Goal: Task Accomplishment & Management: Manage account settings

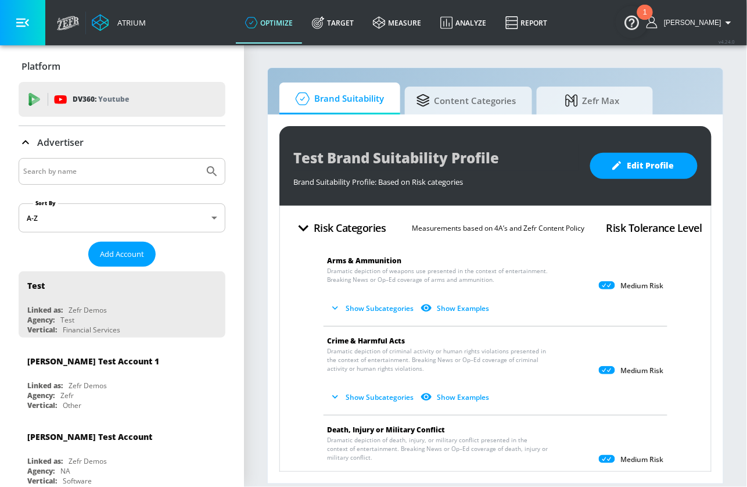
click at [141, 171] on input "Search by name" at bounding box center [111, 171] width 176 height 15
type input "pinterest"
click at [199, 159] on button "Submit Search" at bounding box center [212, 172] width 26 height 26
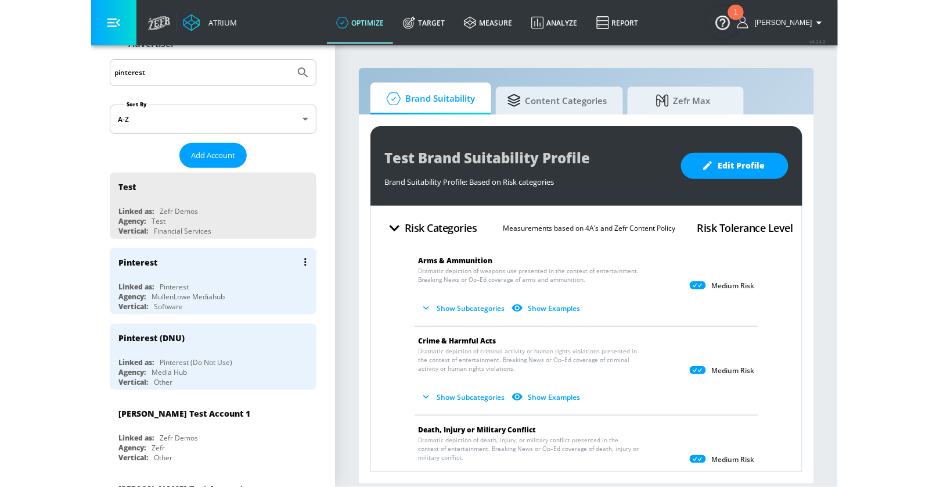
scroll to position [141, 0]
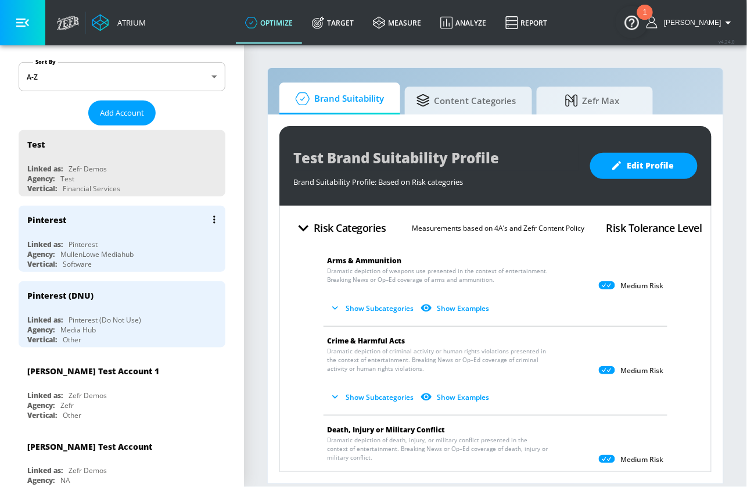
click at [138, 232] on div "Pinterest Linked as: Pinterest Agency: MullenLowe Mediahub Vertical: Software" at bounding box center [122, 239] width 207 height 66
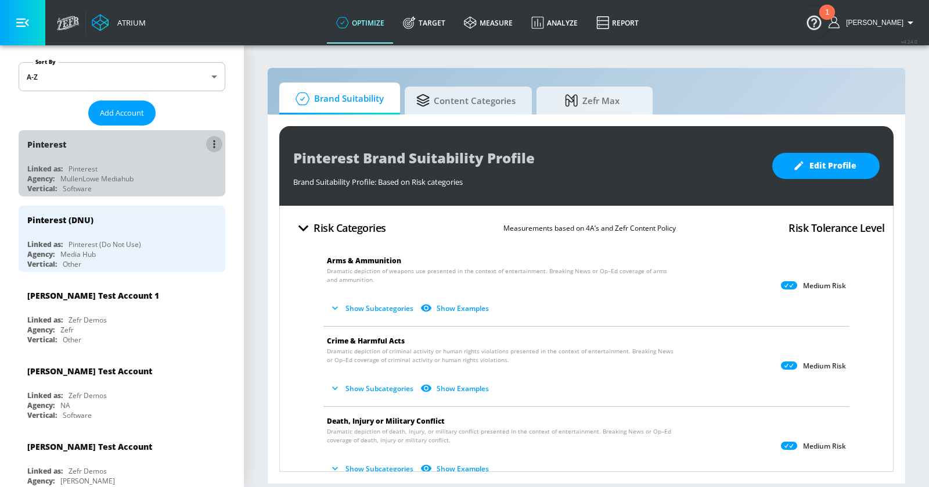
click at [210, 141] on button "list of Advertiser" at bounding box center [214, 144] width 16 height 16
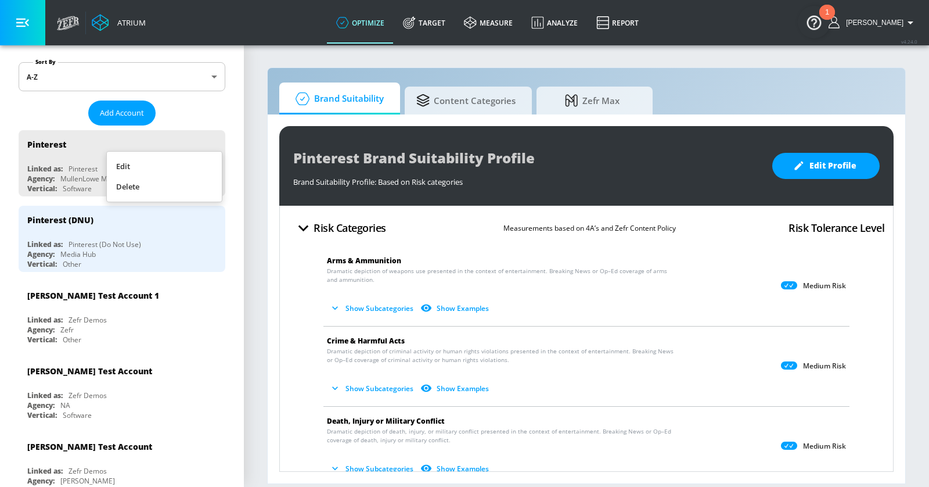
click at [181, 165] on li "Edit" at bounding box center [164, 166] width 115 height 20
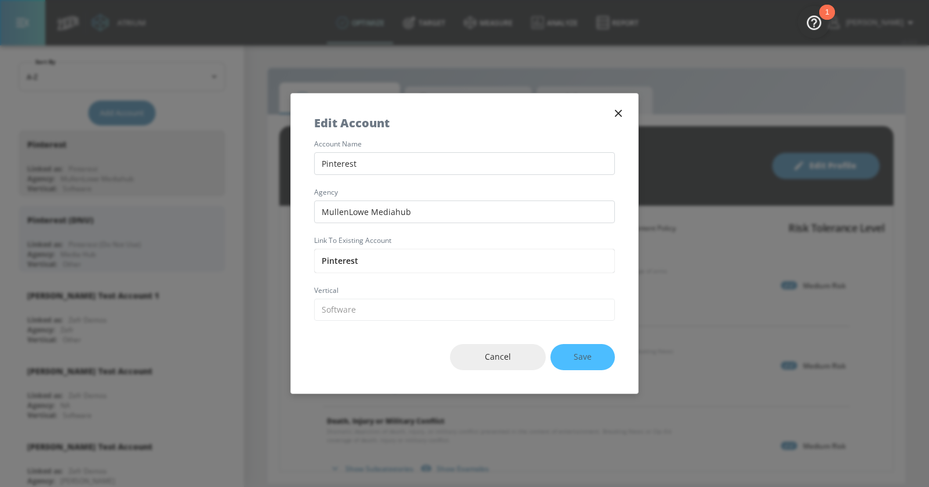
drag, startPoint x: 443, startPoint y: 216, endPoint x: 267, endPoint y: 200, distance: 176.6
click at [267, 200] on div "Edit Account account name Pinterest agency MullenLowe Mediahub Link to Existing…" at bounding box center [464, 243] width 929 height 487
click at [502, 358] on span "Cancel" at bounding box center [497, 357] width 49 height 15
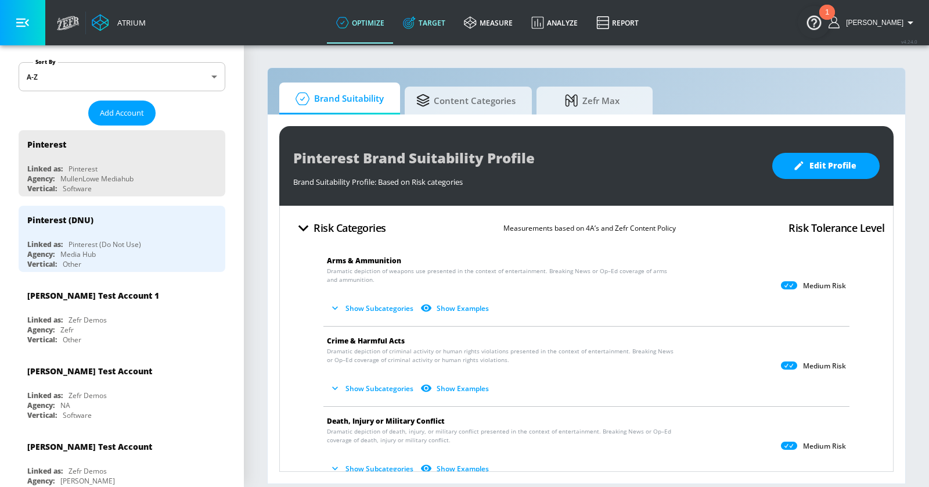
click at [446, 34] on link "Target" at bounding box center [424, 23] width 61 height 42
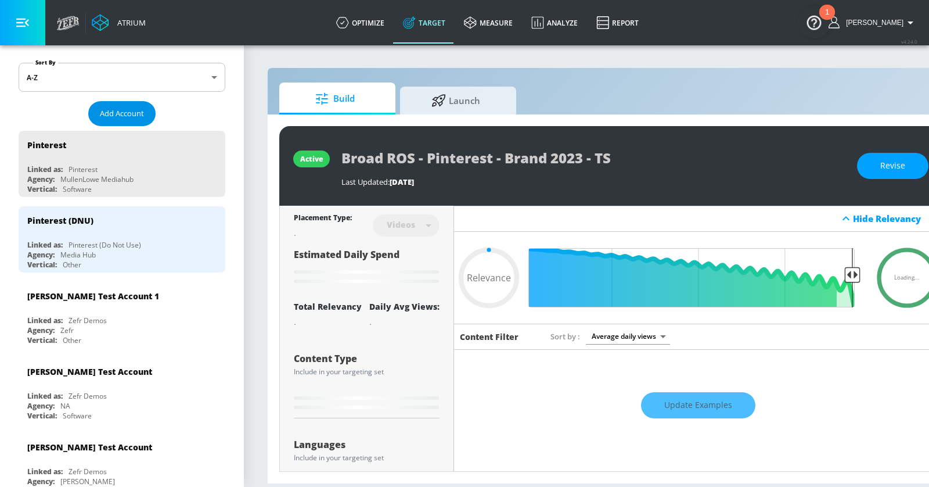
click at [123, 115] on span "Add Account" at bounding box center [122, 113] width 44 height 13
type input "0.05"
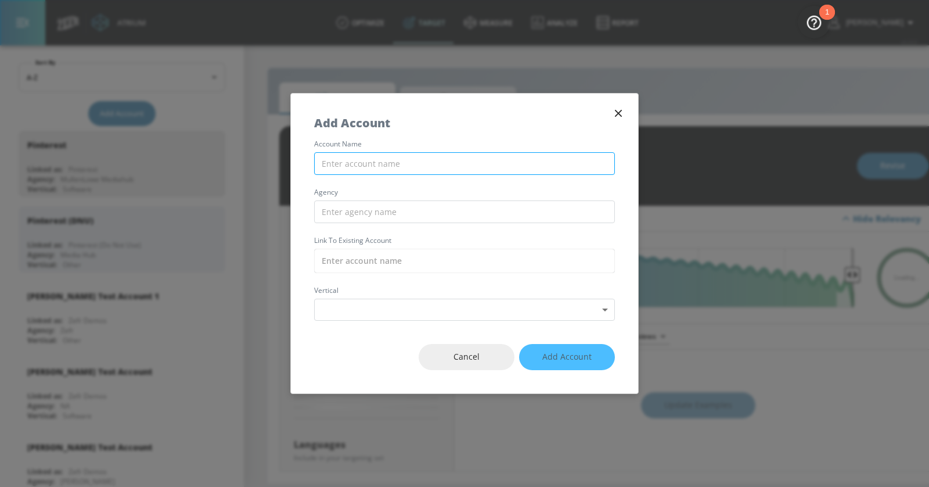
click at [372, 163] on input "text" at bounding box center [464, 163] width 301 height 23
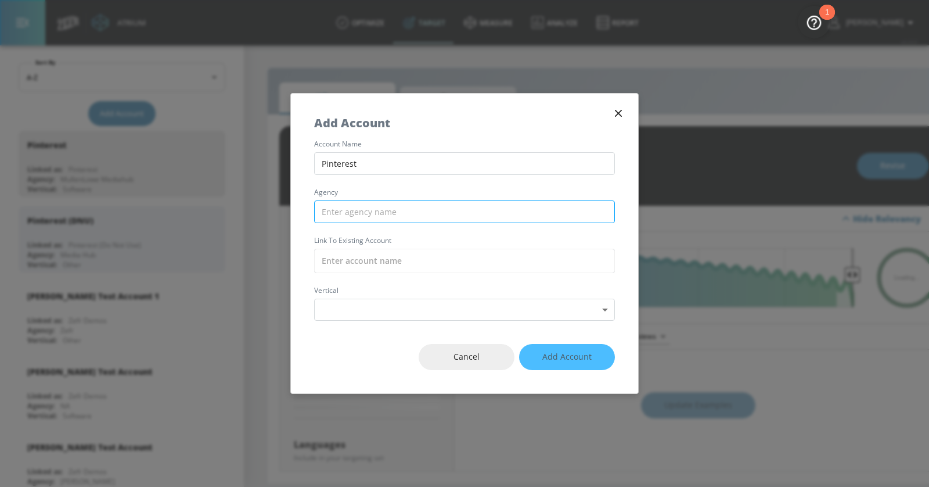
type input "Pinterest"
click at [395, 208] on input "text" at bounding box center [464, 211] width 301 height 23
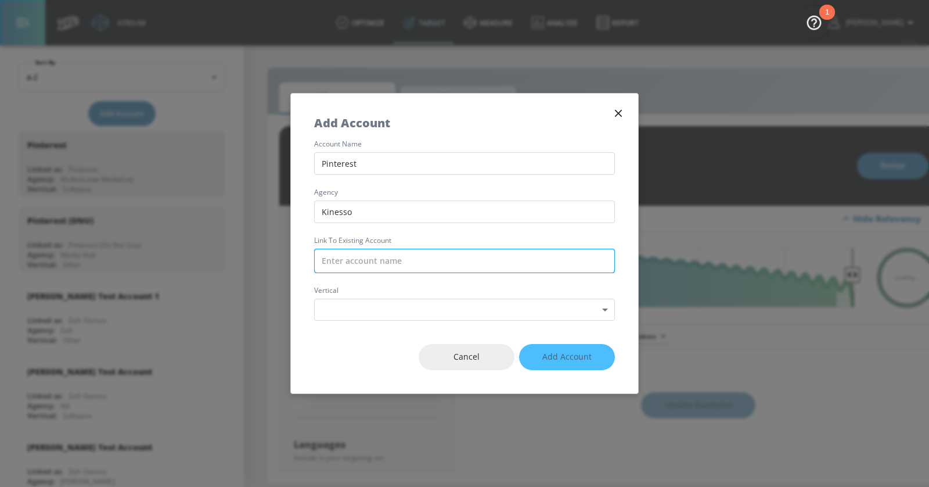
type input "Kinesso"
click at [405, 257] on input "text" at bounding box center [464, 261] width 301 height 24
type input "0.5"
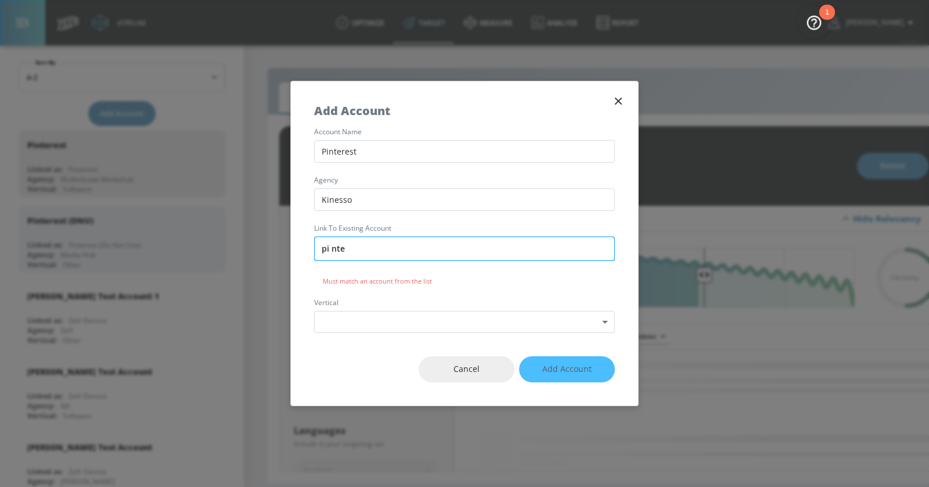
type input "pi nter"
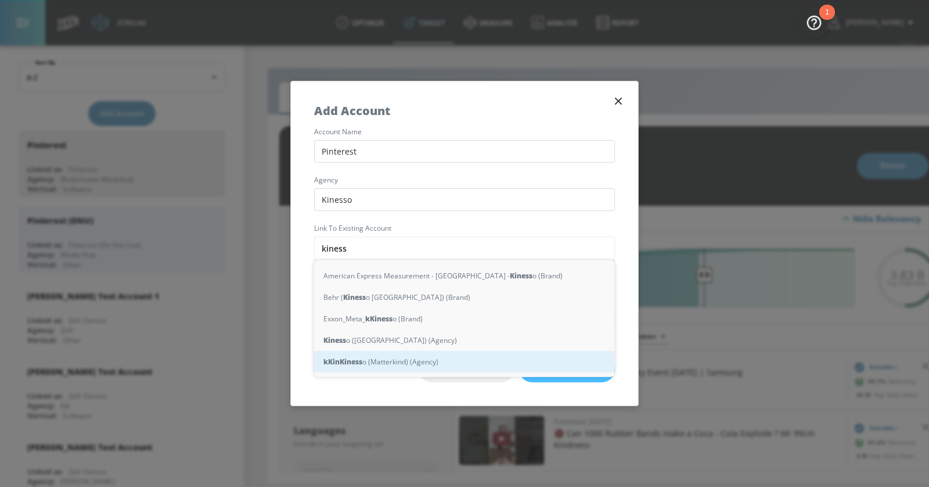
click at [379, 359] on div "k Kin Kiness o (Matterkind) (Agency)" at bounding box center [464, 361] width 301 height 21
type input "Kinesso (Matterkind) (Agency)"
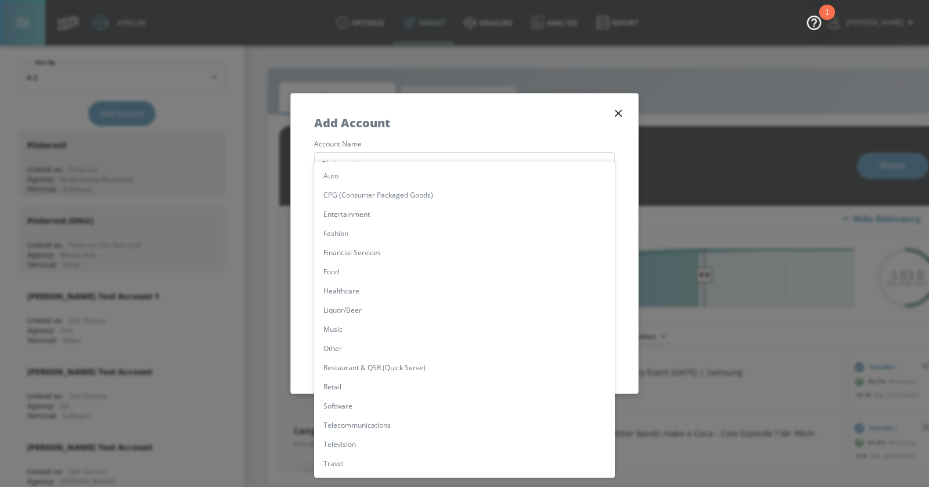
click at [371, 305] on body "Atrium optimize Target measure Analyze Report optimize Target measure Analyze R…" at bounding box center [464, 243] width 929 height 487
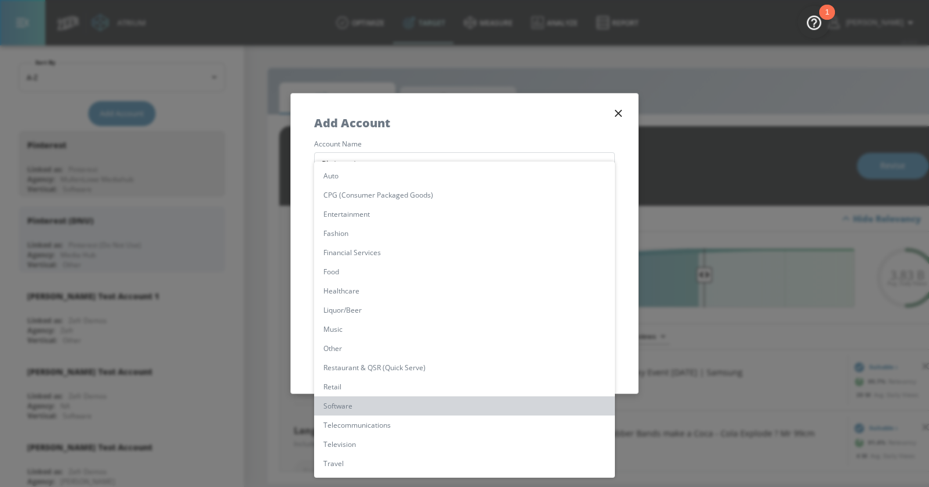
click at [369, 404] on li "Software" at bounding box center [464, 405] width 301 height 19
type input "[object Object]"
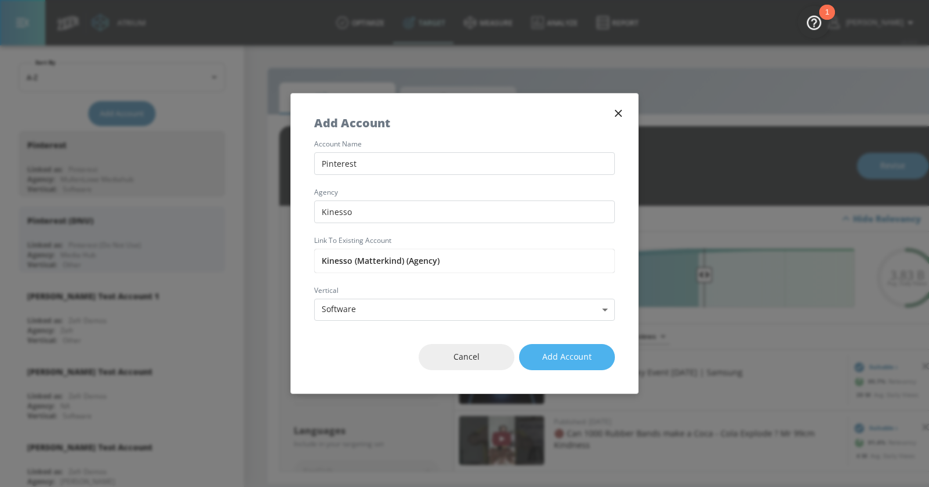
click at [561, 356] on span "Add Account" at bounding box center [566, 357] width 49 height 15
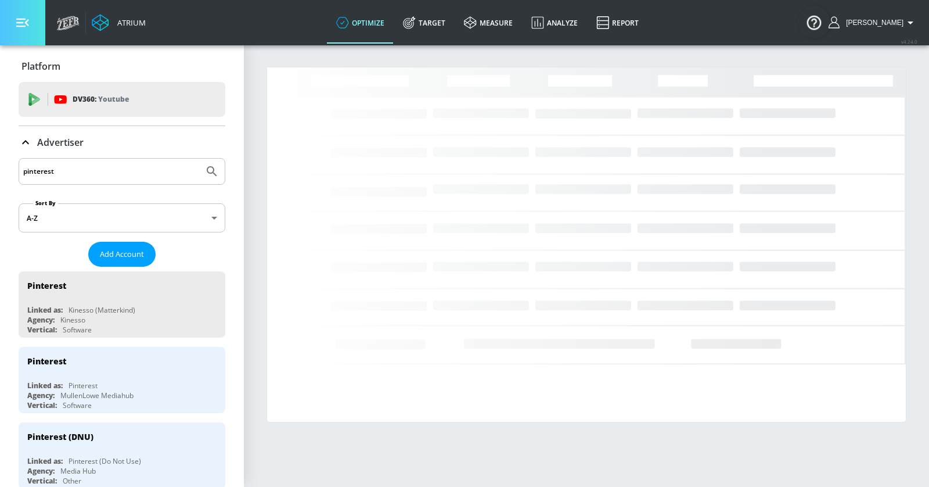
click at [33, 24] on button "button" at bounding box center [22, 22] width 45 height 45
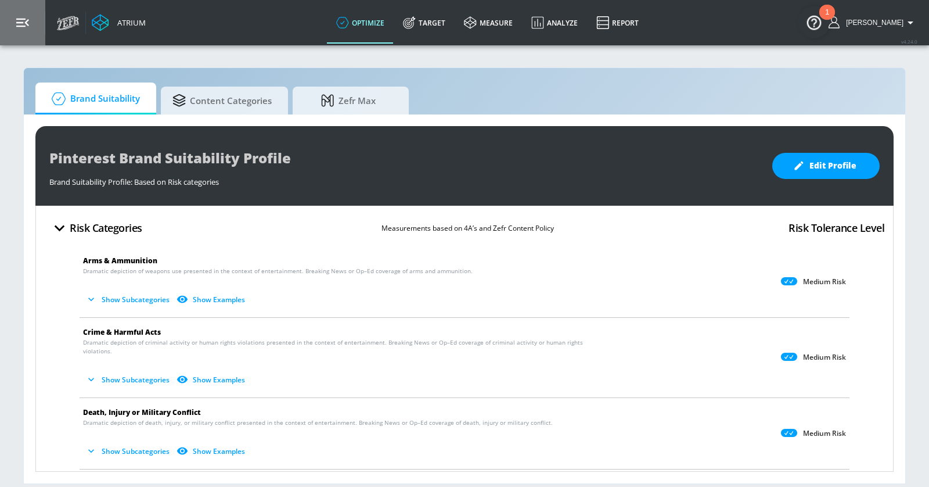
click at [28, 19] on icon "button" at bounding box center [22, 22] width 13 height 13
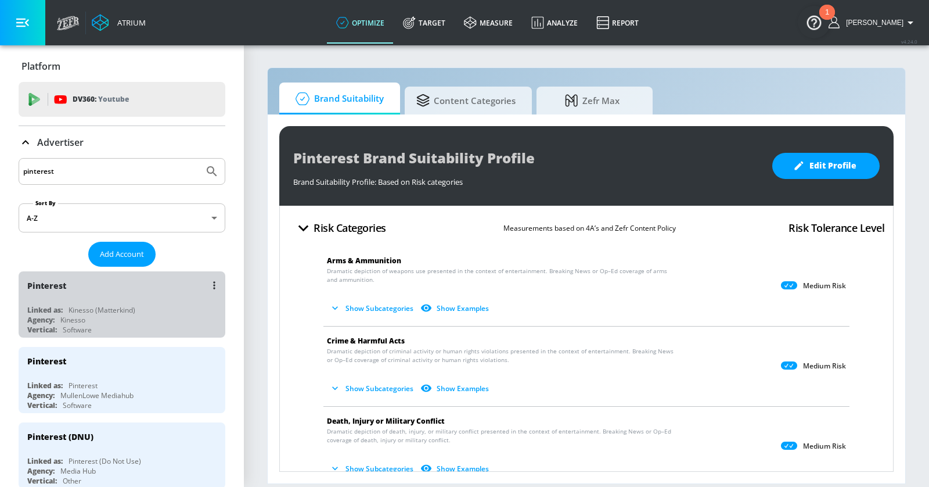
click at [160, 286] on div "Pinterest" at bounding box center [124, 285] width 195 height 28
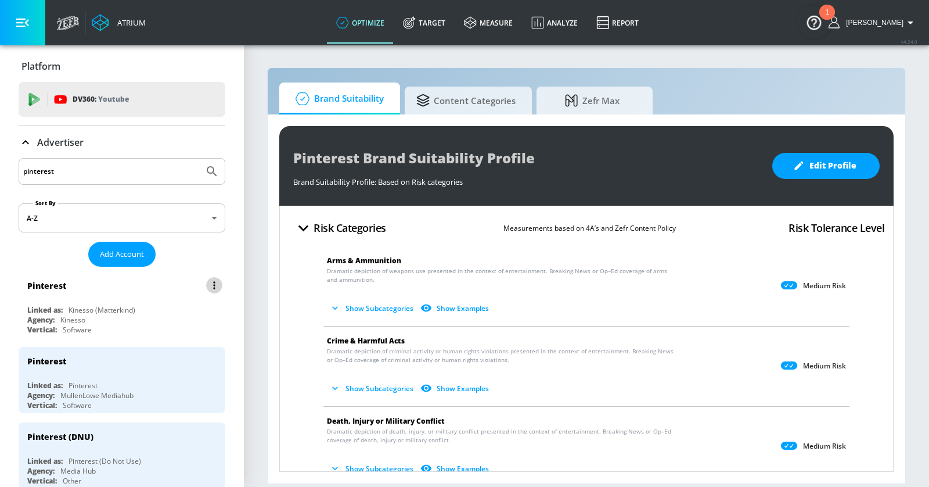
click at [215, 280] on button "list of Advertiser" at bounding box center [214, 285] width 16 height 16
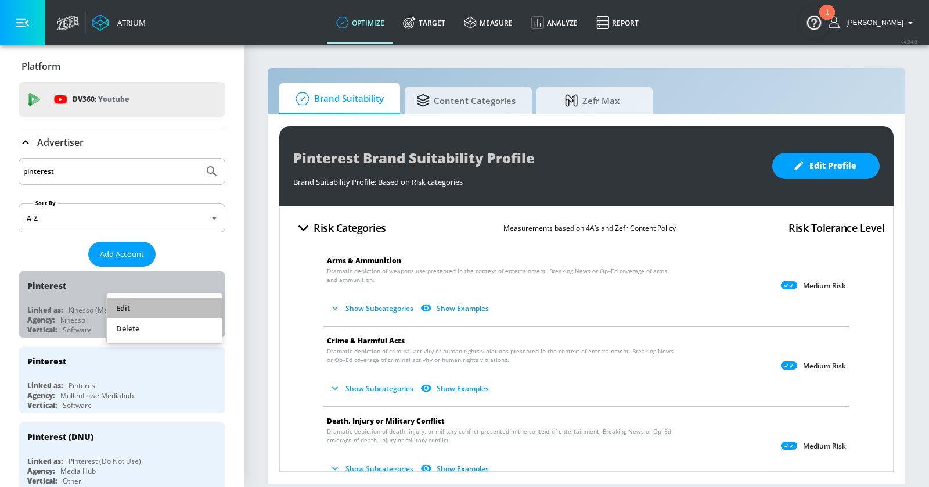
click at [181, 309] on li "Edit" at bounding box center [164, 308] width 115 height 20
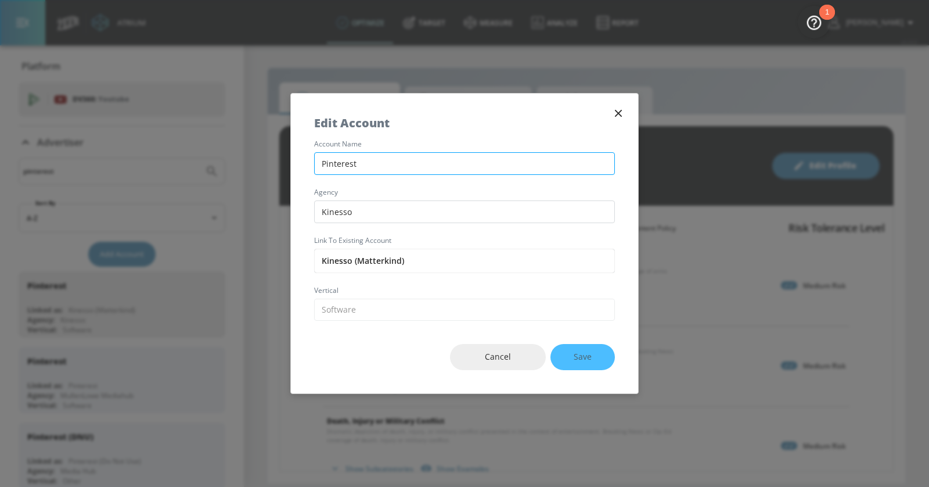
click at [426, 159] on input "Pinterest" at bounding box center [464, 163] width 301 height 23
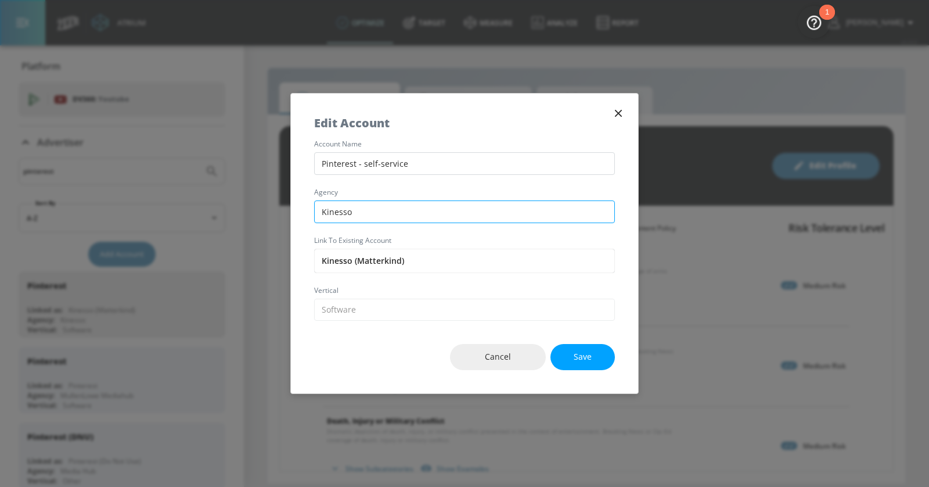
type input "Pinterest - self-service"
drag, startPoint x: 412, startPoint y: 217, endPoint x: 225, endPoint y: 210, distance: 187.7
click at [225, 210] on div "Edit Account account name Pinterest - self-service agency Kinesso Link to Exist…" at bounding box center [464, 243] width 929 height 487
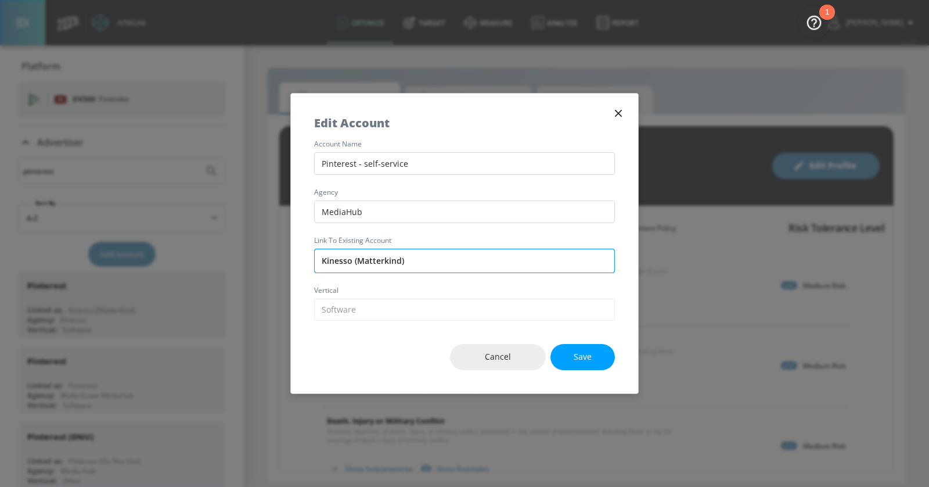
type input "MediaHub"
click at [359, 257] on input "Kinesso (Matterkind)" at bounding box center [464, 261] width 301 height 24
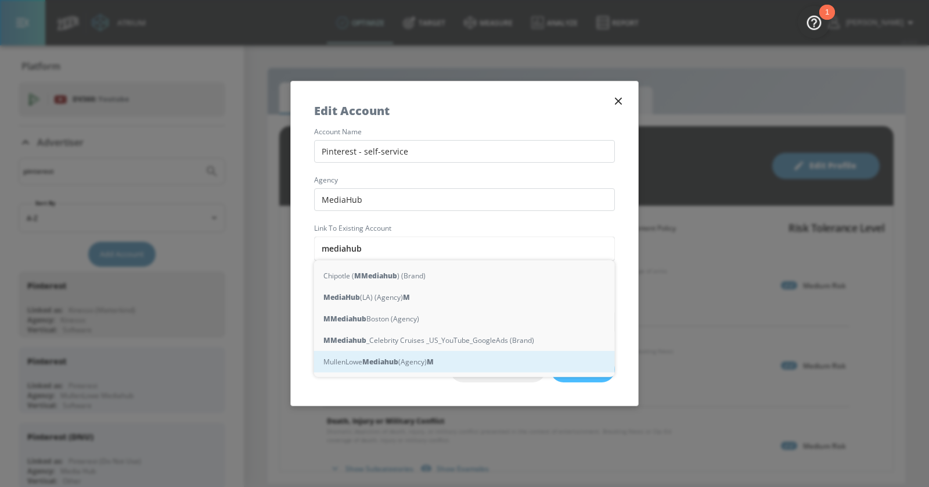
click at [406, 362] on div "MullenLowe Mediahub (Agency) M" at bounding box center [464, 361] width 301 height 21
type input "MullenLowe Mediahub (Agency)"
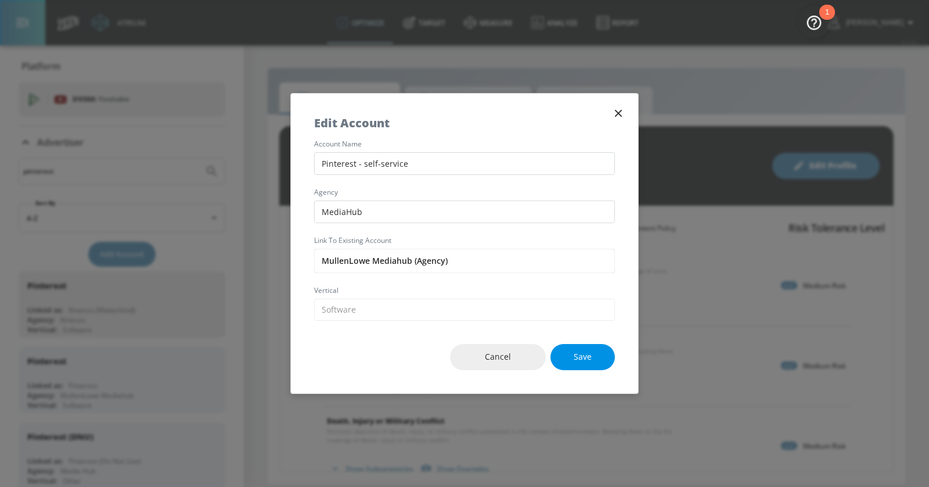
click at [574, 352] on span "Save" at bounding box center [583, 357] width 18 height 15
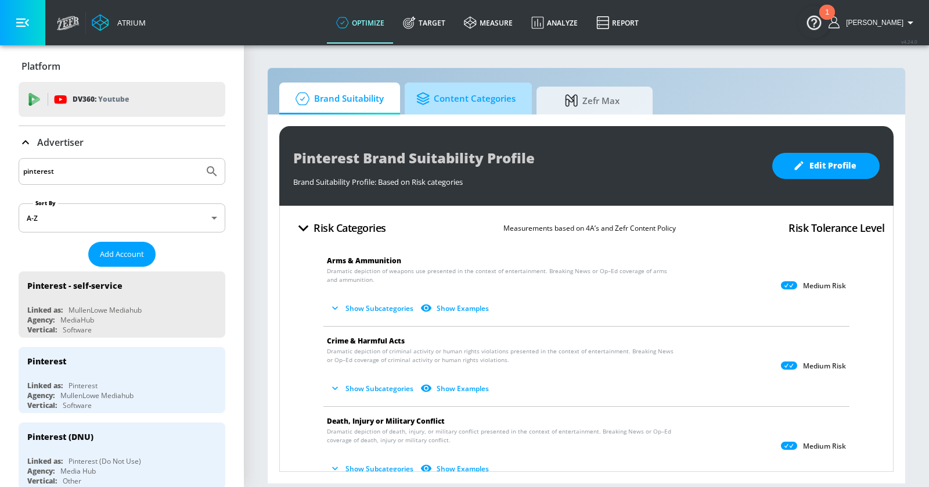
click at [462, 106] on span "Content Categories" at bounding box center [465, 99] width 99 height 28
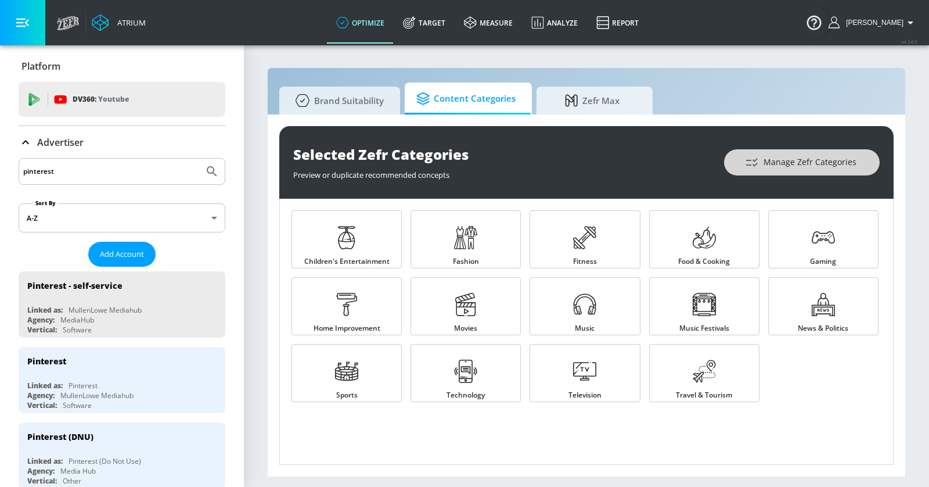
click at [746, 157] on span "Manage Zefr Categories" at bounding box center [801, 162] width 109 height 15
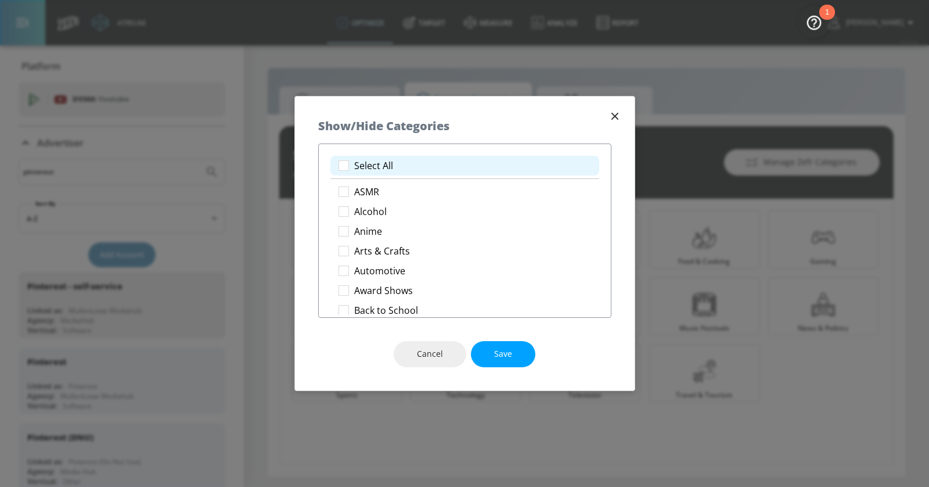
click at [360, 171] on li "Select All" at bounding box center [464, 166] width 269 height 20
checkbox input "true"
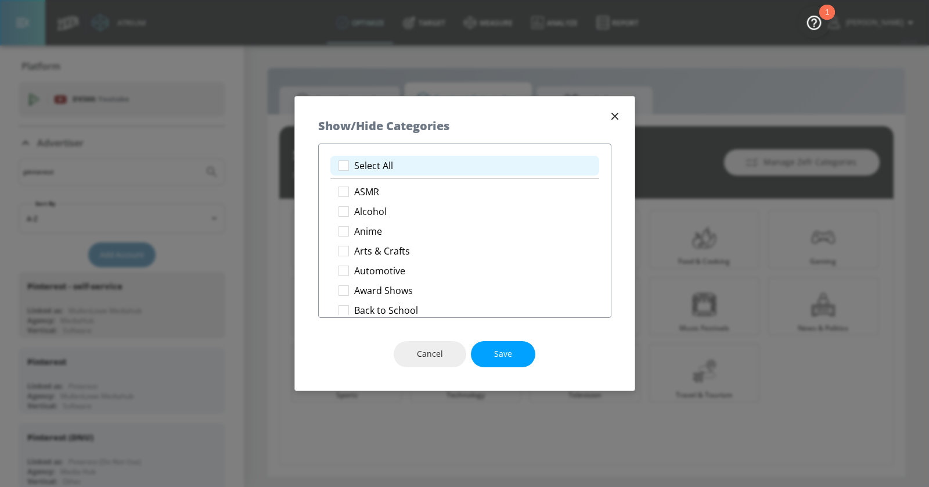
checkbox input "true"
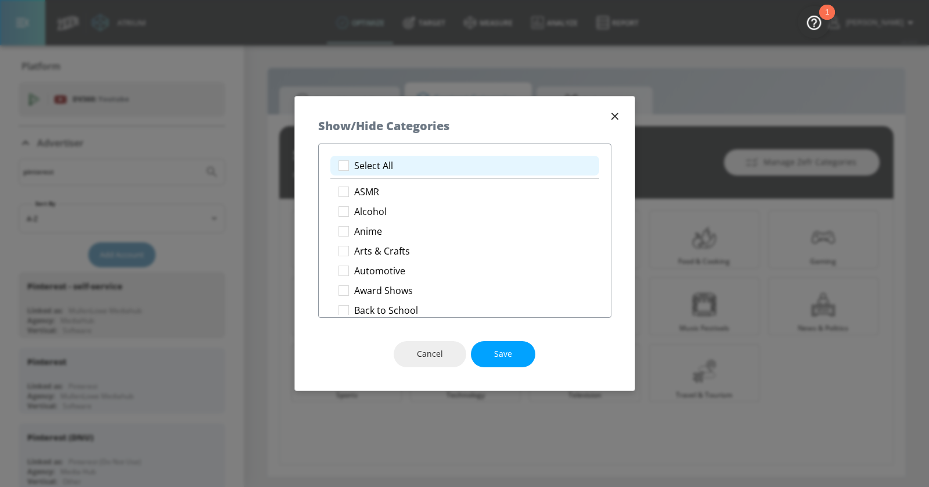
checkbox input "true"
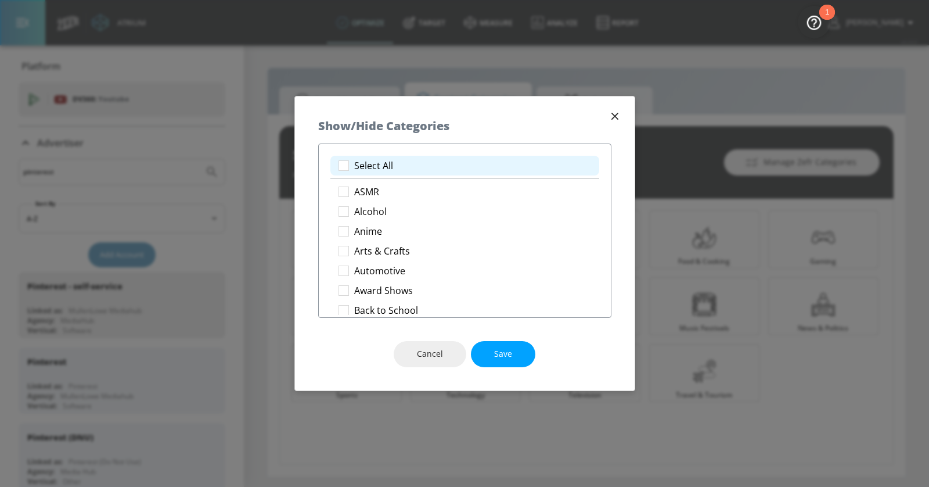
checkbox input "true"
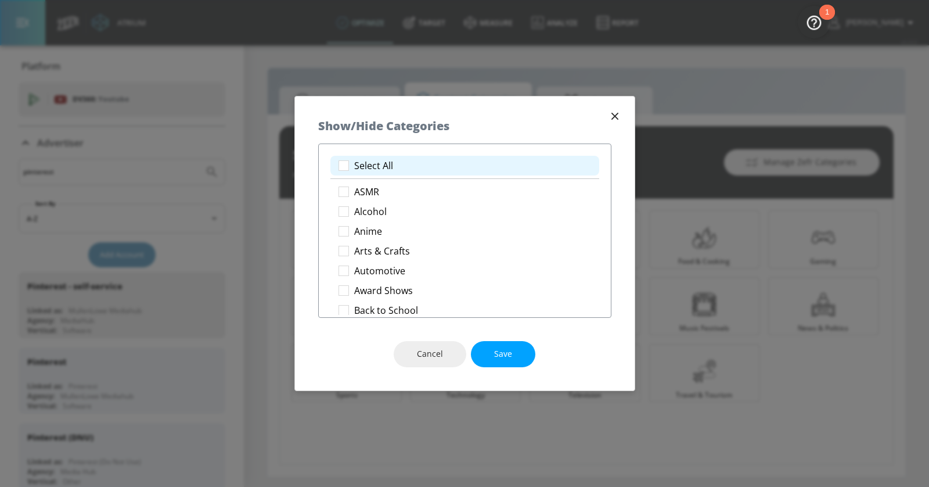
checkbox input "true"
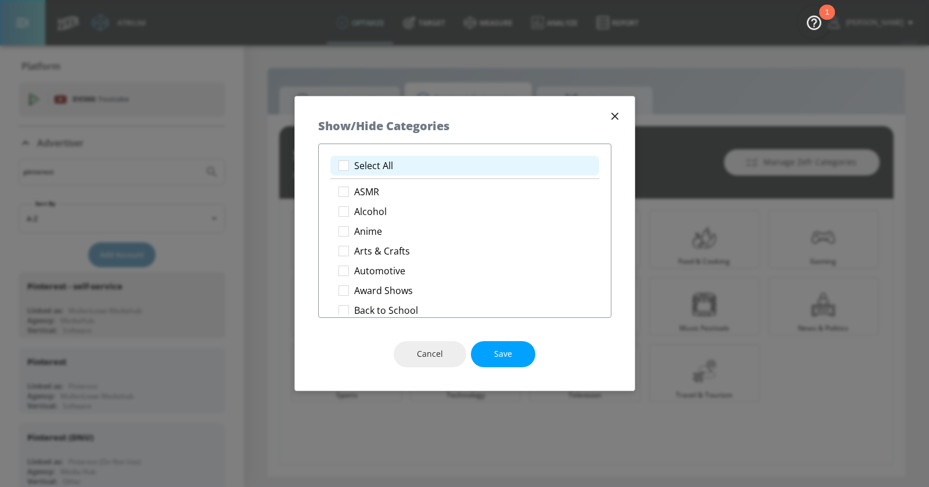
checkbox input "true"
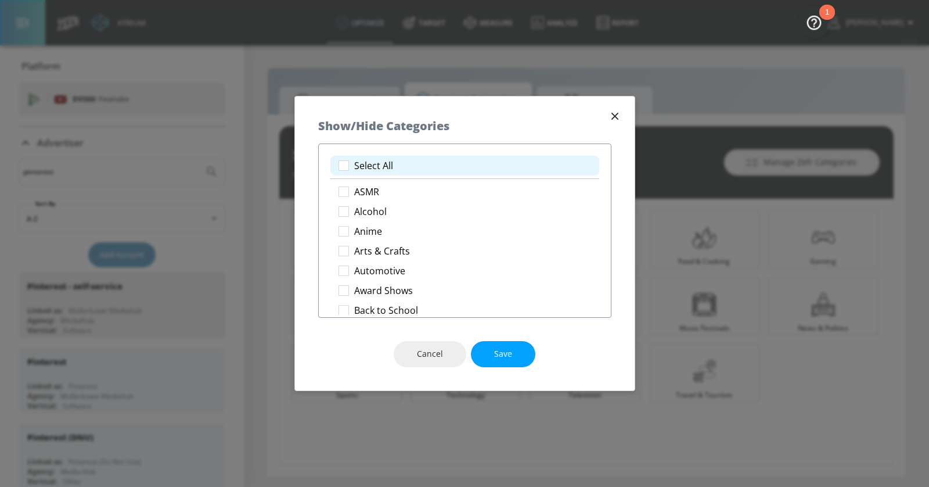
checkbox input "true"
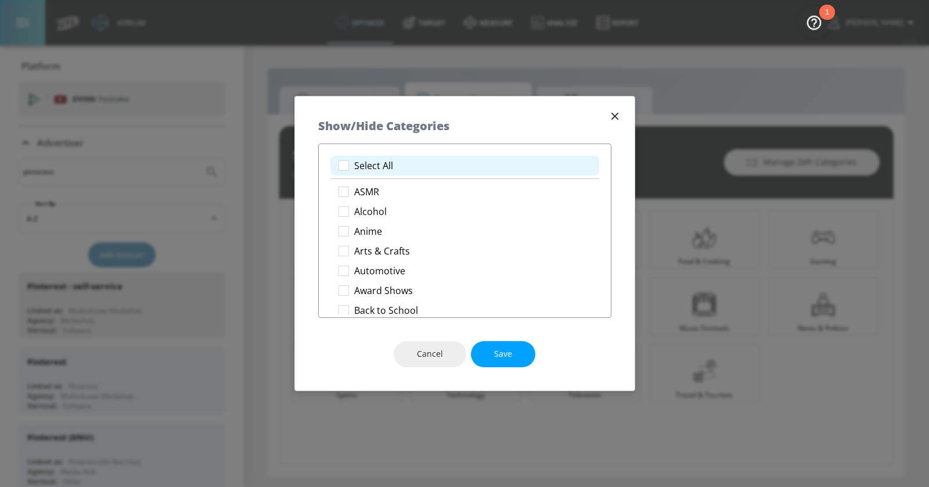
checkbox input "true"
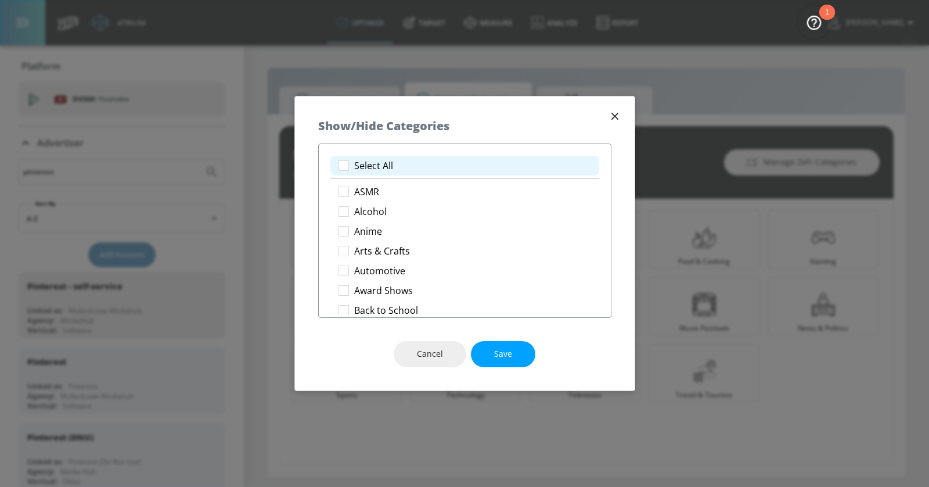
checkbox input "true"
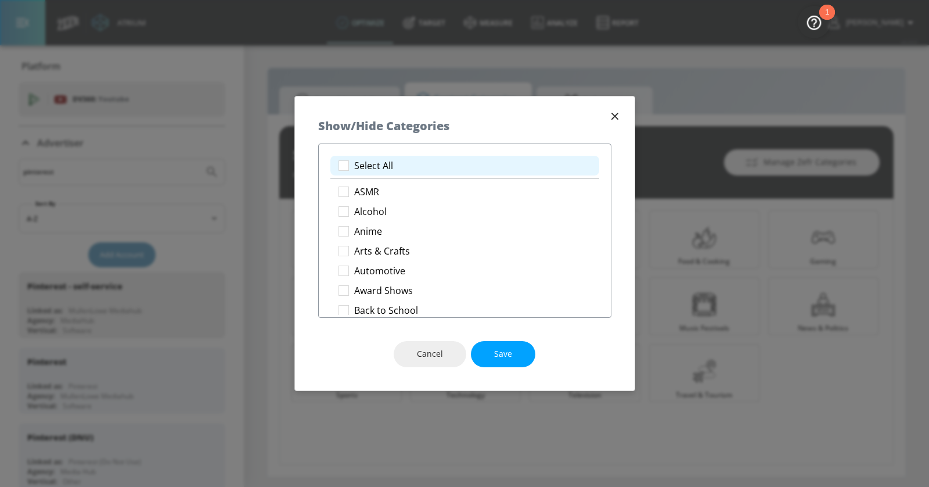
checkbox input "true"
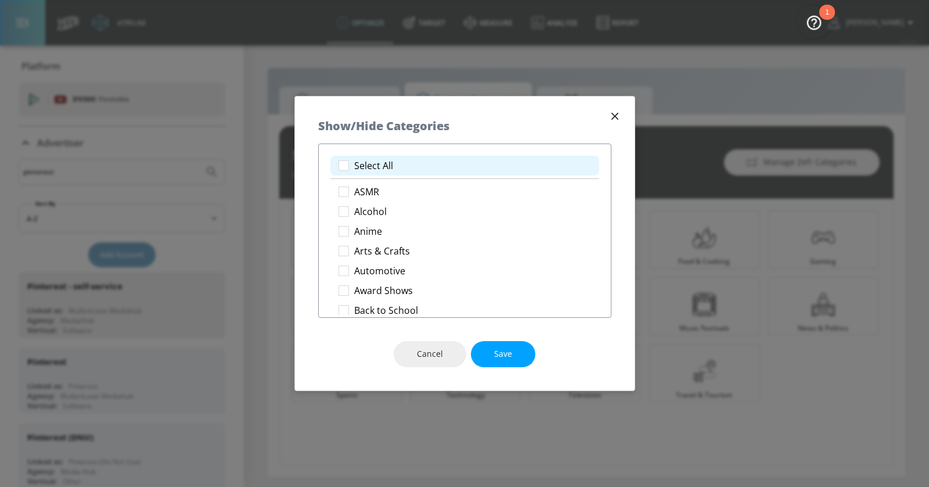
checkbox input "true"
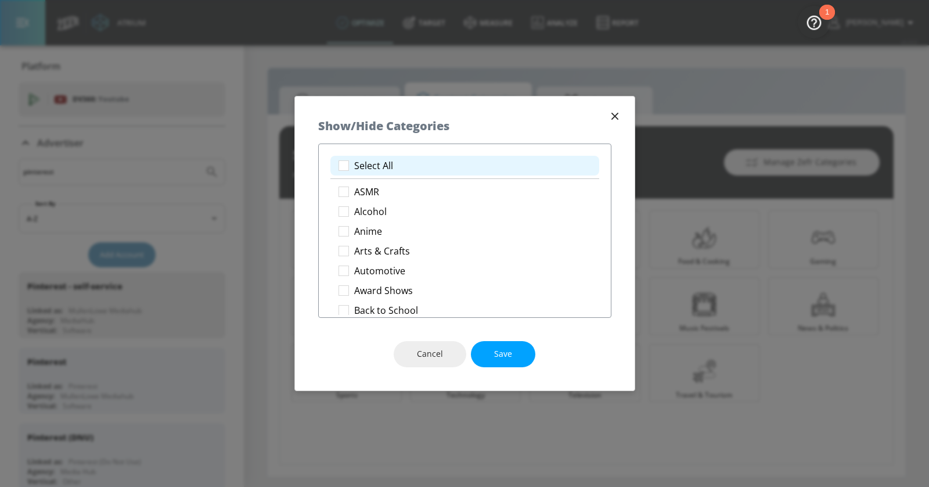
checkbox input "true"
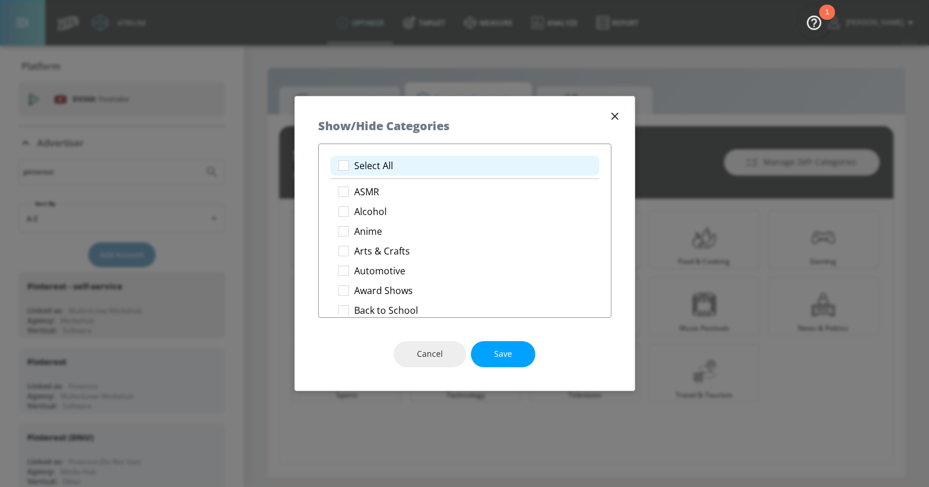
checkbox input "true"
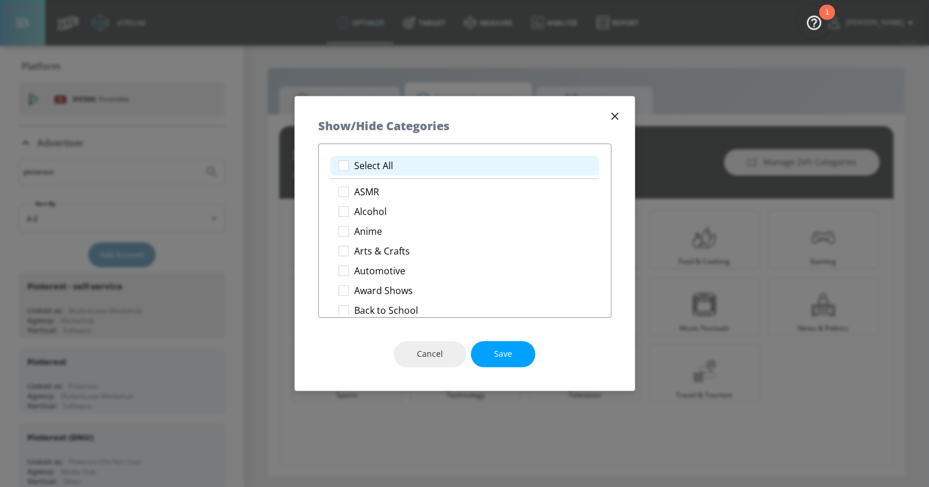
checkbox input "true"
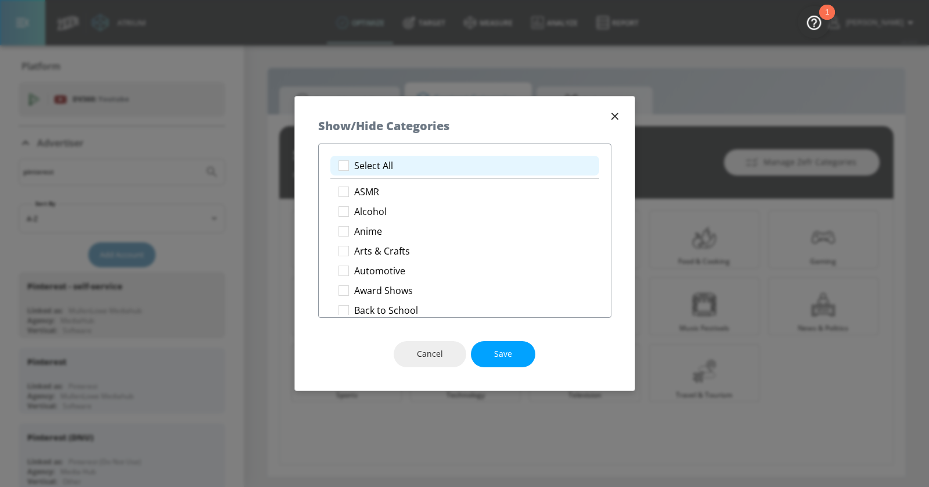
checkbox input "true"
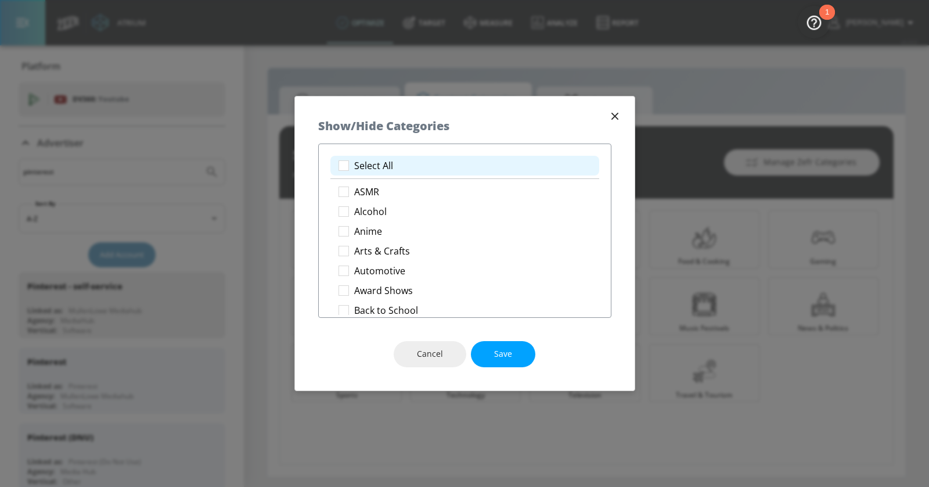
checkbox input "true"
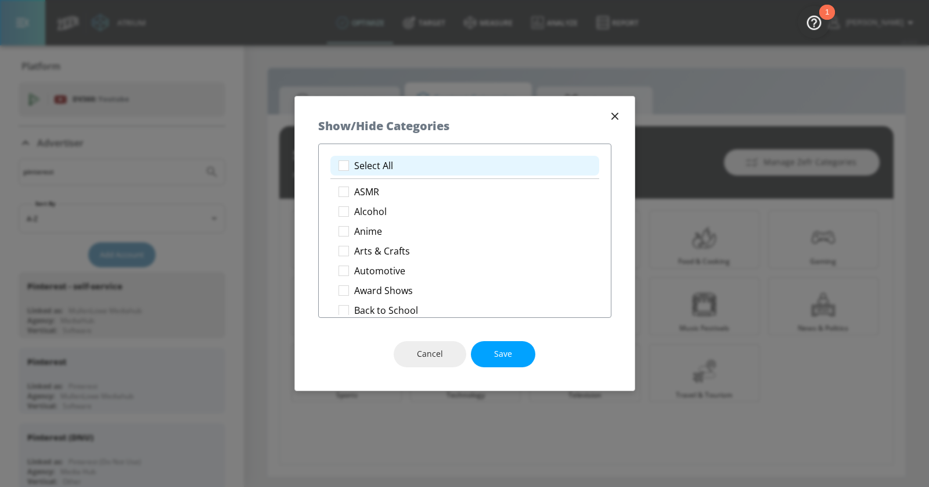
checkbox input "true"
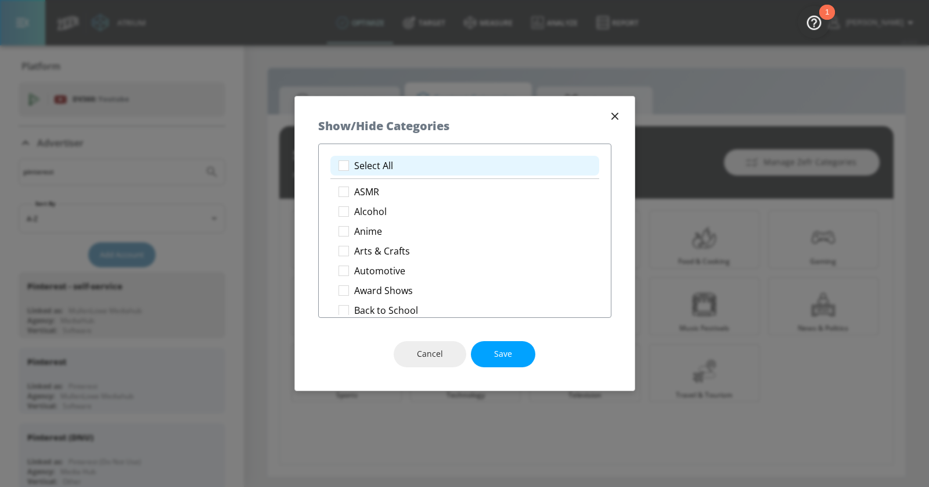
checkbox input "true"
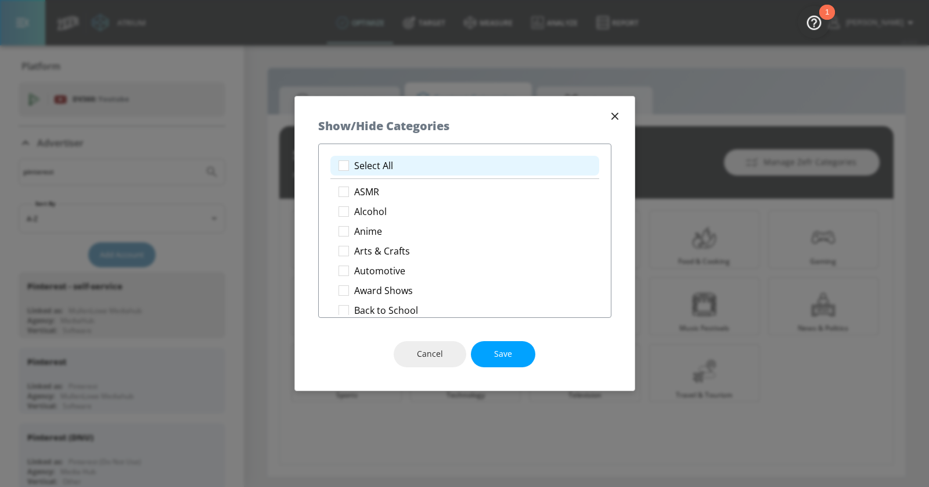
checkbox input "true"
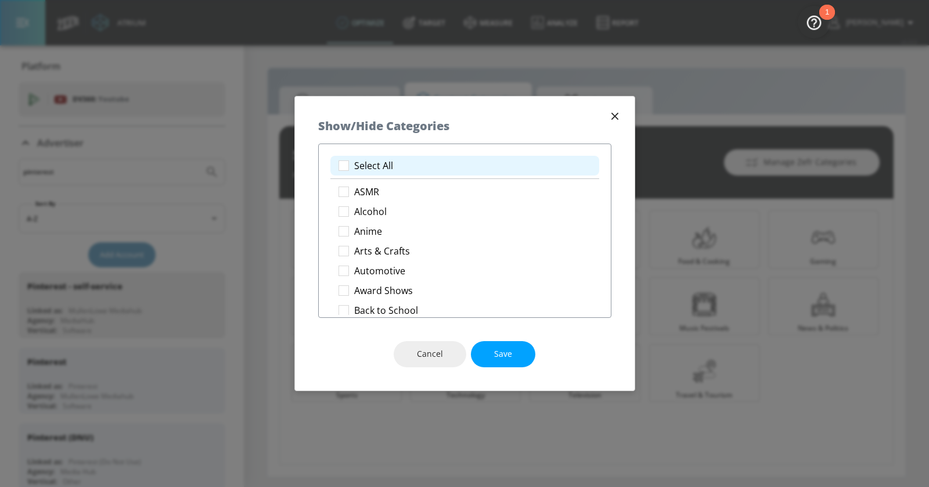
checkbox input "true"
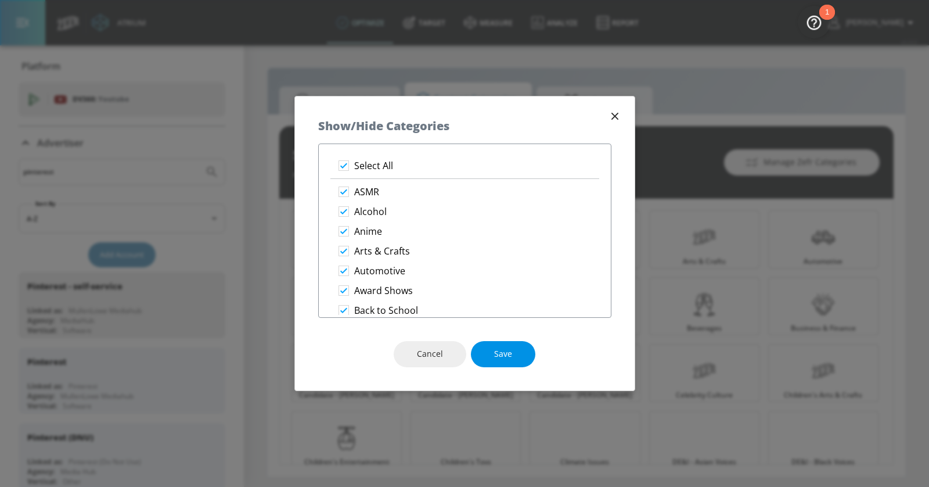
click at [492, 355] on button "Save" at bounding box center [503, 354] width 64 height 26
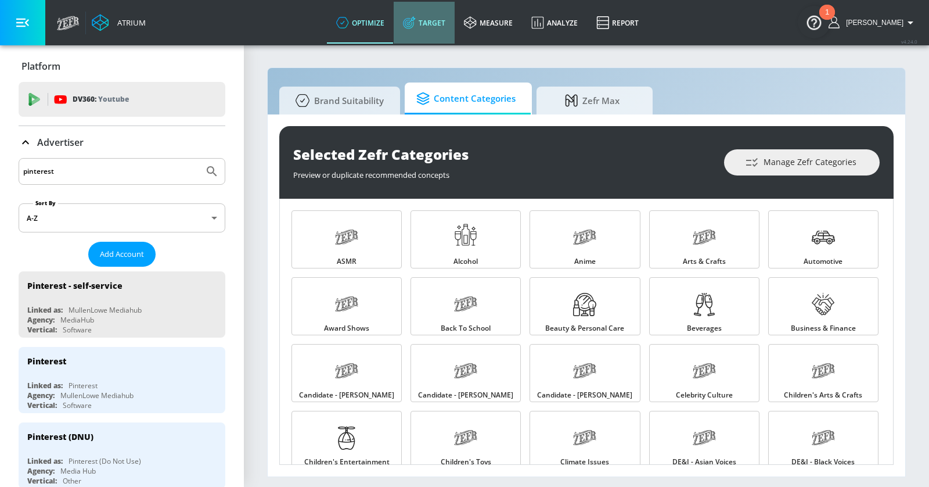
click at [437, 22] on link "Target" at bounding box center [424, 23] width 61 height 42
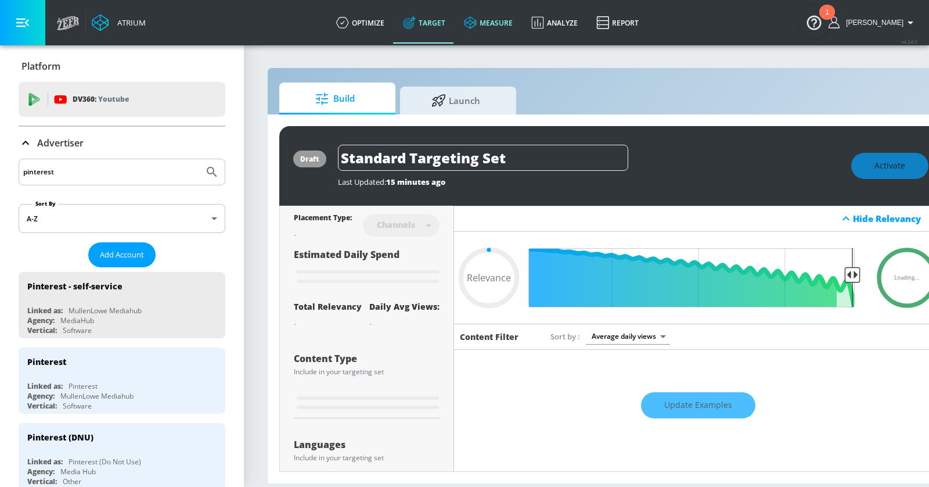
type input "0.7"
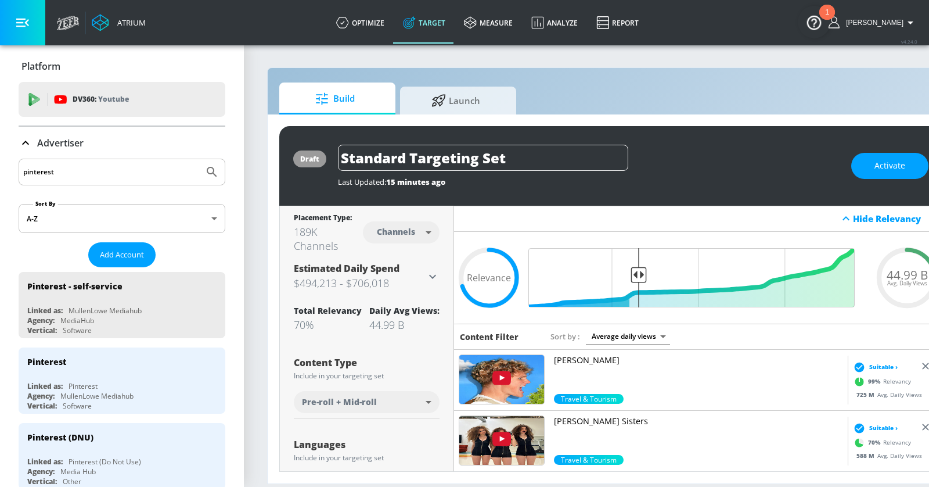
drag, startPoint x: 538, startPoint y: 157, endPoint x: 276, endPoint y: 155, distance: 261.9
click at [276, 155] on div "draft Standard Targeting Set Last Updated: 15 minutes ago Activate Placement Ty…" at bounding box center [611, 298] width 686 height 369
type input "Life Architects"
click at [618, 152] on icon "button" at bounding box center [618, 157] width 10 height 10
click at [27, 24] on icon "button" at bounding box center [22, 23] width 13 height 9
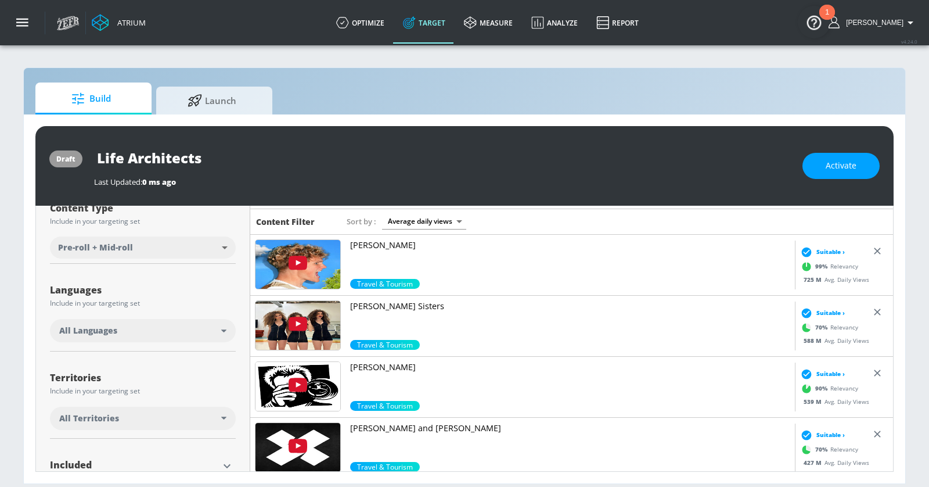
scroll to position [144, 0]
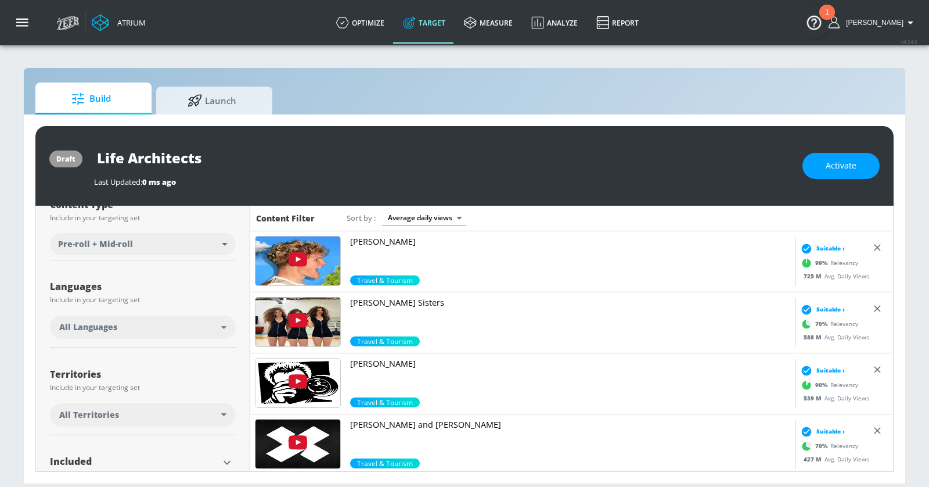
click at [211, 323] on div "All Languages" at bounding box center [140, 327] width 162 height 12
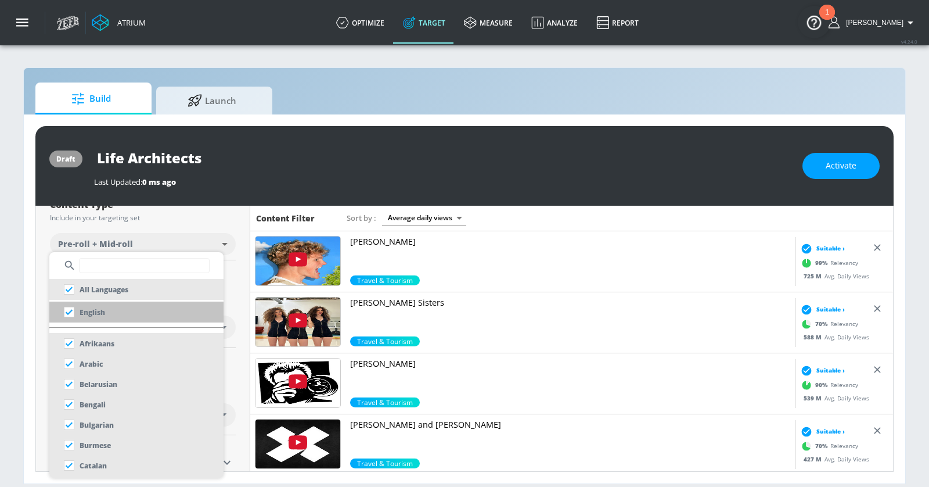
click at [94, 315] on p "English" at bounding box center [93, 312] width 26 height 12
checkbox input "false"
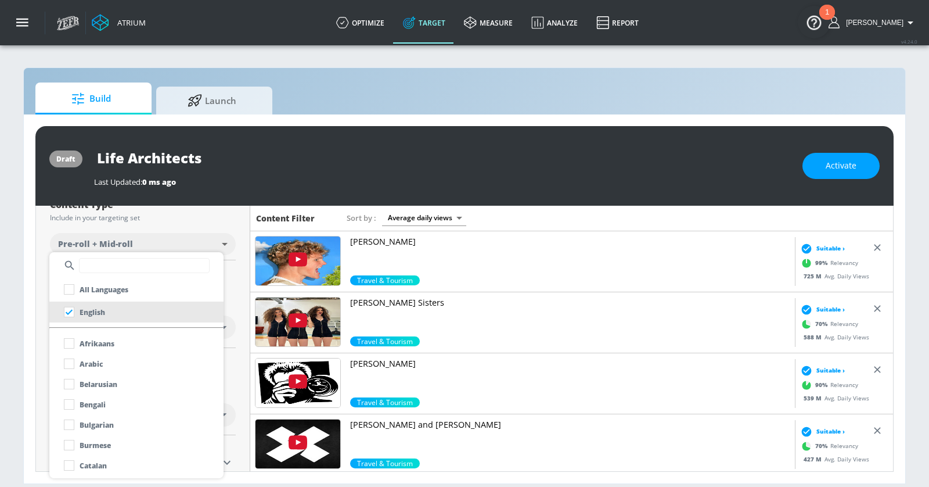
click at [23, 318] on div at bounding box center [464, 243] width 929 height 487
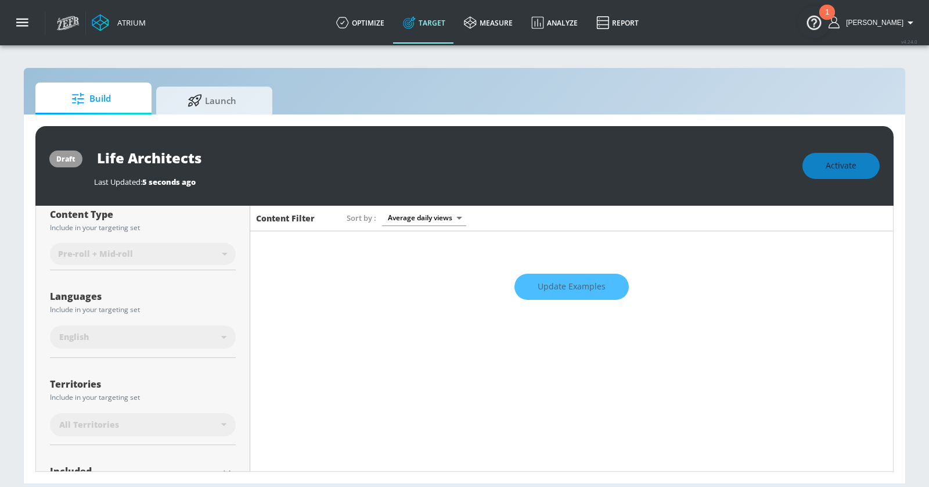
scroll to position [246, 0]
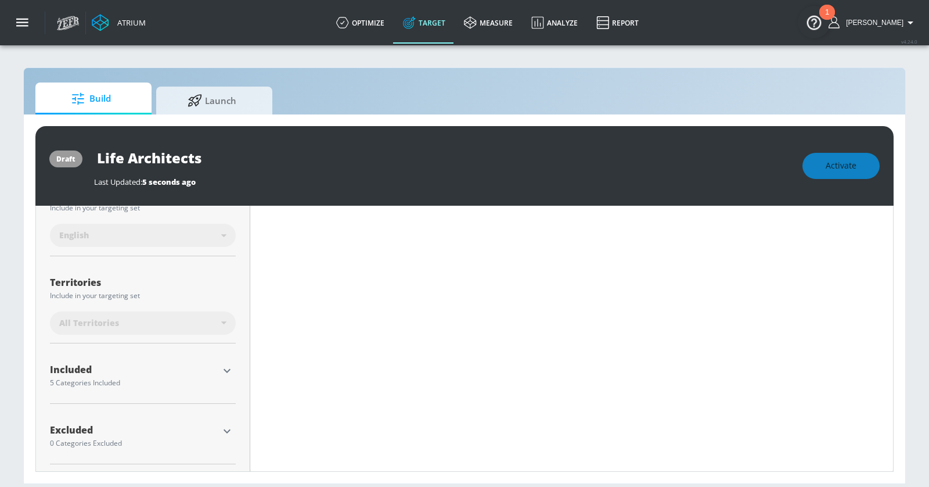
click at [224, 365] on icon "button" at bounding box center [227, 370] width 14 height 14
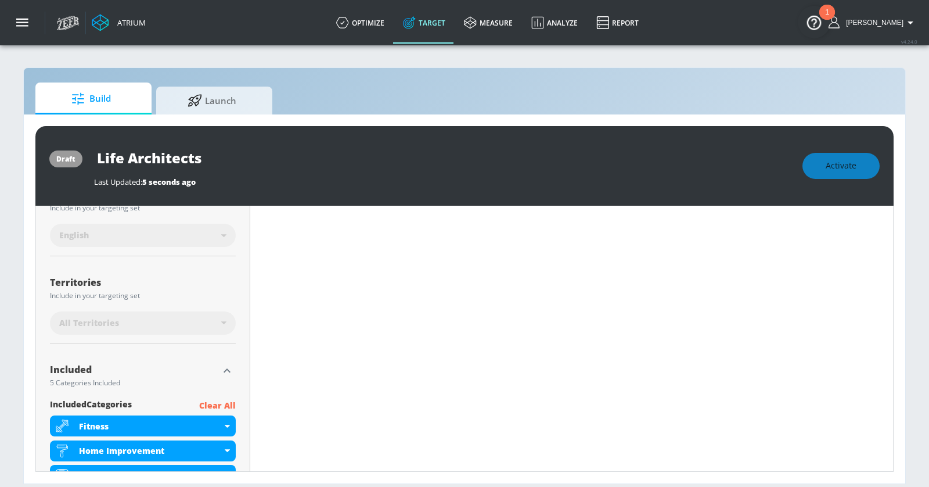
click at [224, 409] on p "Clear All" at bounding box center [217, 405] width 37 height 15
click at [222, 399] on p "Clear All" at bounding box center [217, 405] width 37 height 15
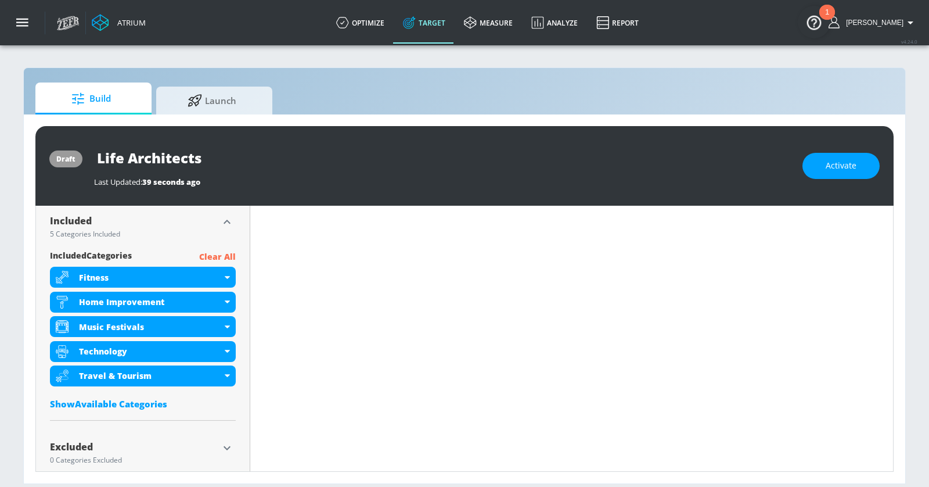
scroll to position [375, 0]
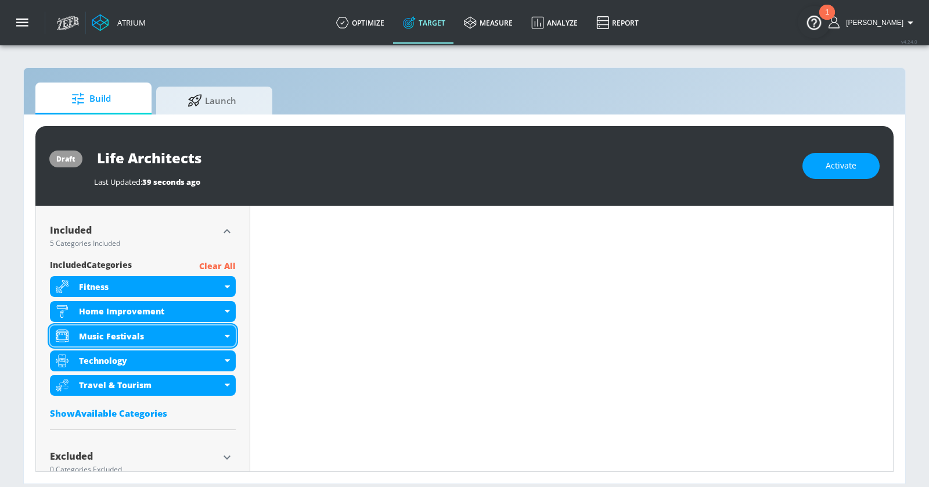
click at [225, 337] on div "Music Festivals" at bounding box center [143, 335] width 186 height 21
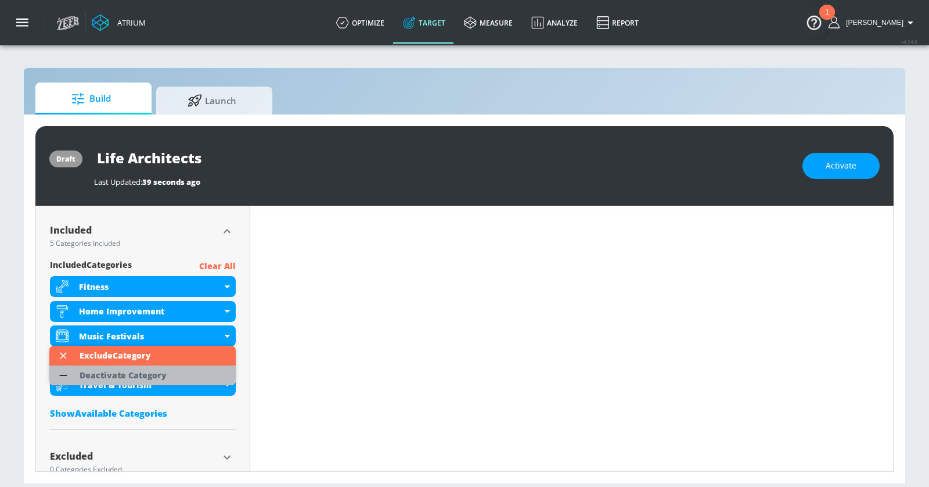
click at [189, 379] on li "Deactivate Category" at bounding box center [142, 375] width 186 height 20
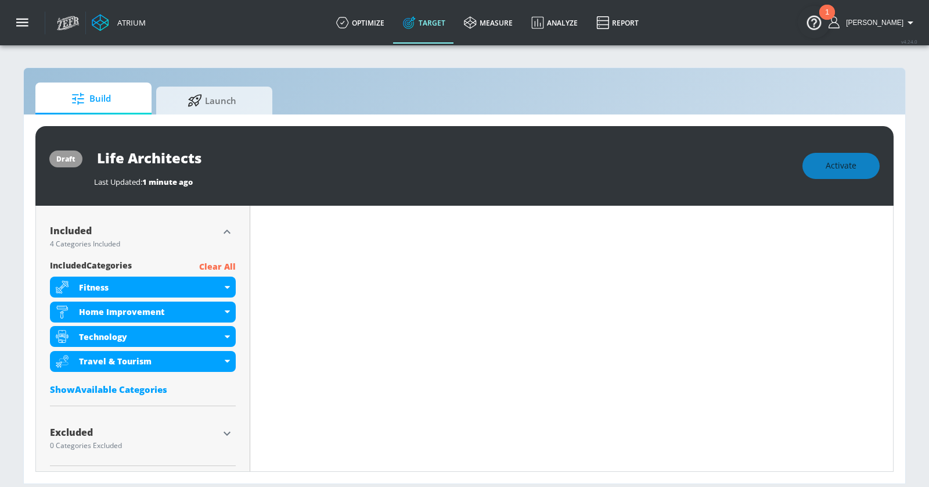
click at [142, 391] on div "Show Available Categories" at bounding box center [143, 389] width 186 height 12
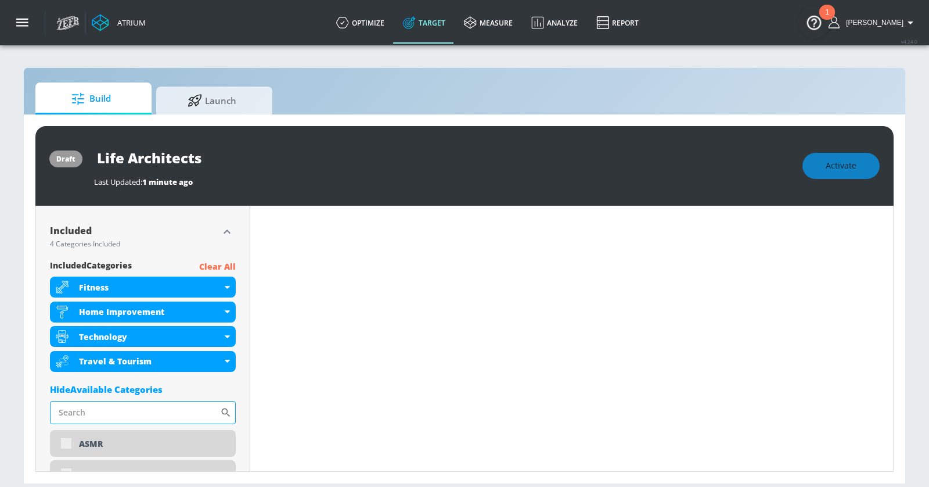
click at [136, 409] on input "Sort By" at bounding box center [135, 412] width 170 height 23
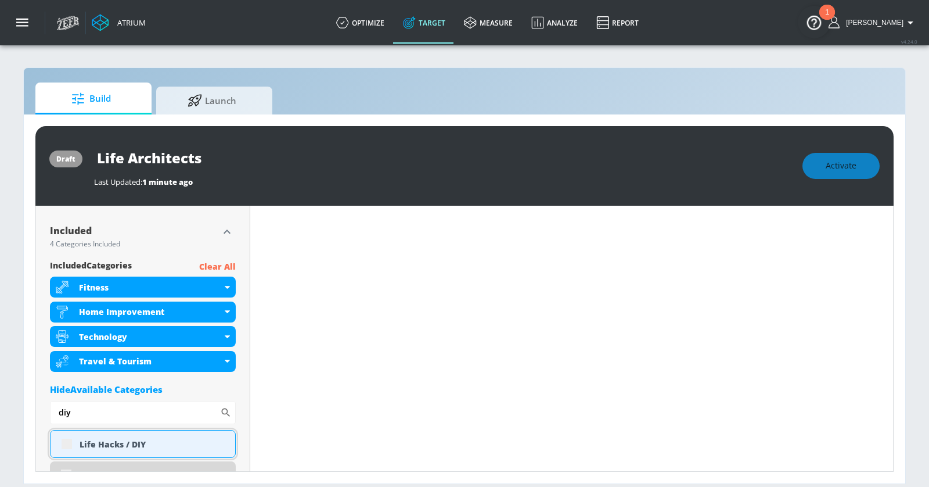
scroll to position [375, 0]
type input "diy"
click at [111, 438] on div "Life Hacks / DIY" at bounding box center [153, 443] width 147 height 11
checkbox input "true"
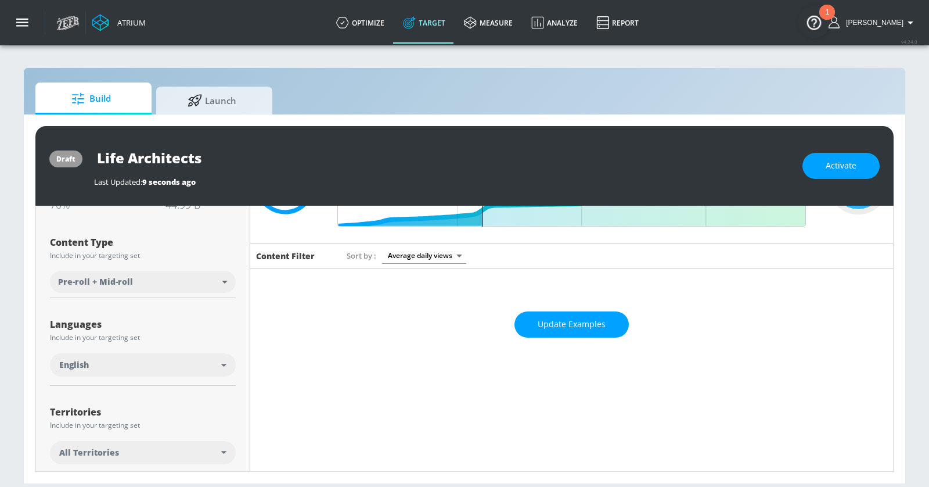
scroll to position [170, 0]
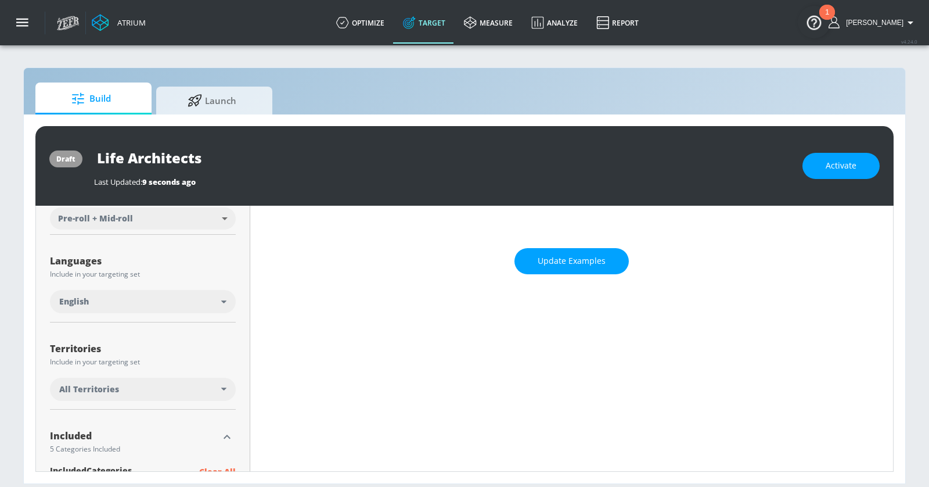
click at [204, 385] on div "All Territories" at bounding box center [140, 389] width 162 height 12
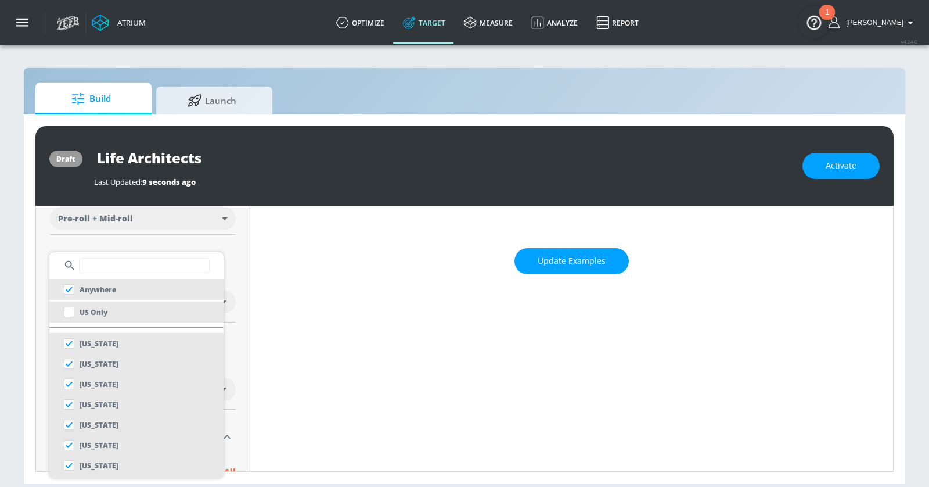
click at [102, 311] on p "US Only" at bounding box center [94, 312] width 28 height 12
checkbox input "false"
checkbox input "true"
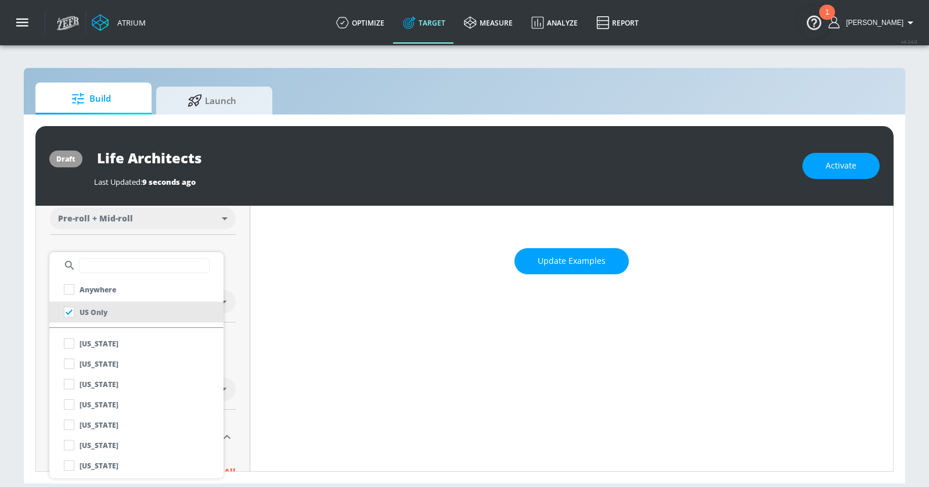
click at [247, 323] on div at bounding box center [464, 243] width 929 height 487
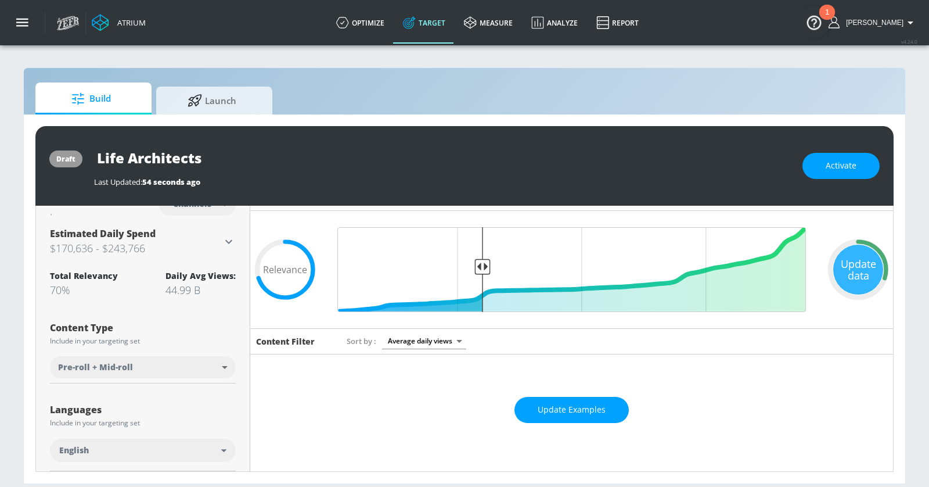
scroll to position [0, 0]
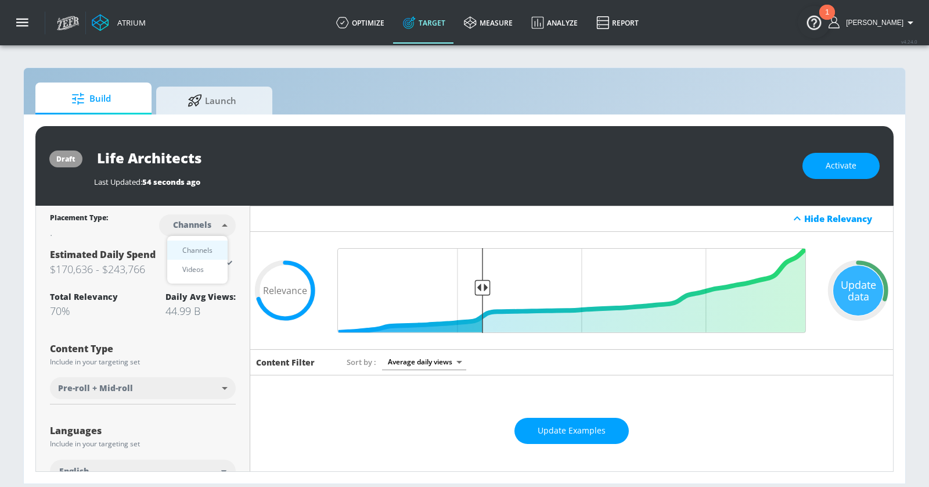
click at [221, 224] on body "Atrium optimize Target measure Analyze Report optimize Target measure Analyze R…" at bounding box center [464, 243] width 929 height 487
click at [197, 266] on div "Videos" at bounding box center [193, 269] width 33 height 12
type input "videos"
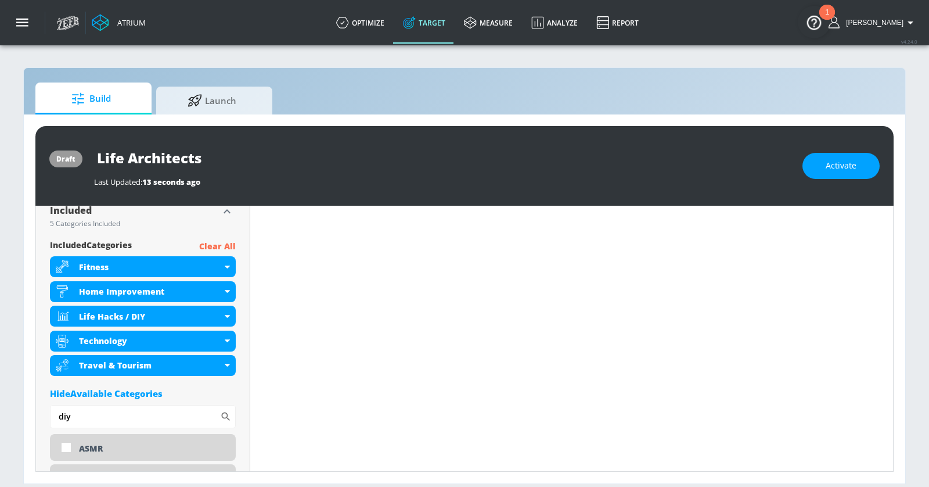
scroll to position [416, 0]
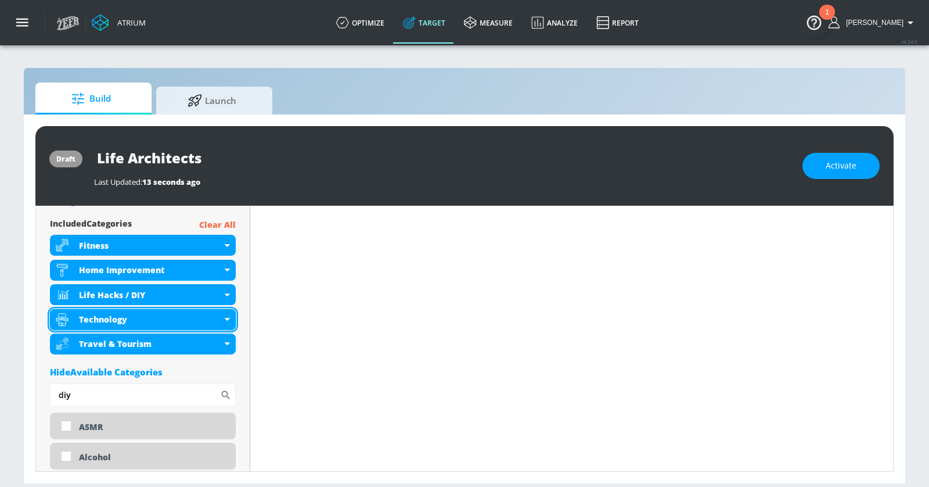
click at [225, 318] on icon at bounding box center [227, 319] width 5 height 3
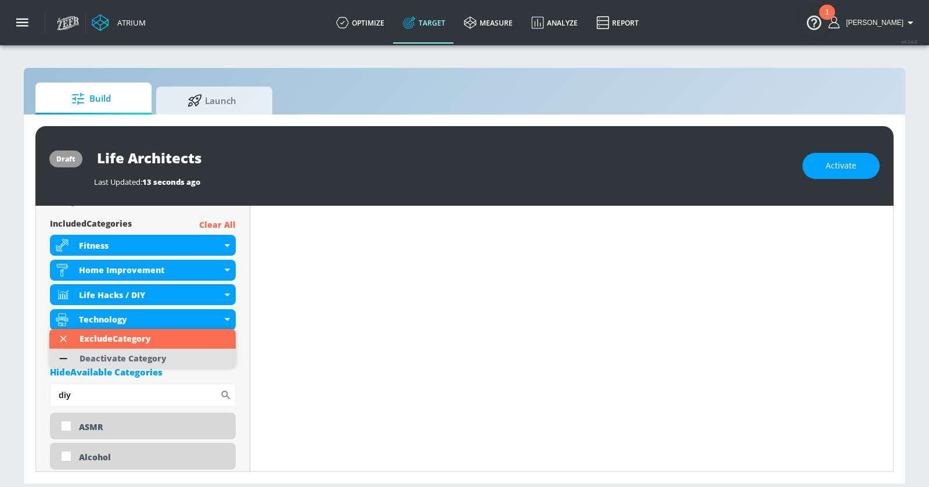
click at [186, 359] on li "Deactivate Category" at bounding box center [142, 358] width 186 height 20
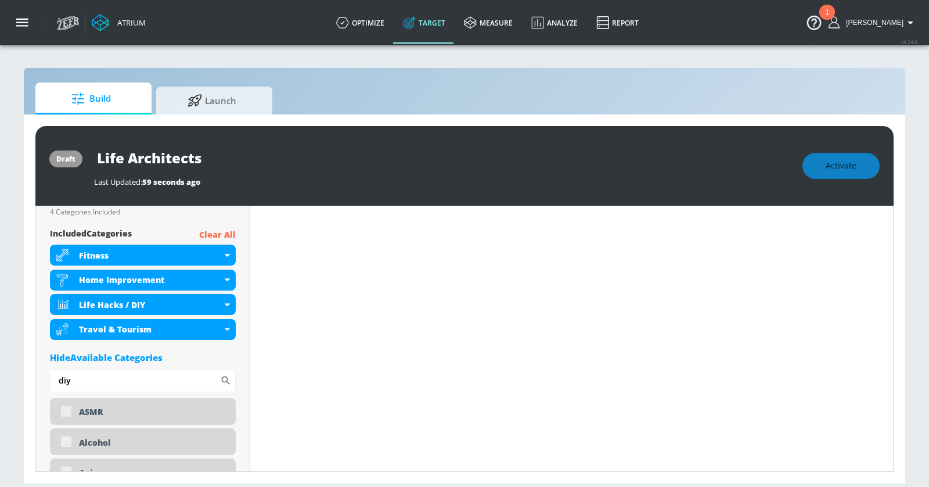
scroll to position [426, 0]
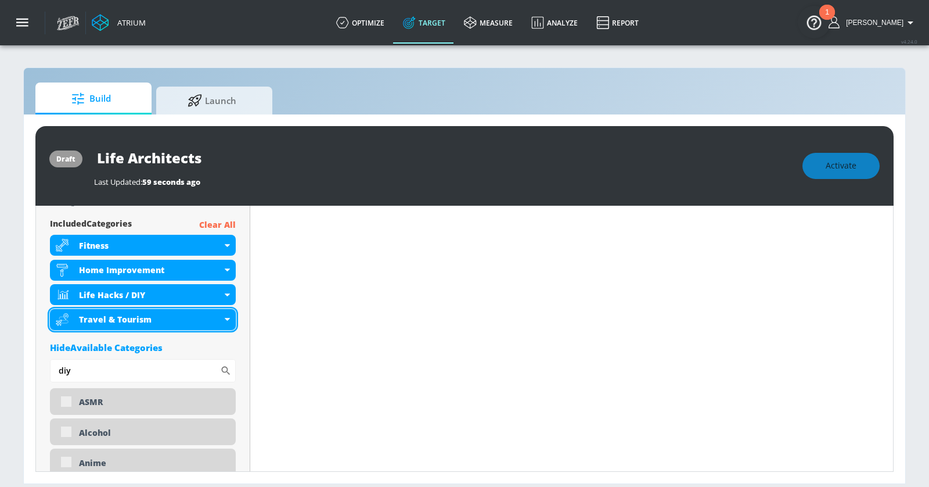
click at [219, 324] on div "Travel & Tourism" at bounding box center [143, 319] width 186 height 21
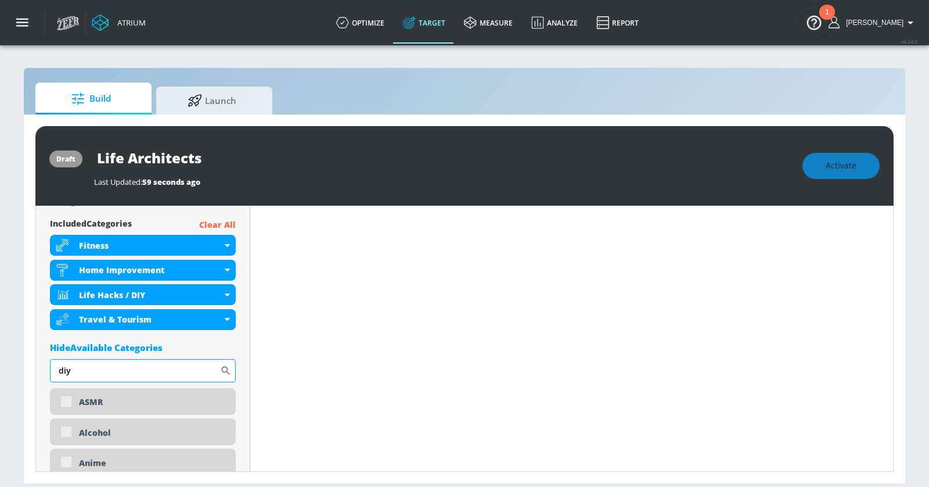
click at [195, 365] on input "diy" at bounding box center [135, 370] width 170 height 23
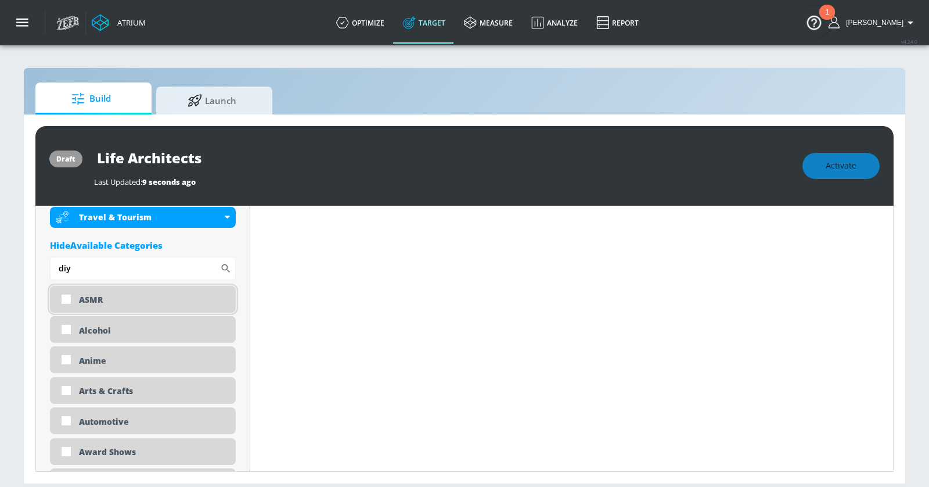
scroll to position [509, 0]
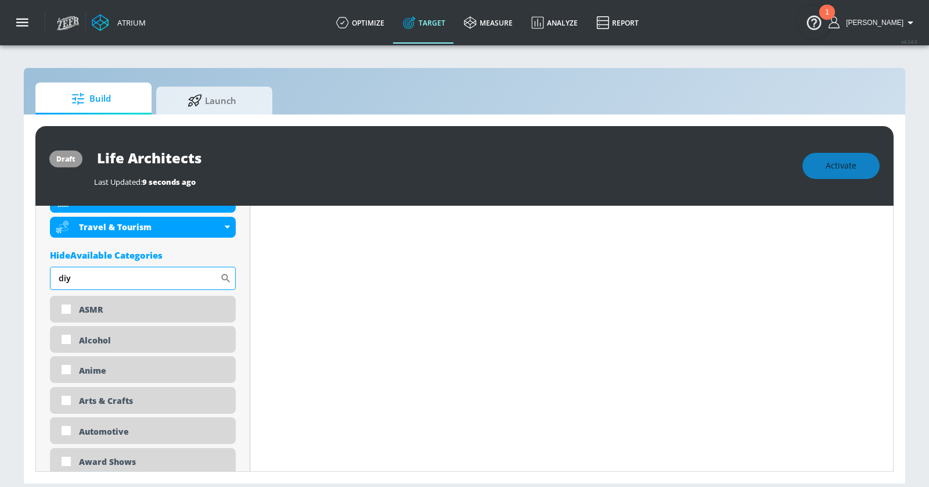
click at [147, 280] on input "diy" at bounding box center [135, 278] width 170 height 23
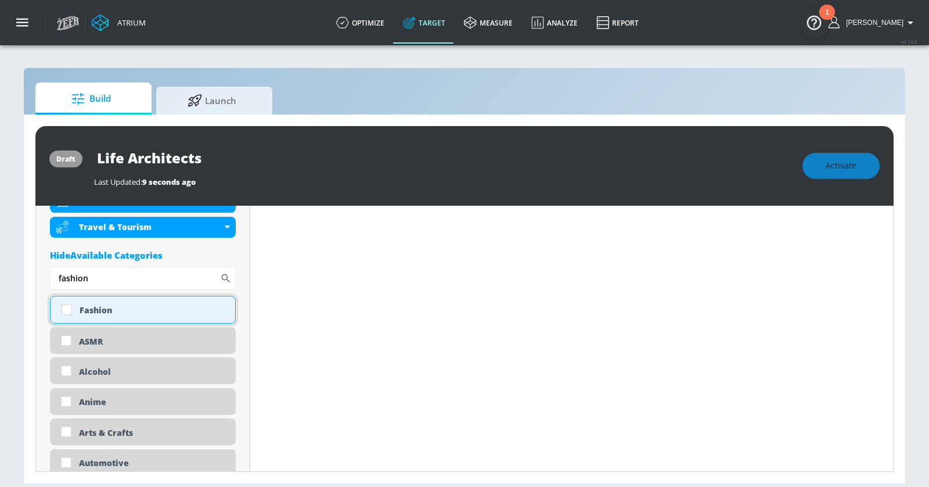
type input "fashion"
click at [145, 307] on div "Fashion" at bounding box center [153, 309] width 147 height 11
checkbox input "true"
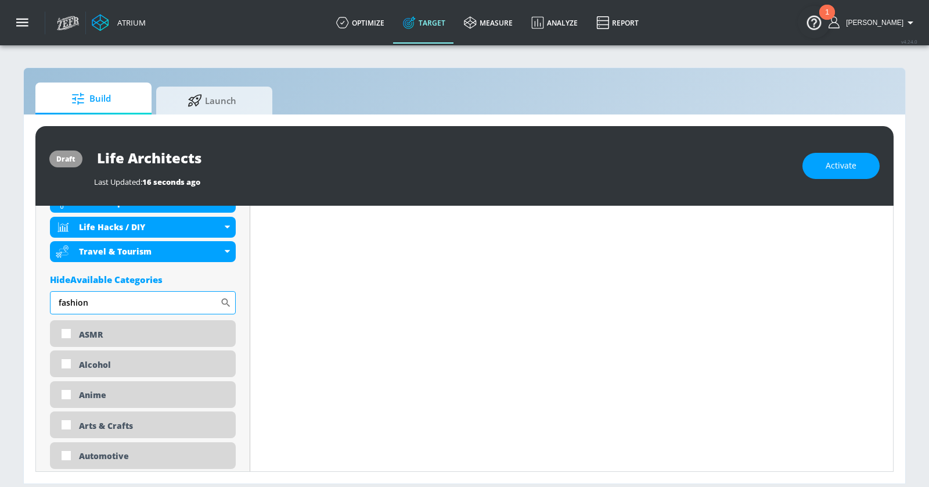
click at [124, 305] on input "fashion" at bounding box center [135, 302] width 170 height 23
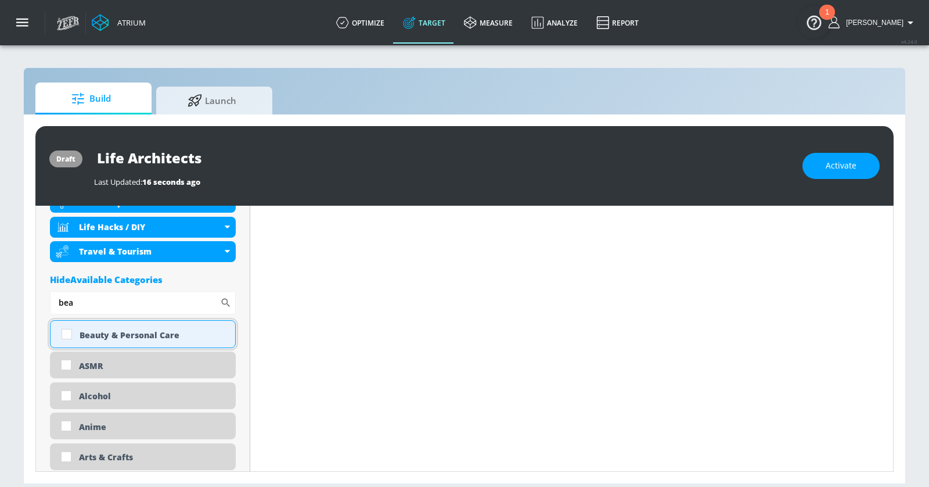
type input "bea"
click at [134, 329] on div "Beauty & Personal Care" at bounding box center [153, 334] width 147 height 11
checkbox input "true"
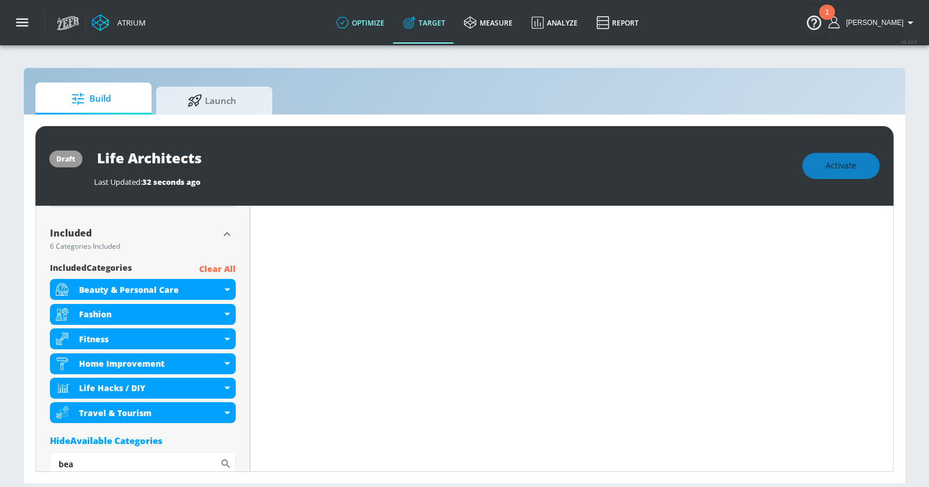
scroll to position [392, 0]
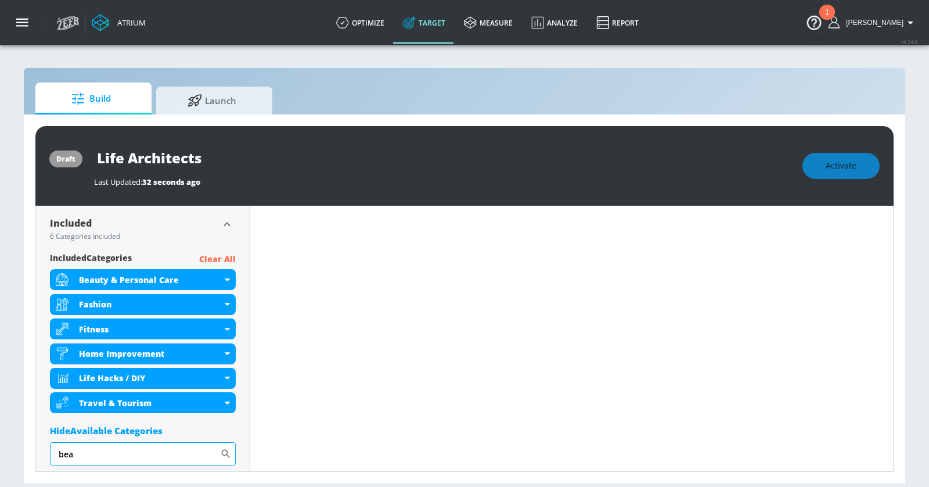
click at [110, 452] on input "bea" at bounding box center [135, 453] width 170 height 23
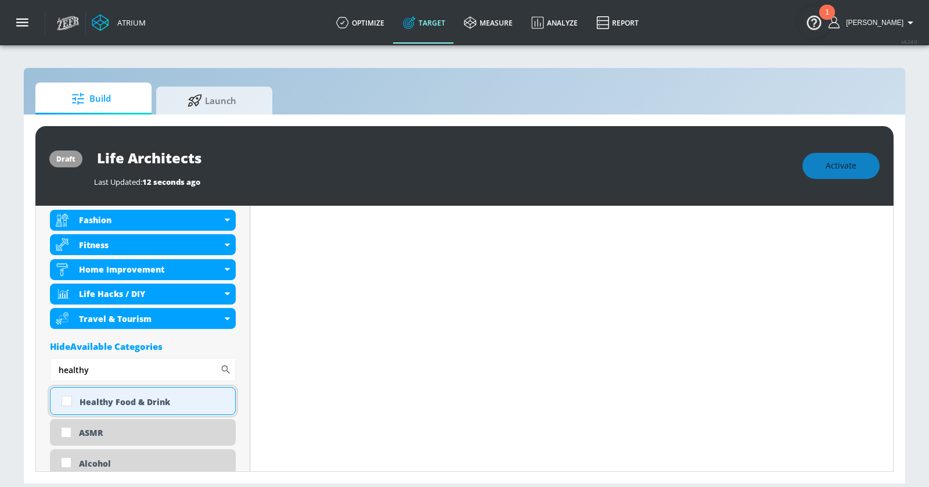
scroll to position [456, 0]
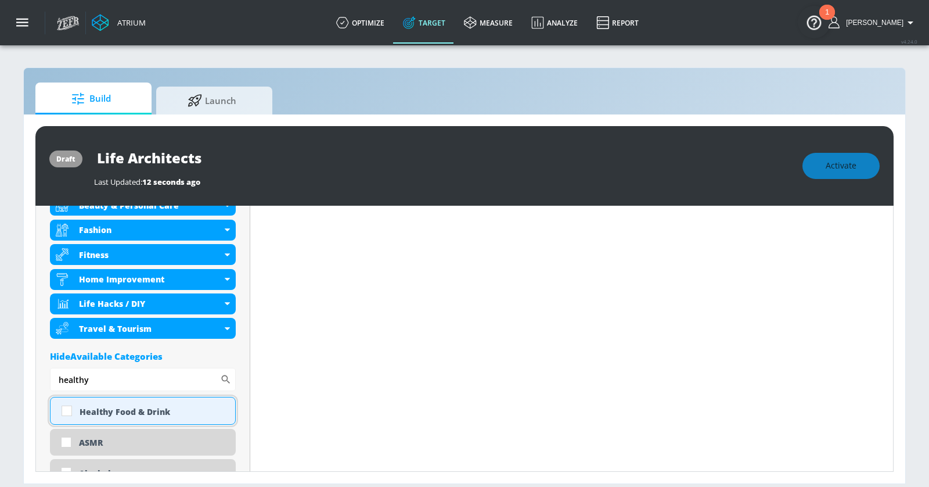
type input "healthy"
click at [129, 406] on div "Healthy Food & Drink" at bounding box center [153, 411] width 147 height 11
checkbox input "true"
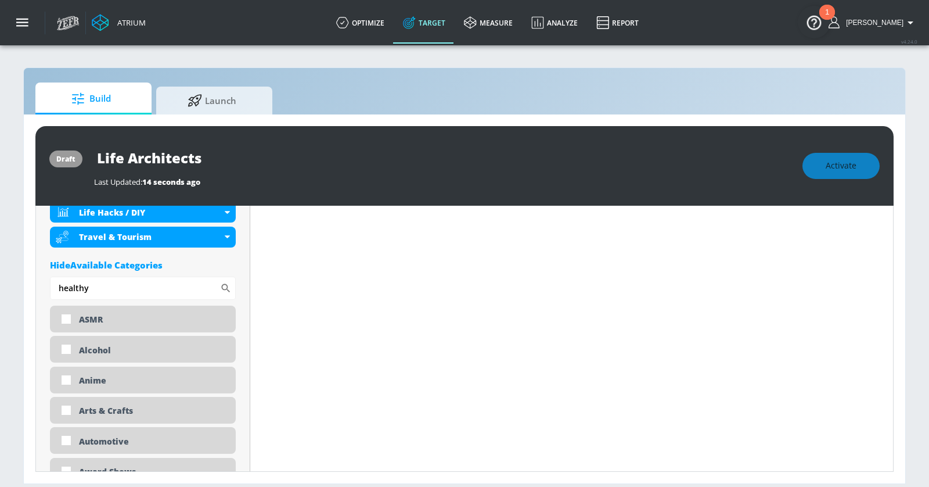
scroll to position [581, 0]
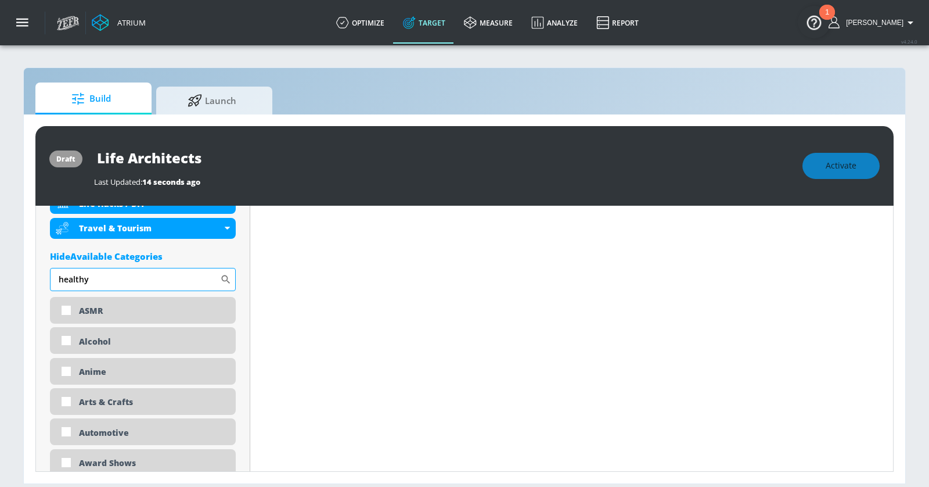
click at [187, 282] on input "healthy" at bounding box center [135, 279] width 170 height 23
click at [186, 282] on input "healthy" at bounding box center [135, 279] width 170 height 23
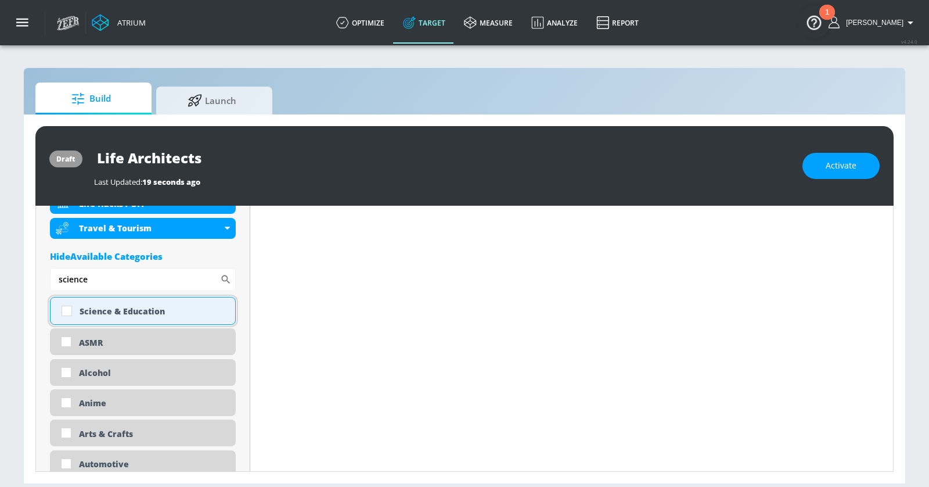
type input "science"
click at [167, 305] on div "Science & Education" at bounding box center [153, 310] width 147 height 11
checkbox input "true"
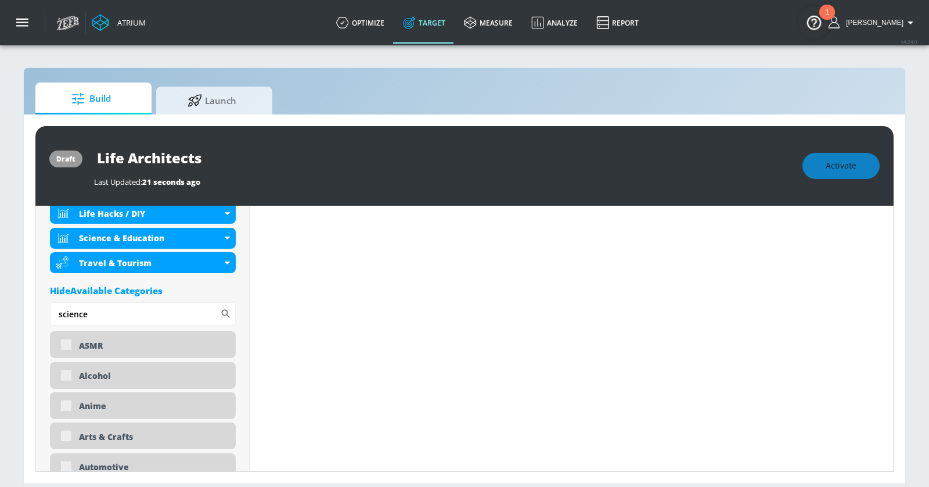
scroll to position [591, 0]
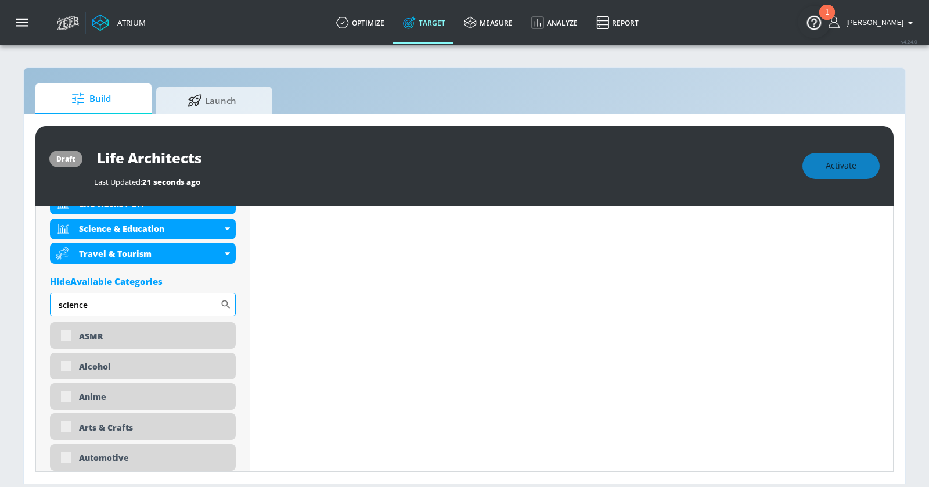
click at [162, 297] on input "science" at bounding box center [135, 304] width 170 height 23
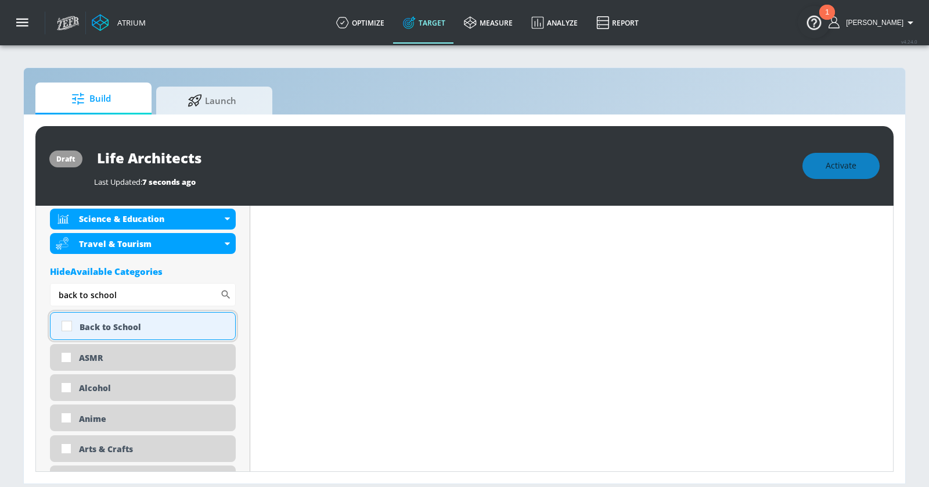
scroll to position [581, 0]
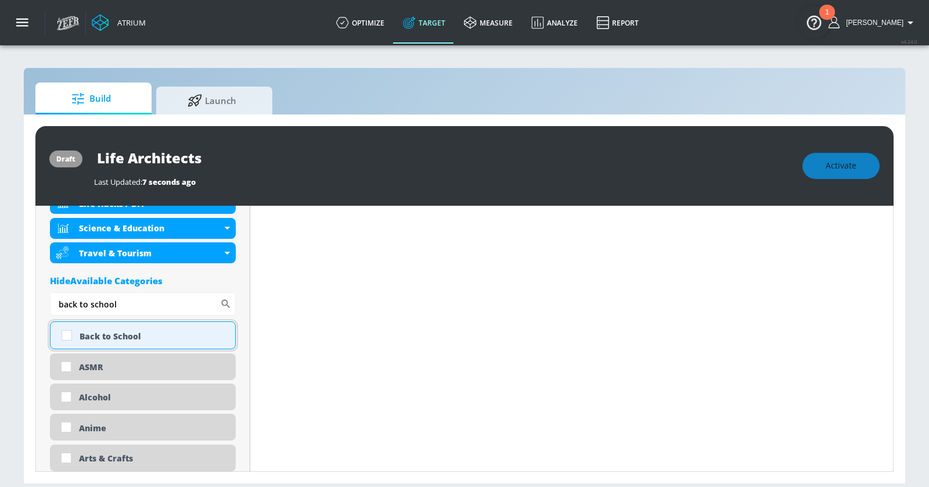
type input "back to school"
click at [120, 334] on div "Back to School" at bounding box center [153, 335] width 147 height 11
checkbox input "true"
click at [132, 303] on input "back to school" at bounding box center [135, 303] width 170 height 23
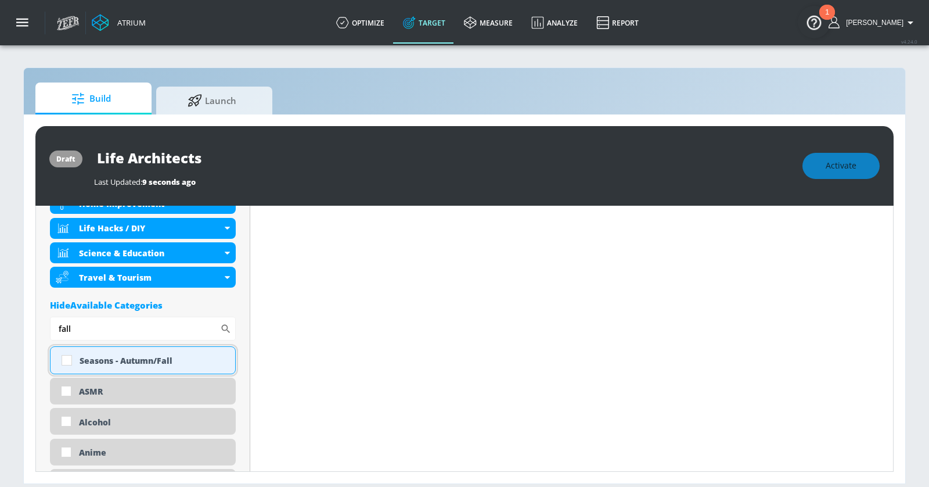
type input "fall"
click at [114, 358] on div "Seasons - Autumn/Fall" at bounding box center [153, 360] width 147 height 11
checkbox input "true"
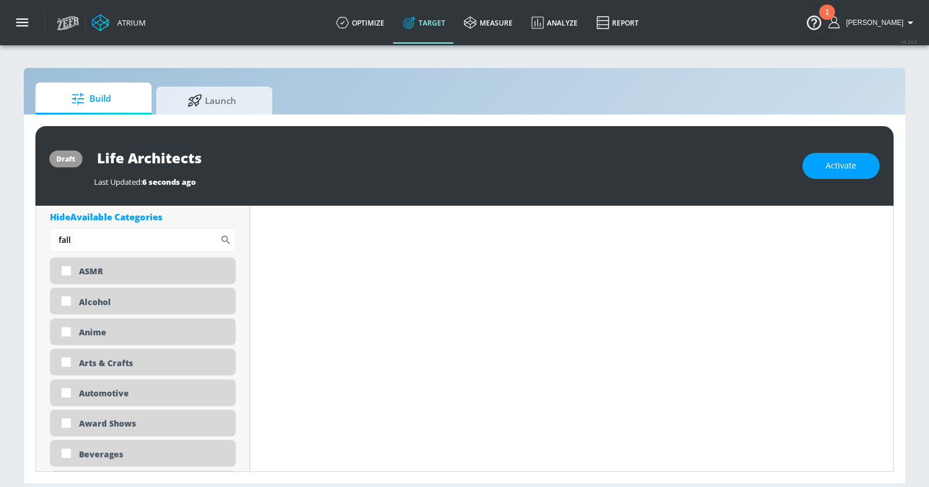
scroll to position [708, 0]
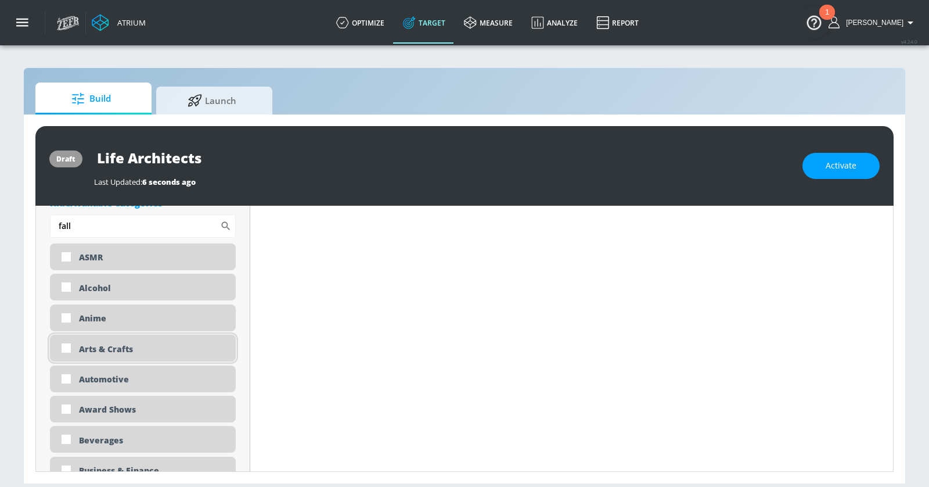
click at [109, 343] on div "Arts & Crafts" at bounding box center [153, 348] width 148 height 11
checkbox input "true"
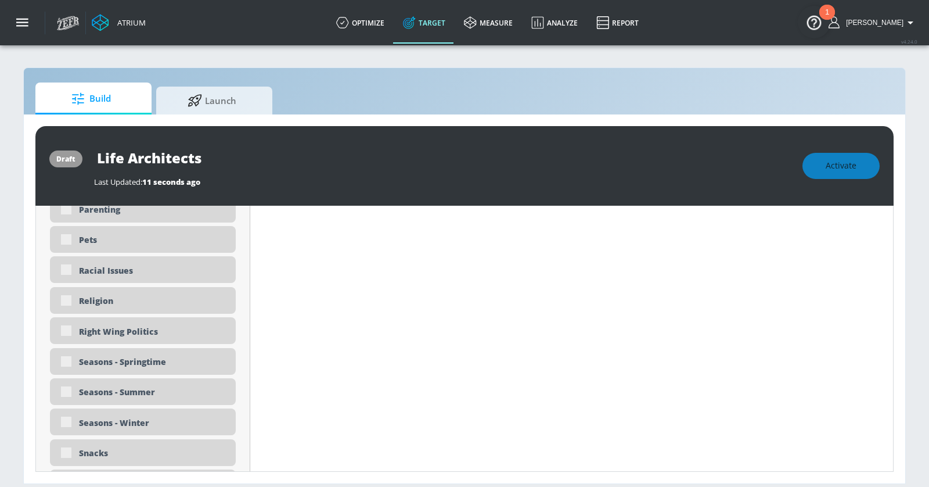
scroll to position [3570, 0]
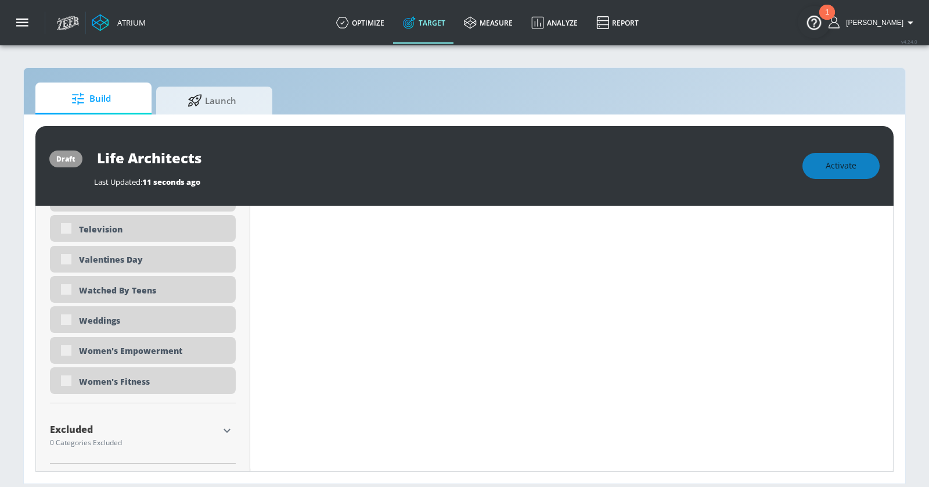
click at [228, 423] on icon "button" at bounding box center [227, 430] width 14 height 14
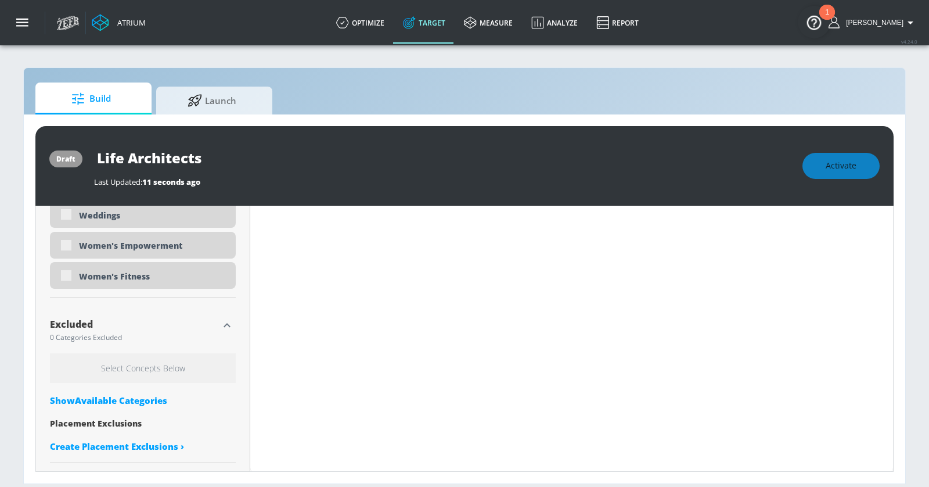
click at [123, 398] on div "Show Available Categories" at bounding box center [143, 400] width 186 height 12
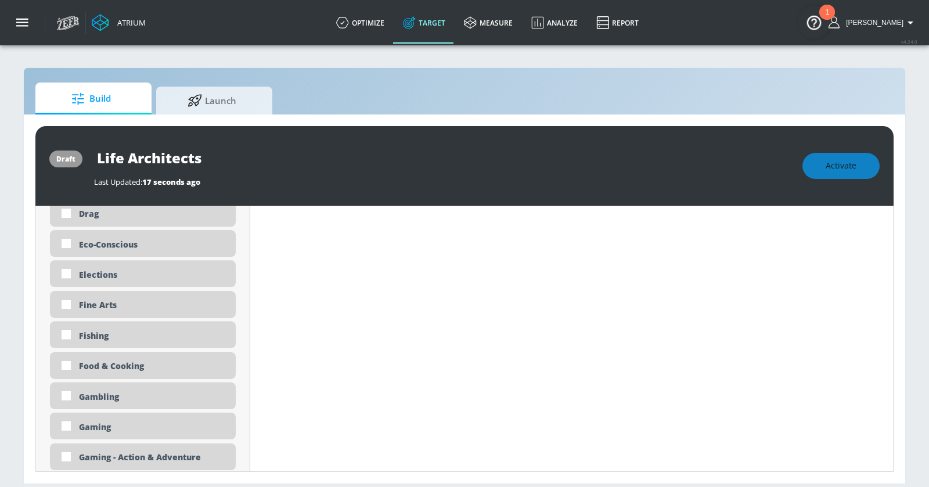
scroll to position [4616, 0]
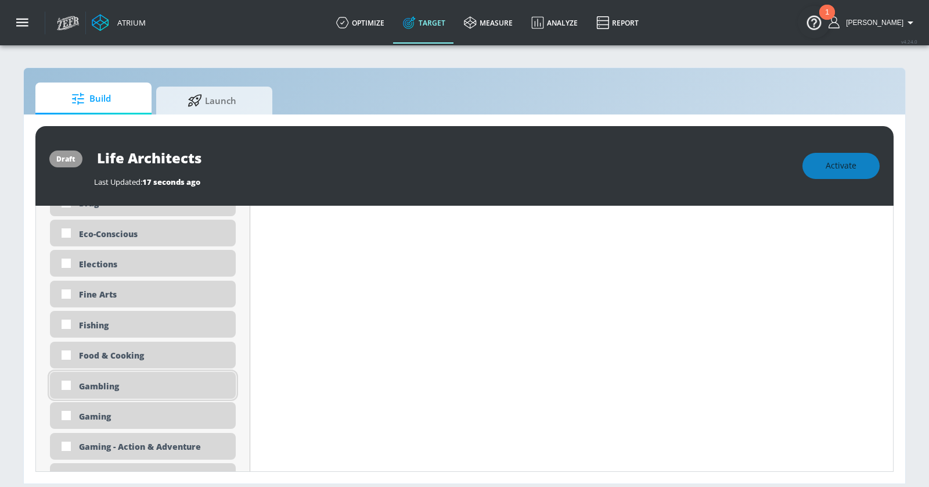
click at [111, 381] on div "Gambling" at bounding box center [153, 385] width 148 height 11
checkbox input "true"
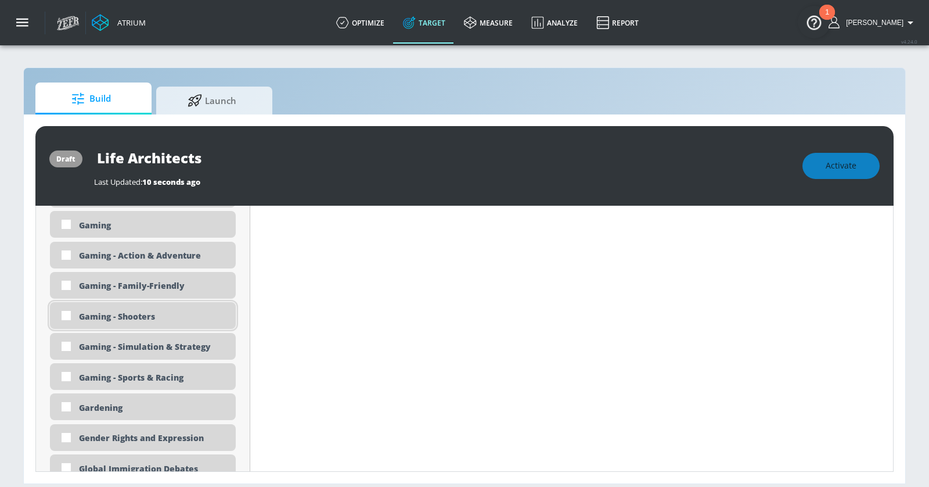
scroll to position [4745, 0]
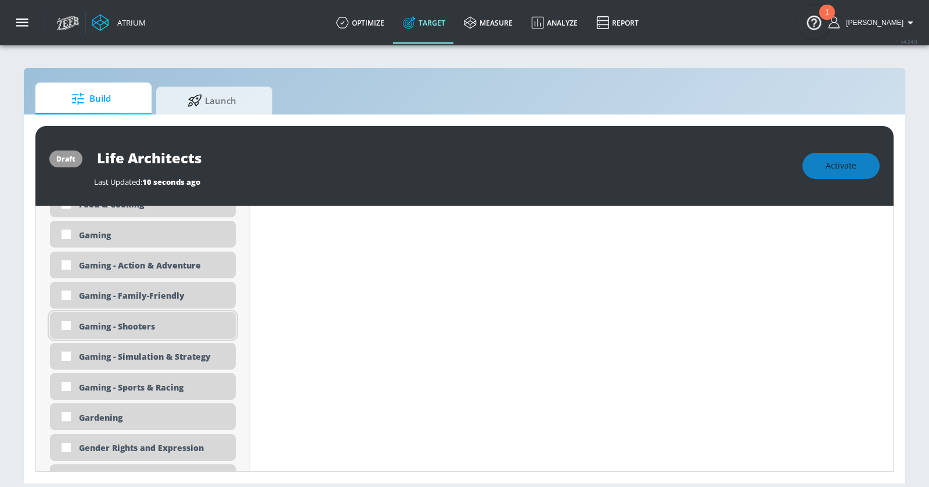
click at [106, 326] on div "Gaming - Shooters" at bounding box center [153, 326] width 148 height 11
checkbox input "true"
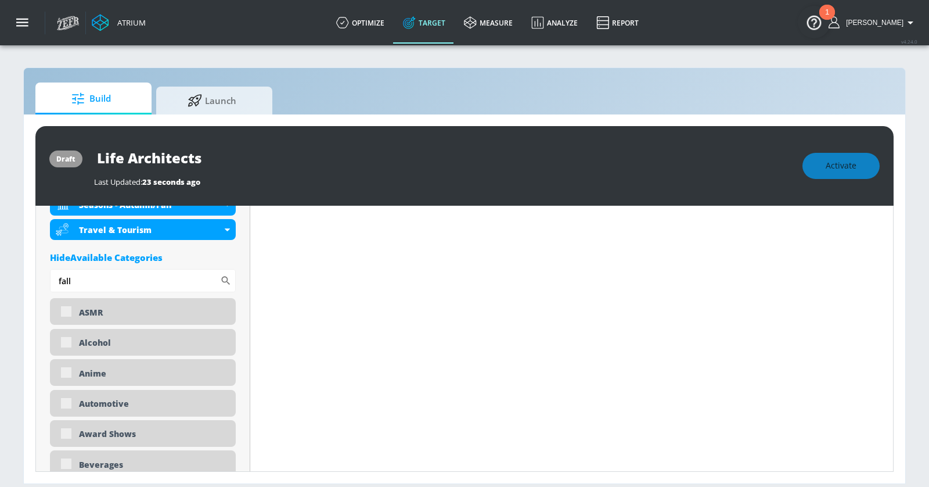
scroll to position [0, 0]
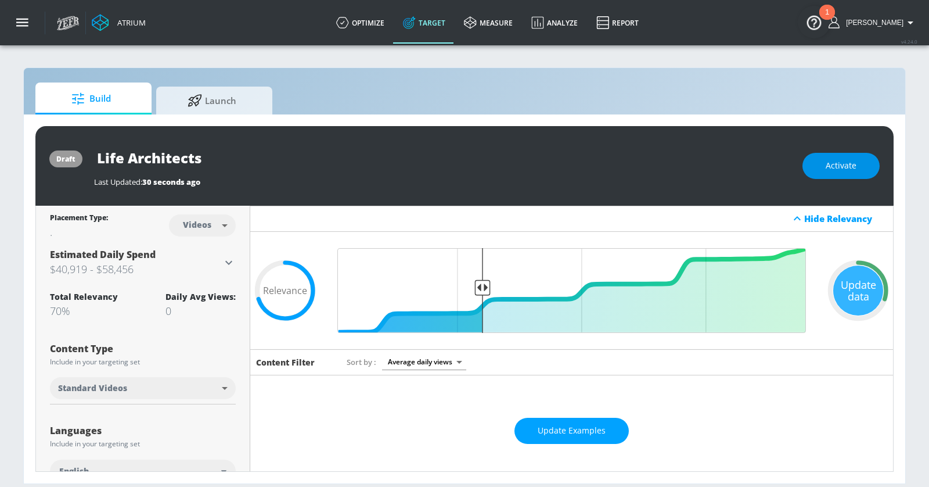
click at [746, 168] on button "Activate" at bounding box center [840, 166] width 77 height 26
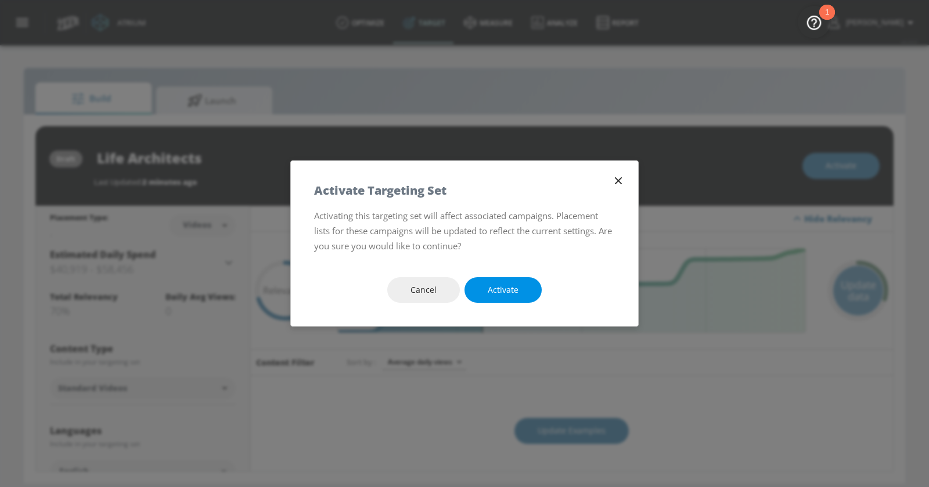
click at [520, 285] on button "Activate" at bounding box center [503, 290] width 77 height 26
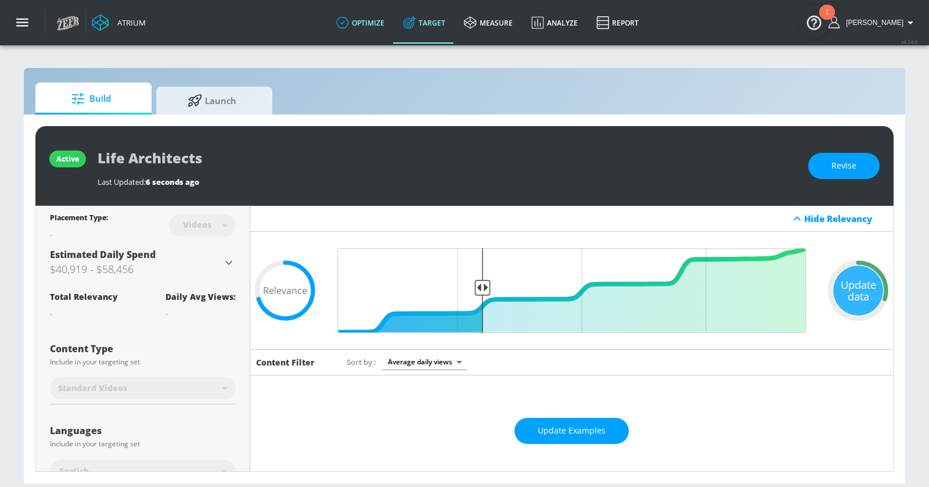
click at [391, 21] on link "optimize" at bounding box center [360, 23] width 67 height 42
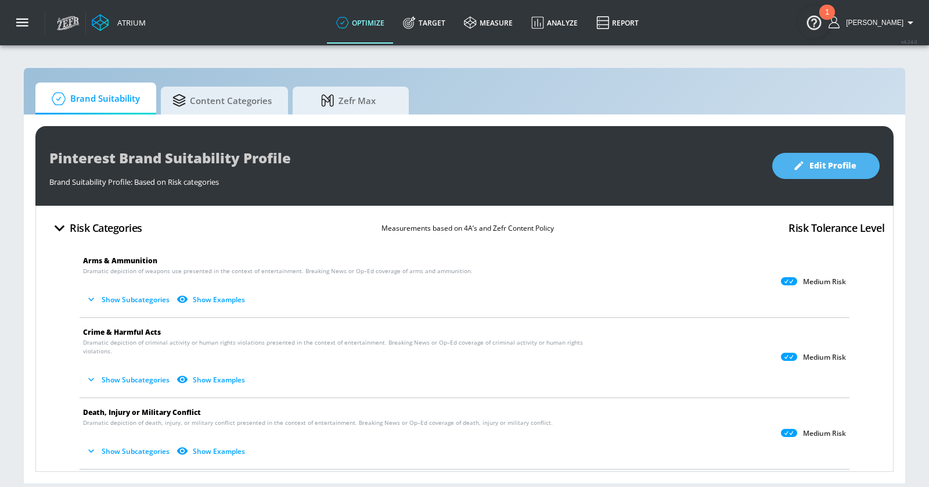
click at [746, 163] on span "Edit Profile" at bounding box center [825, 166] width 61 height 15
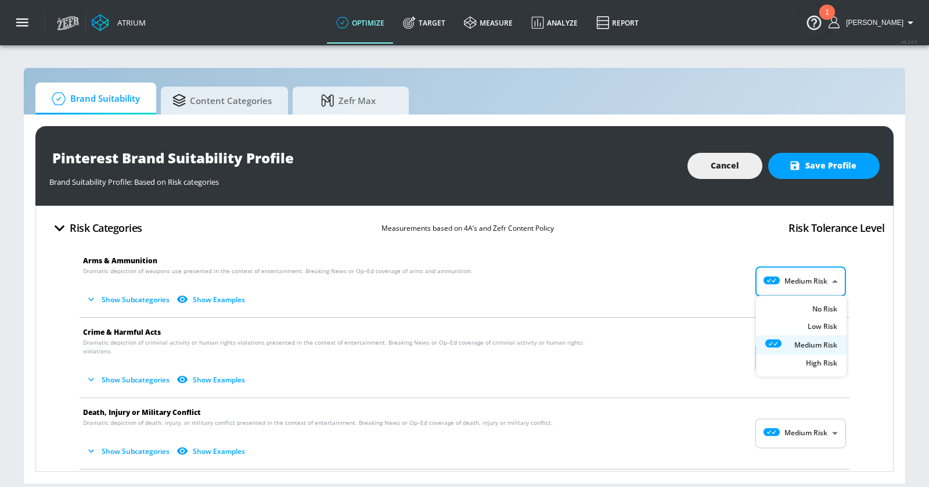
click at [746, 276] on body "Atrium optimize Target measure Analyze Report optimize Target measure Analyze R…" at bounding box center [464, 243] width 929 height 487
click at [746, 325] on div "Low Risk" at bounding box center [801, 329] width 72 height 12
type input "LOW"
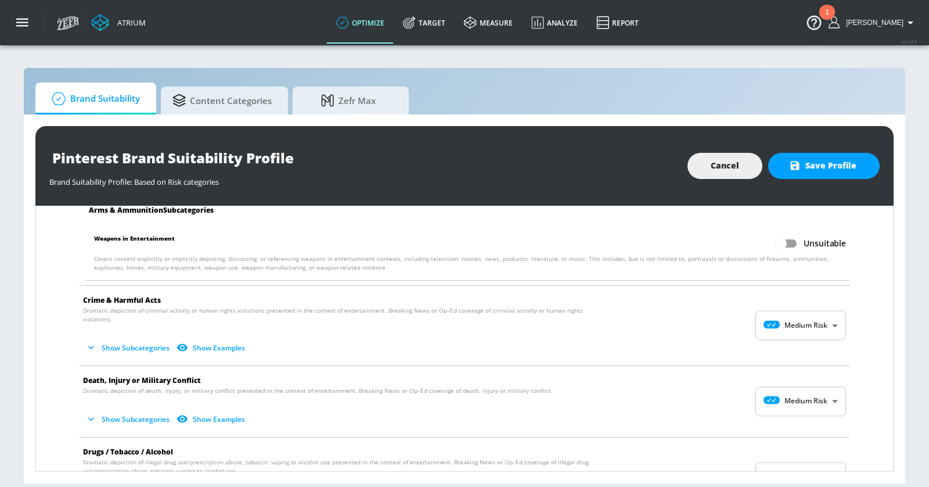
scroll to position [130, 0]
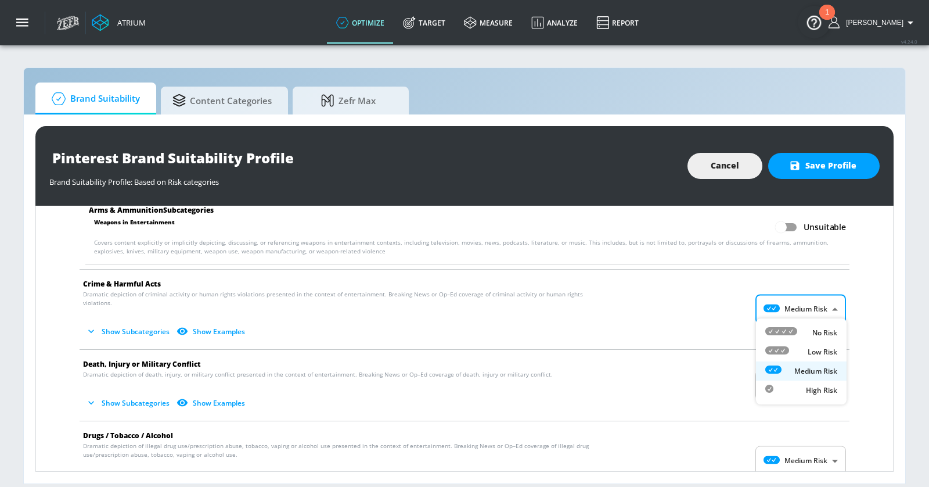
click at [746, 300] on body "Atrium optimize Target measure Analyze Report optimize Target measure Analyze R…" at bounding box center [464, 243] width 929 height 487
click at [746, 352] on div "Low Risk" at bounding box center [801, 351] width 72 height 12
type input "LOW"
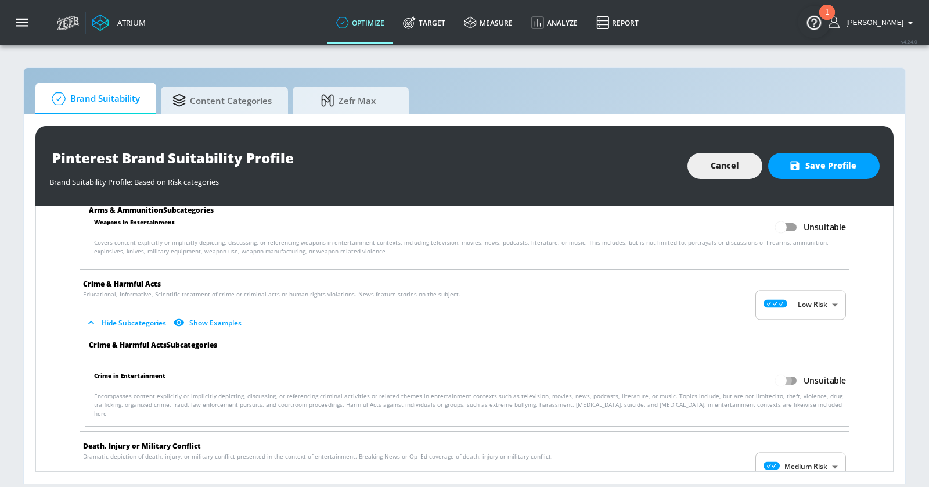
click at [746, 375] on input "Unsuitable" at bounding box center [781, 380] width 66 height 22
checkbox input "true"
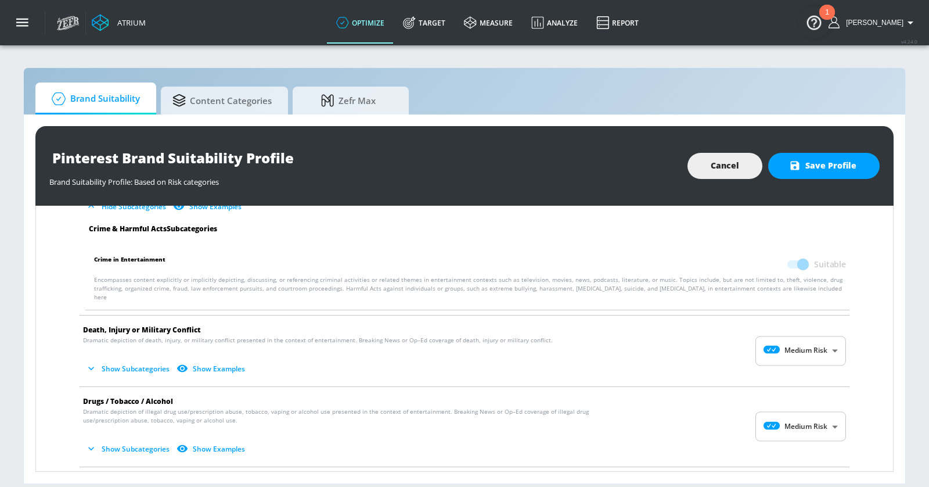
scroll to position [250, 0]
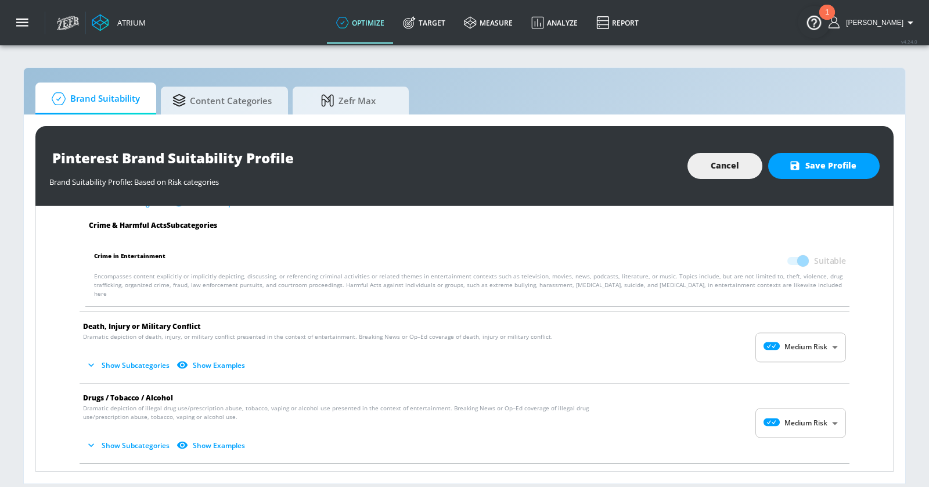
click at [746, 345] on body "Atrium optimize Target measure Analyze Report optimize Target measure Analyze R…" at bounding box center [464, 243] width 929 height 487
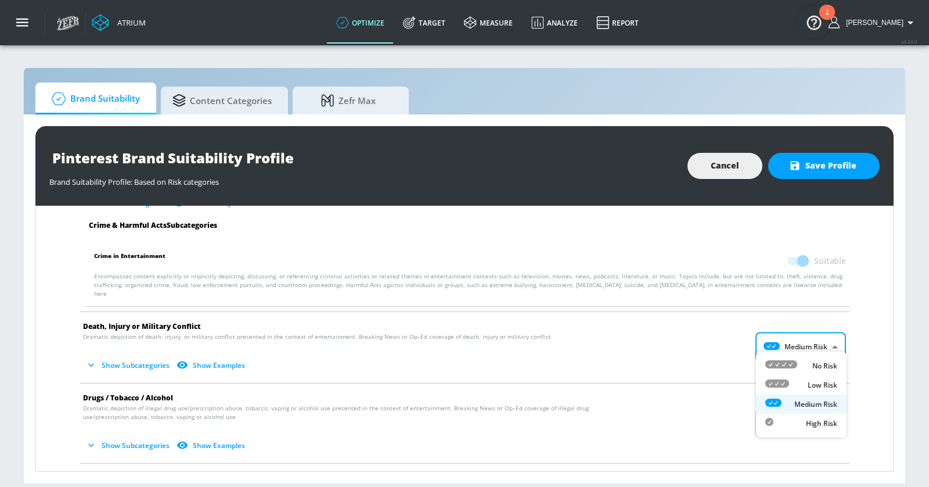
click at [746, 379] on div "Low Risk" at bounding box center [801, 385] width 72 height 12
type input "LOW"
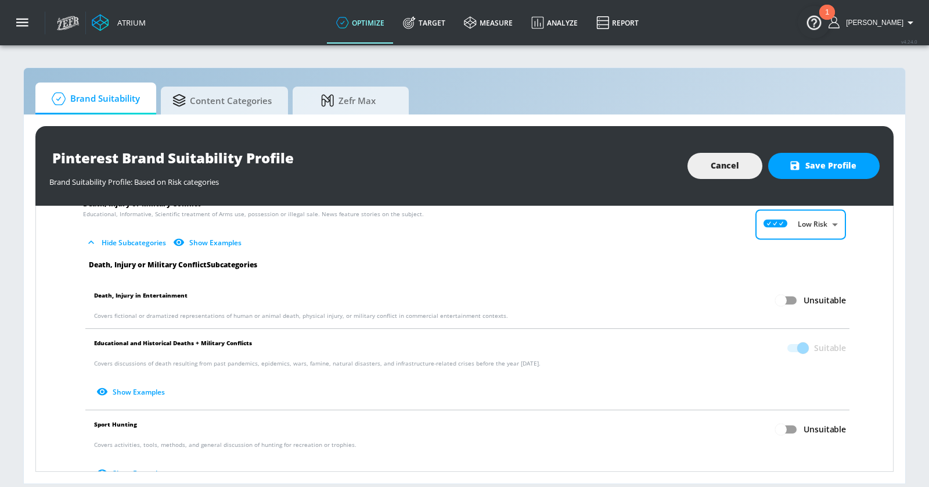
scroll to position [395, 0]
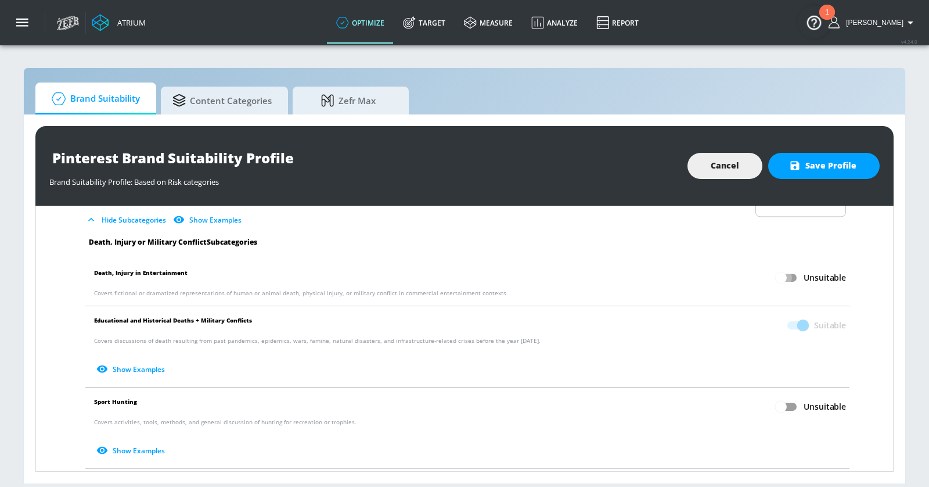
click at [746, 269] on input "Unsuitable" at bounding box center [781, 278] width 66 height 22
checkbox input "true"
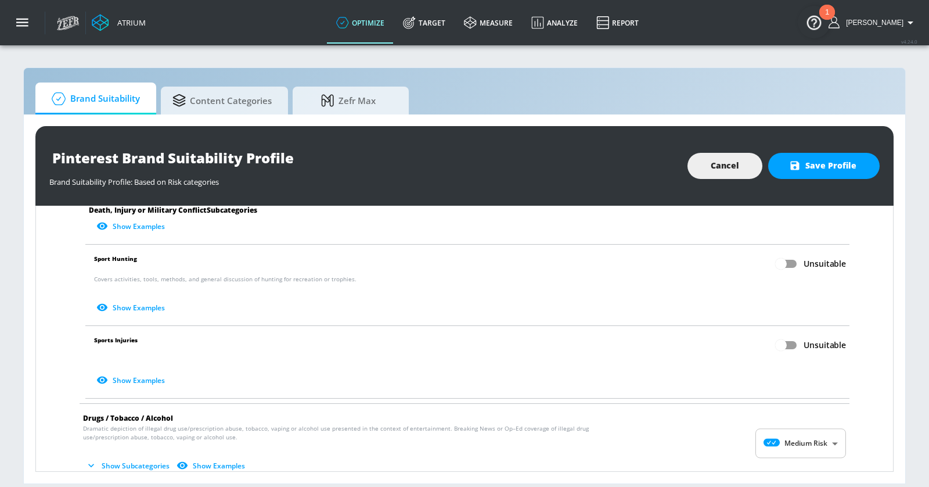
scroll to position [610, 0]
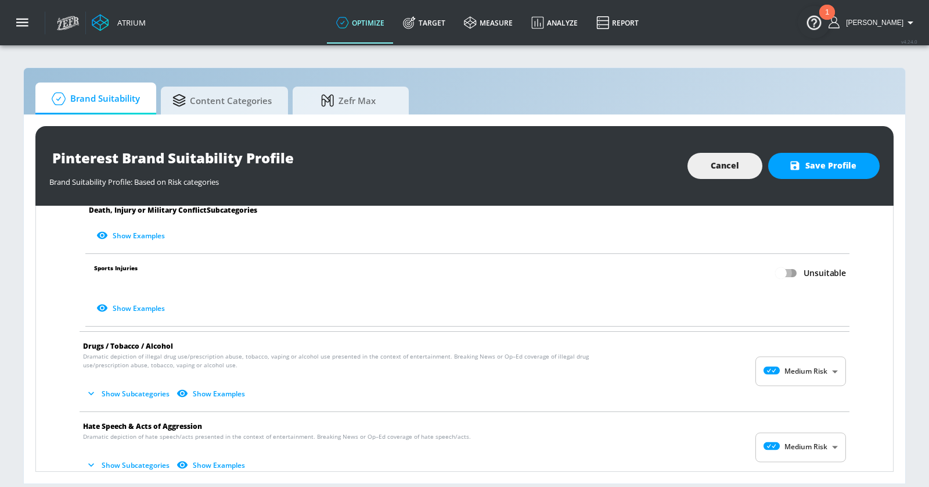
click at [746, 264] on input "Unsuitable" at bounding box center [781, 273] width 66 height 22
checkbox input "true"
click at [746, 362] on body "Atrium optimize Target measure Analyze Report optimize Target measure Analyze R…" at bounding box center [464, 243] width 929 height 487
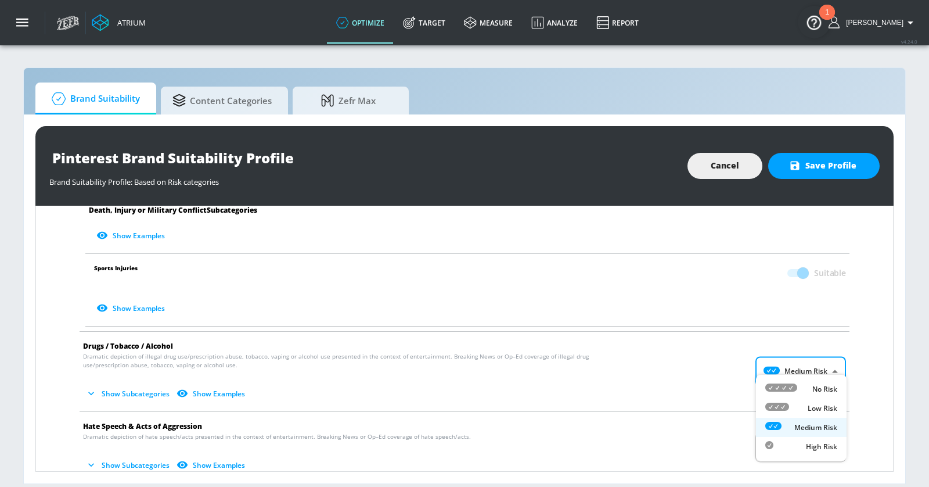
click at [746, 401] on li "Low Risk" at bounding box center [801, 407] width 91 height 19
type input "LOW"
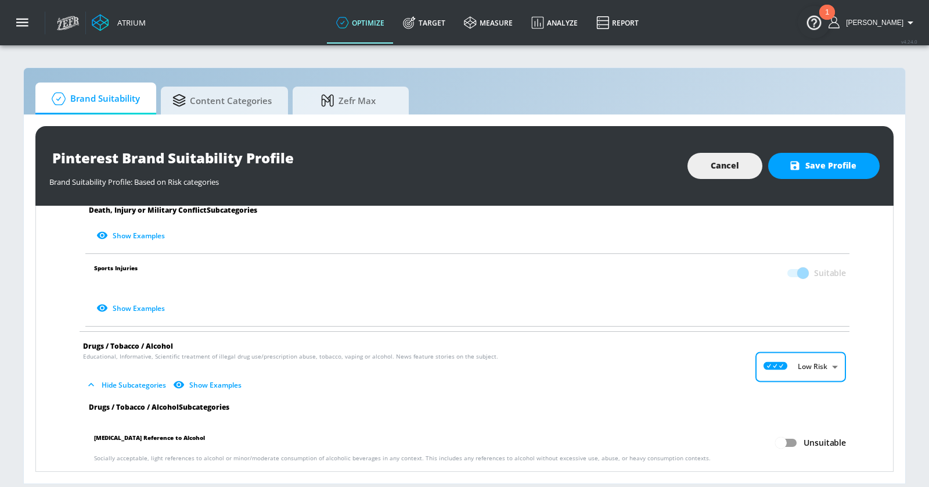
scroll to position [686, 0]
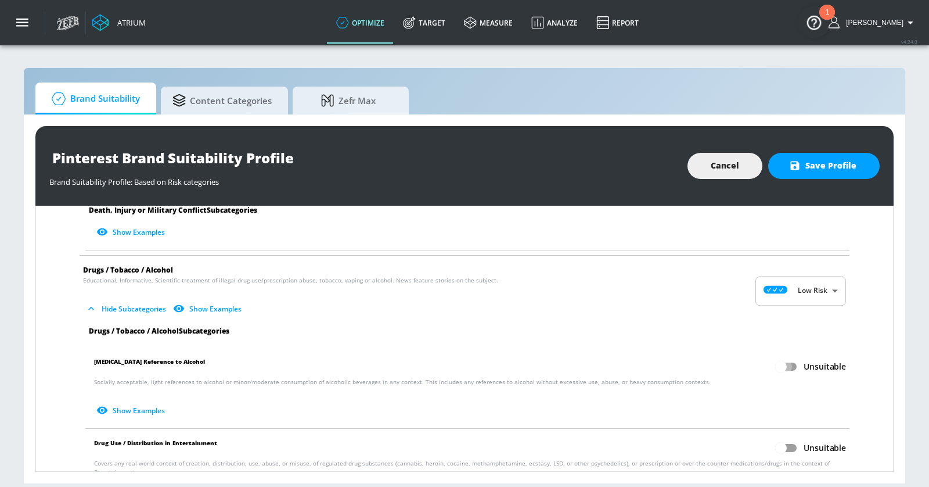
click at [746, 357] on input "Unsuitable" at bounding box center [781, 366] width 66 height 22
checkbox input "true"
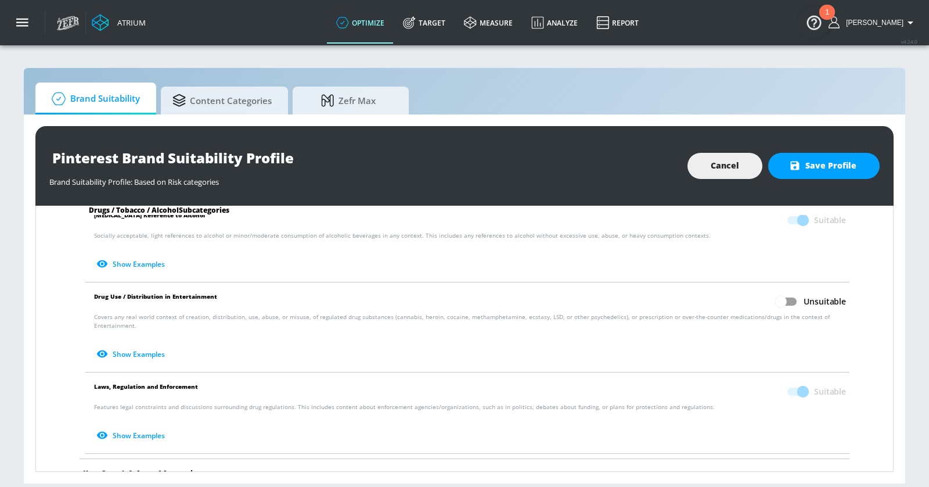
scroll to position [847, 0]
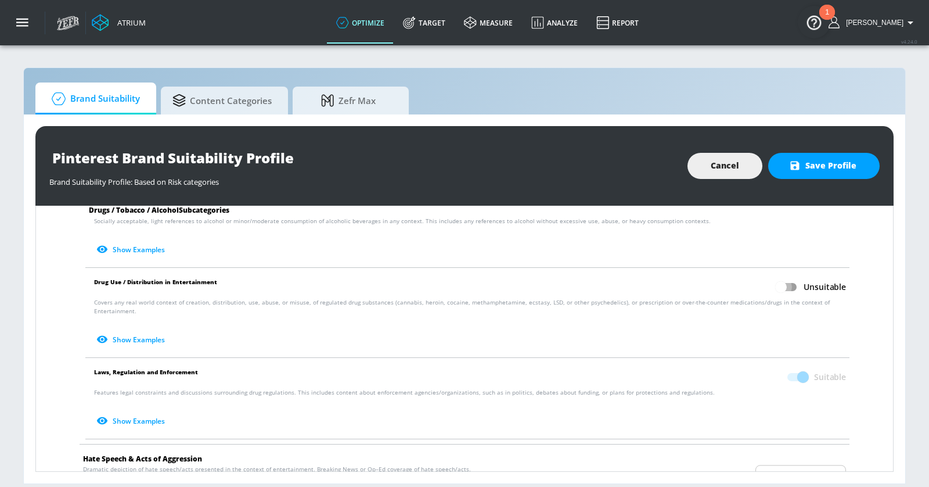
click at [746, 276] on input "Unsuitable" at bounding box center [781, 287] width 66 height 22
checkbox input "true"
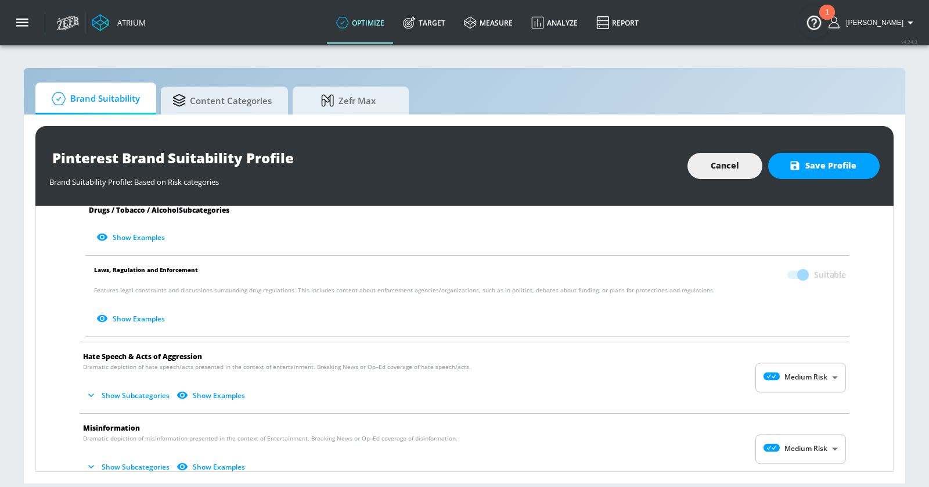
scroll to position [992, 0]
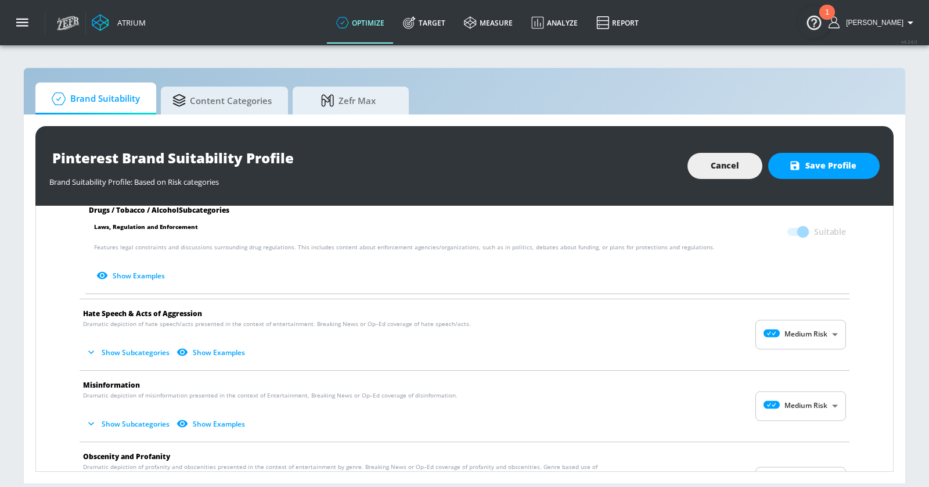
click at [746, 311] on body "Atrium optimize Target measure Analyze Report optimize Target measure Analyze R…" at bounding box center [464, 243] width 929 height 487
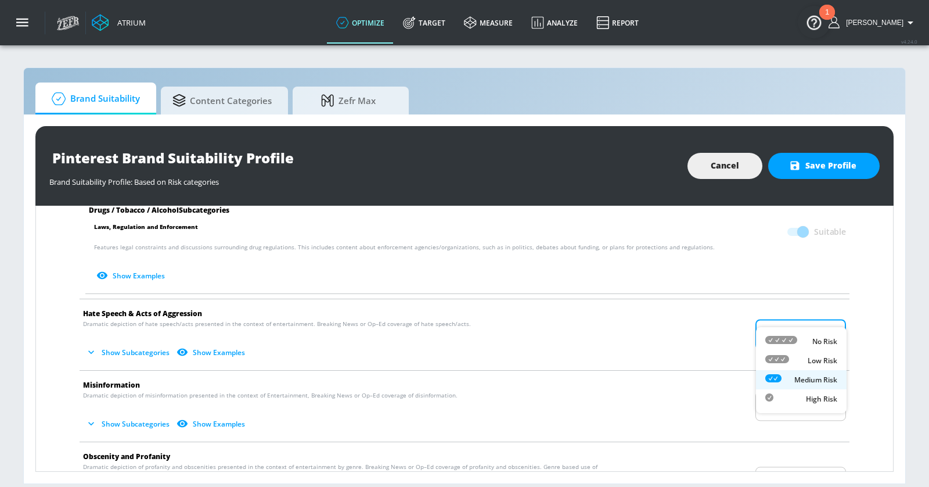
click at [746, 358] on div "Low Risk" at bounding box center [801, 360] width 72 height 12
type input "LOW"
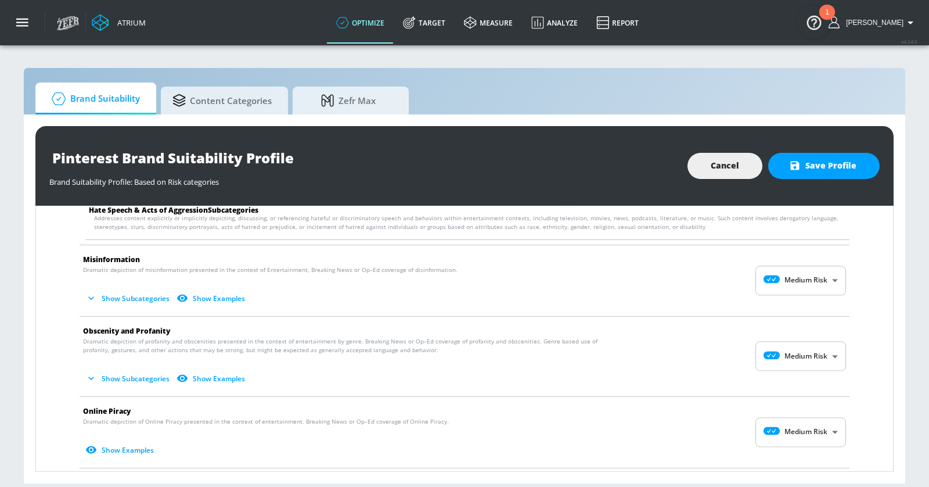
scroll to position [1202, 0]
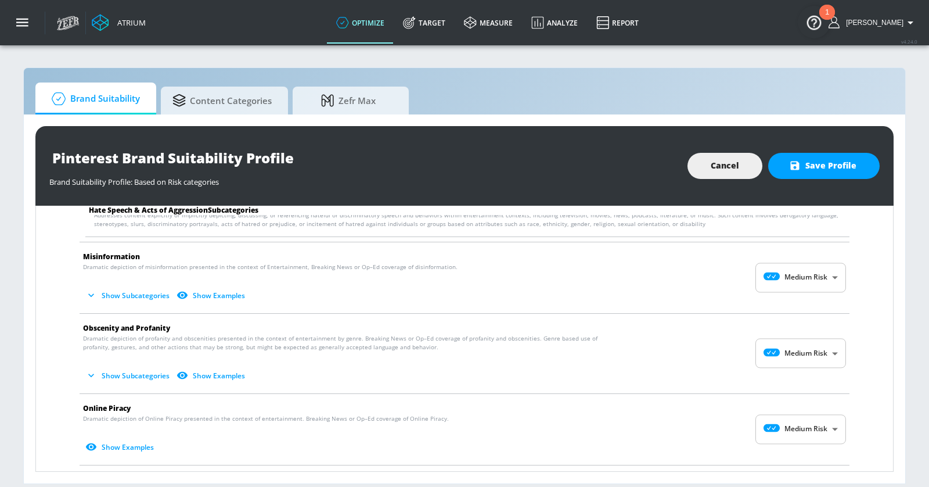
click at [746, 257] on body "Atrium optimize Target measure Analyze Report optimize Target measure Analyze R…" at bounding box center [464, 243] width 929 height 487
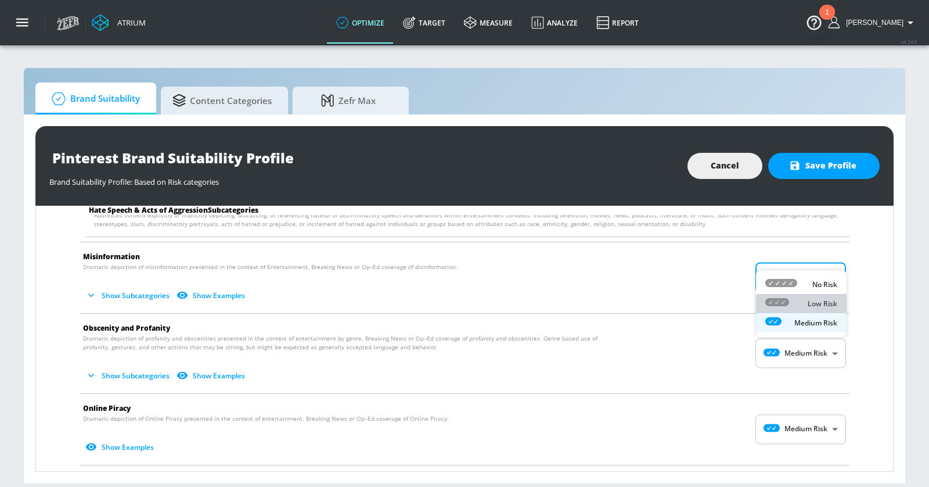
click at [746, 296] on li "Low Risk" at bounding box center [801, 303] width 91 height 19
type input "LOW"
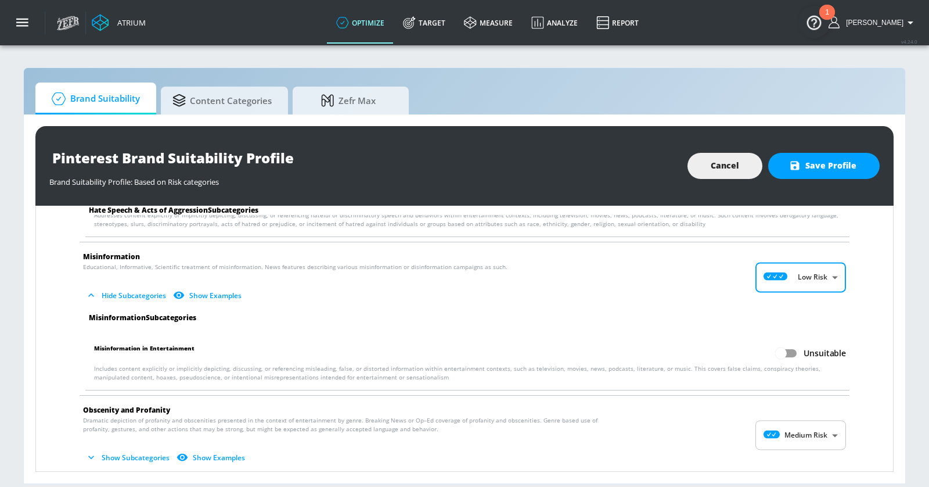
click at [746, 342] on input "Unsuitable" at bounding box center [781, 353] width 66 height 22
checkbox input "true"
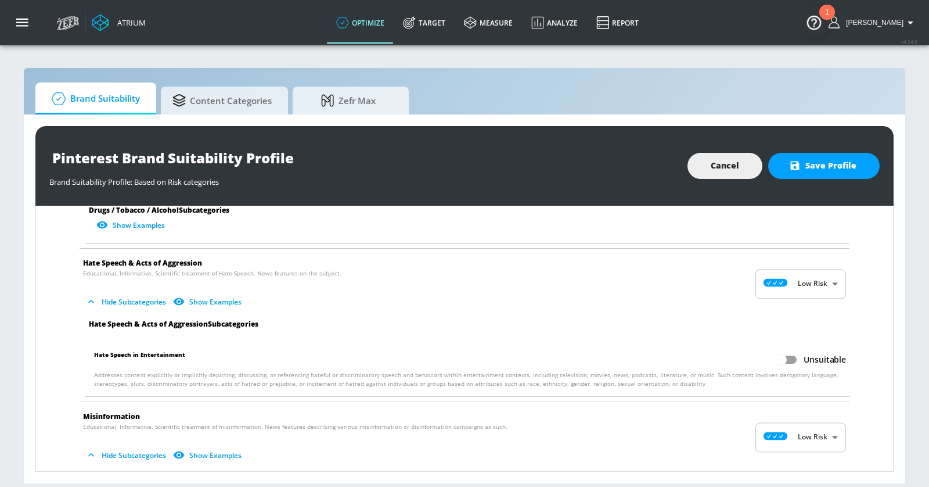
scroll to position [1036, 0]
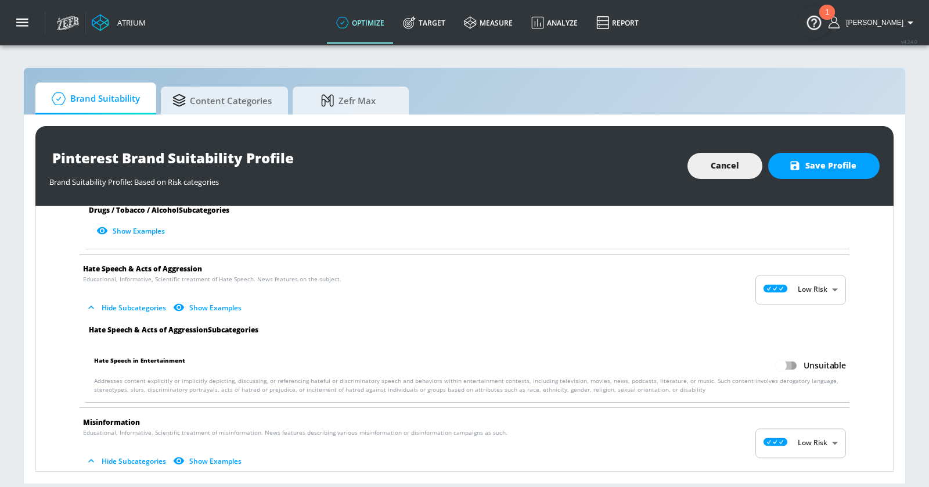
click at [746, 354] on input "Unsuitable" at bounding box center [781, 365] width 66 height 22
checkbox input "true"
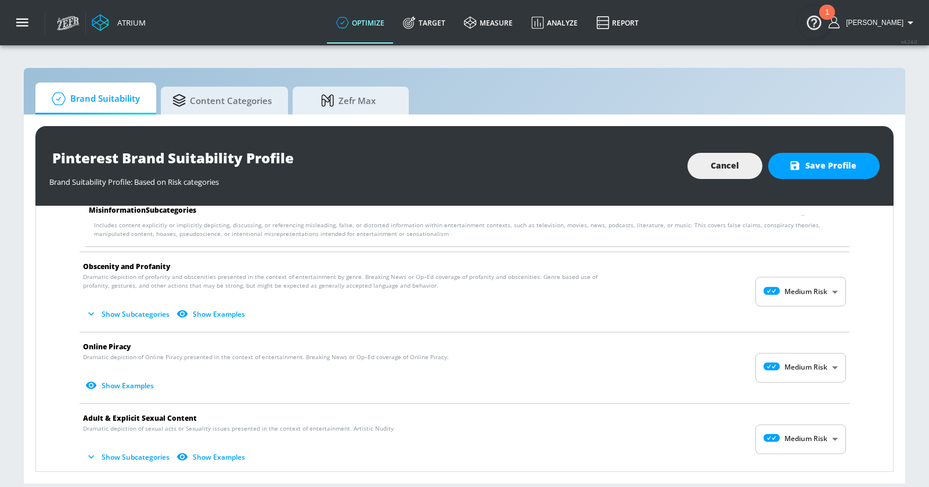
scroll to position [1373, 0]
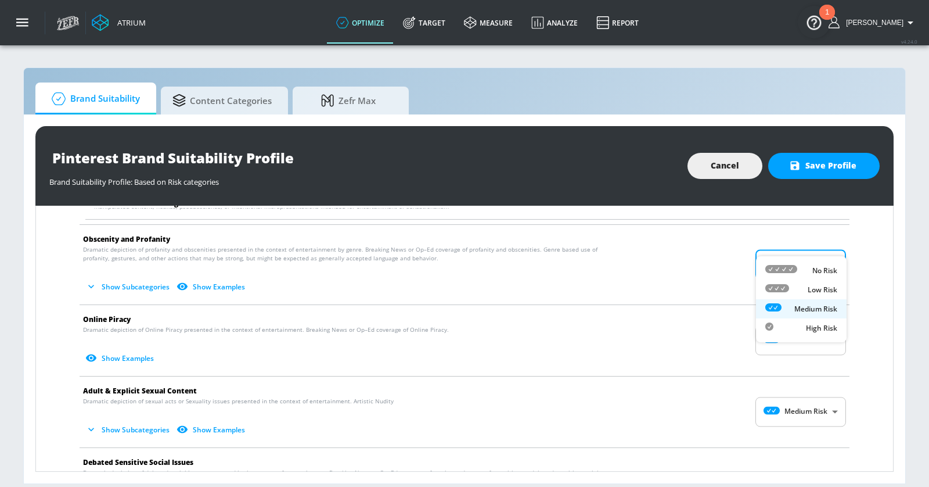
click at [746, 241] on body "Atrium optimize Target measure Analyze Report optimize Target measure Analyze R…" at bounding box center [464, 243] width 929 height 487
click at [746, 282] on li "Low Risk" at bounding box center [801, 289] width 91 height 19
type input "LOW"
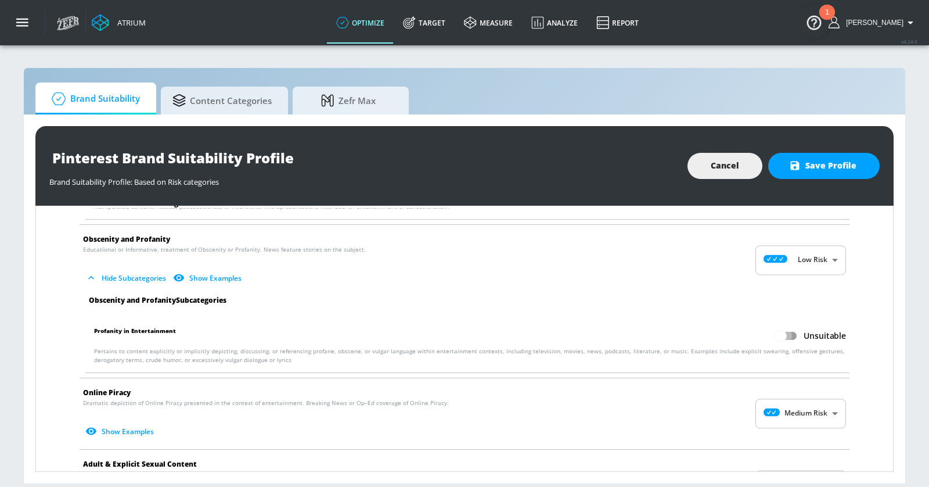
click at [746, 325] on input "Unsuitable" at bounding box center [781, 336] width 66 height 22
checkbox input "true"
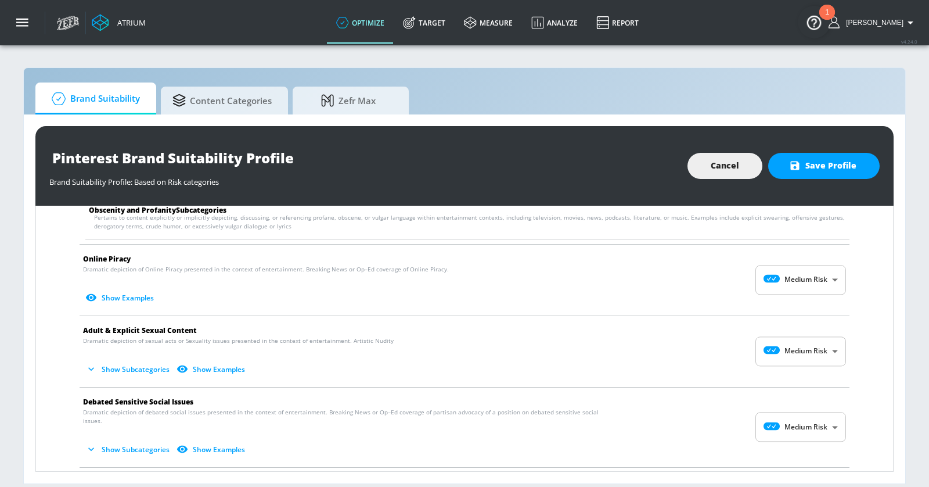
scroll to position [1521, 0]
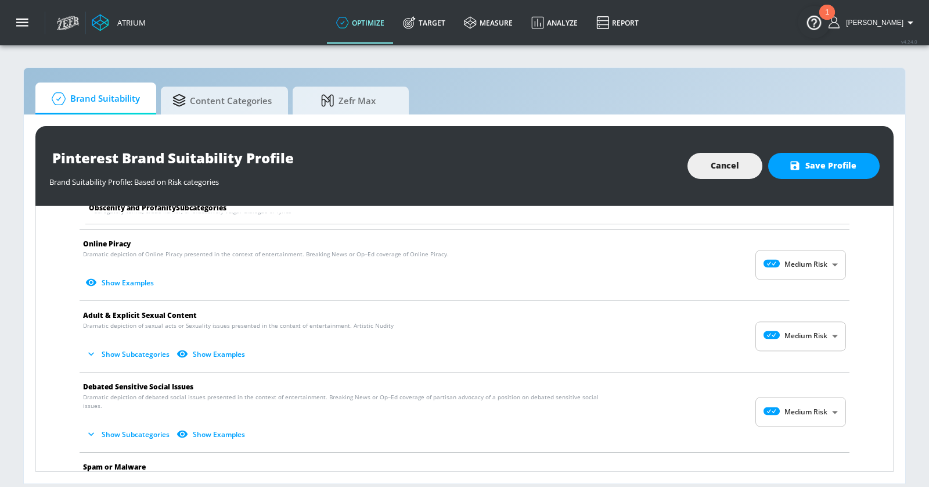
click at [746, 244] on body "Atrium optimize Target measure Analyze Report optimize Target measure Analyze R…" at bounding box center [464, 243] width 929 height 487
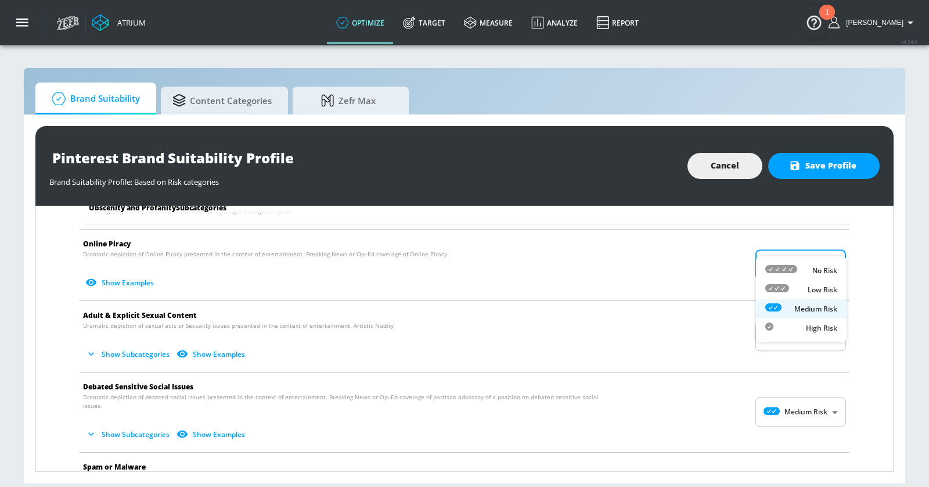
click at [746, 286] on div "Low Risk" at bounding box center [801, 289] width 72 height 12
type input "LOW"
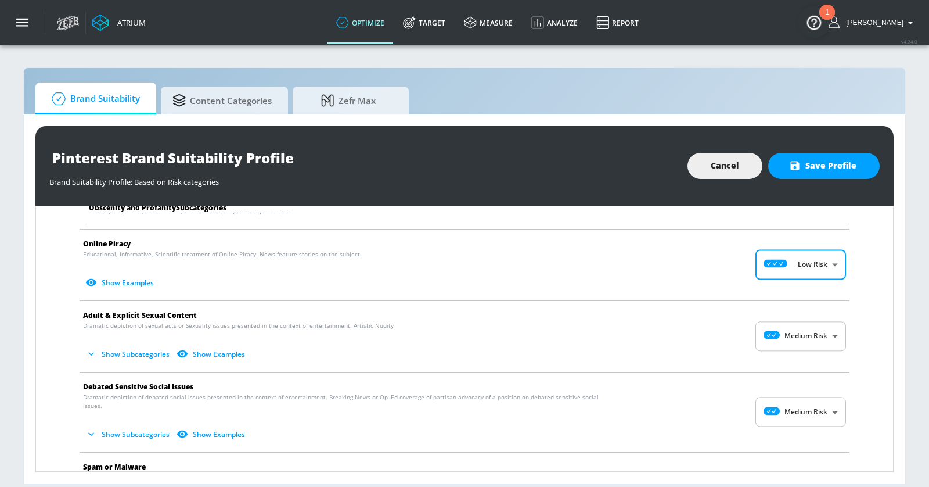
click at [746, 344] on span "Show Subcategories Show Examples" at bounding box center [455, 353] width 744 height 19
click at [746, 321] on body "Atrium optimize Target measure Analyze Report optimize Target measure Analyze R…" at bounding box center [464, 243] width 929 height 487
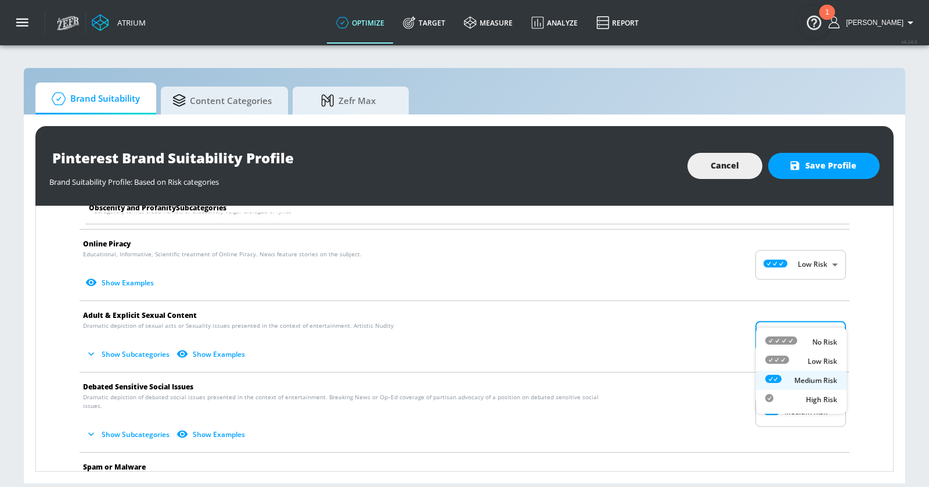
click at [746, 355] on div "Low Risk" at bounding box center [801, 361] width 72 height 12
type input "LOW"
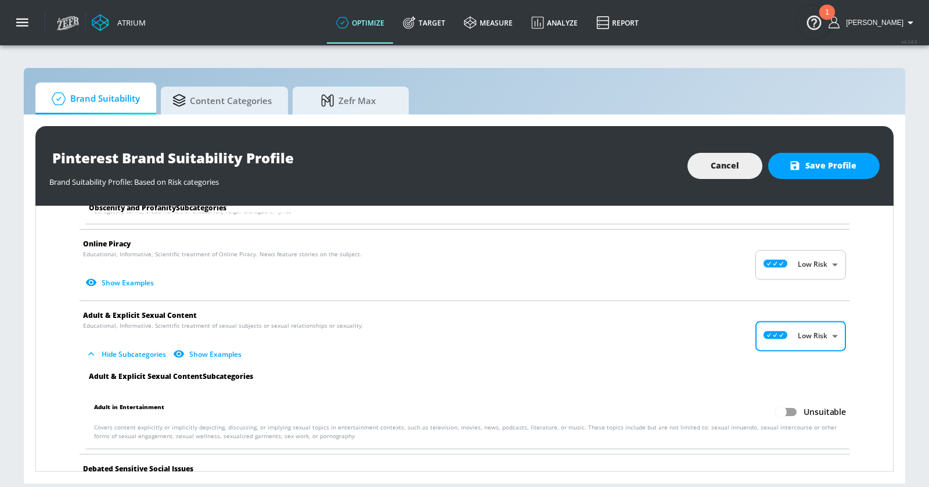
click at [746, 401] on input "Unsuitable" at bounding box center [781, 412] width 66 height 22
checkbox input "true"
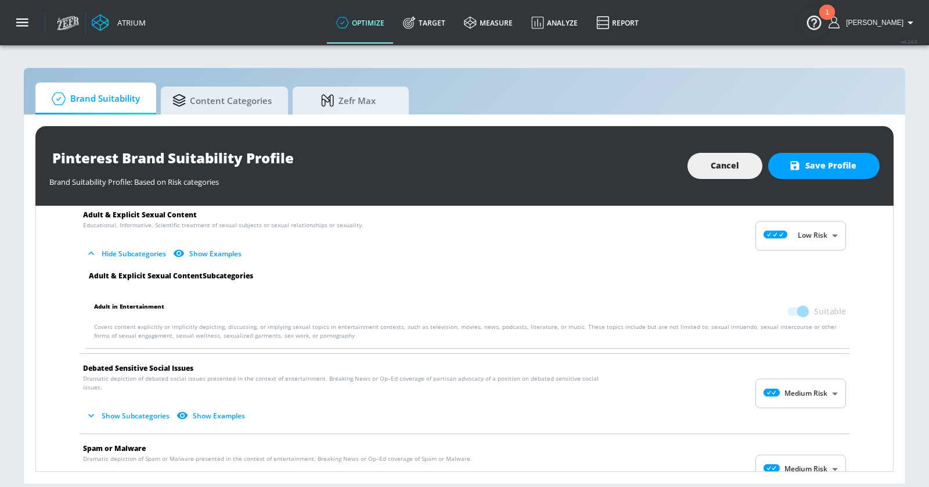
scroll to position [1651, 0]
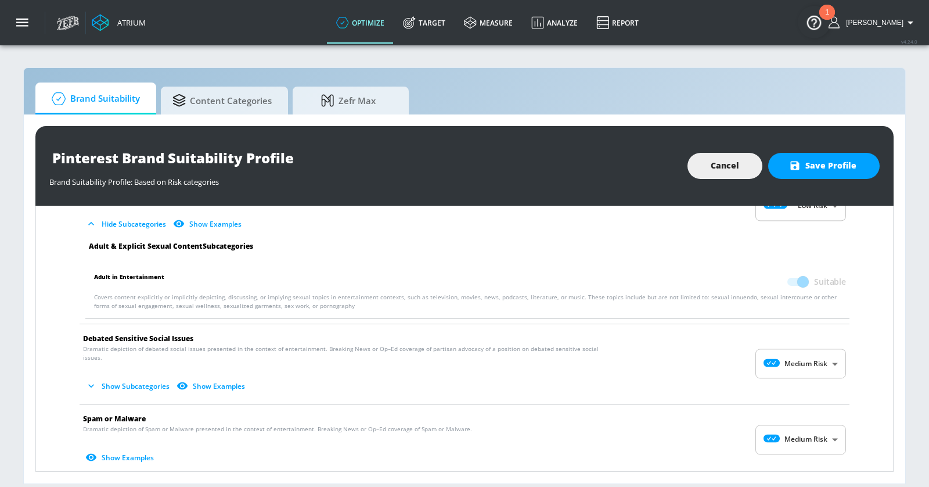
click at [746, 336] on body "Atrium optimize Target measure Analyze Report optimize Target measure Analyze R…" at bounding box center [464, 243] width 929 height 487
click at [746, 380] on div "Low Risk" at bounding box center [801, 383] width 72 height 12
type input "LOW"
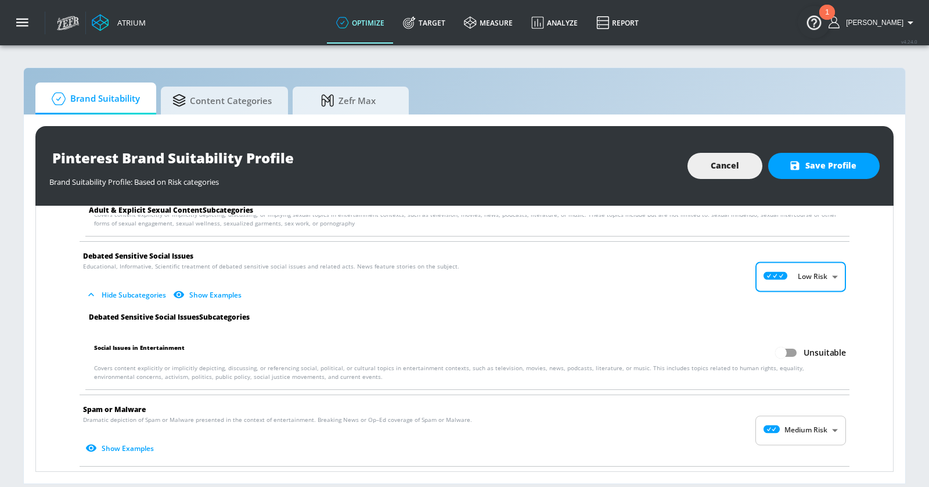
scroll to position [1740, 0]
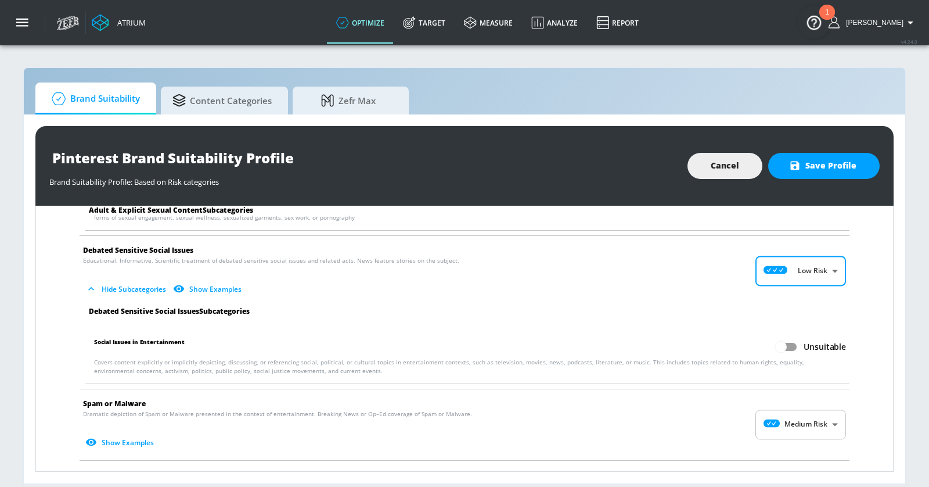
click at [746, 336] on input "Unsuitable" at bounding box center [781, 347] width 66 height 22
checkbox input "true"
click at [746, 403] on body "Atrium optimize Target measure Analyze Report optimize Target measure Analyze R…" at bounding box center [464, 243] width 929 height 487
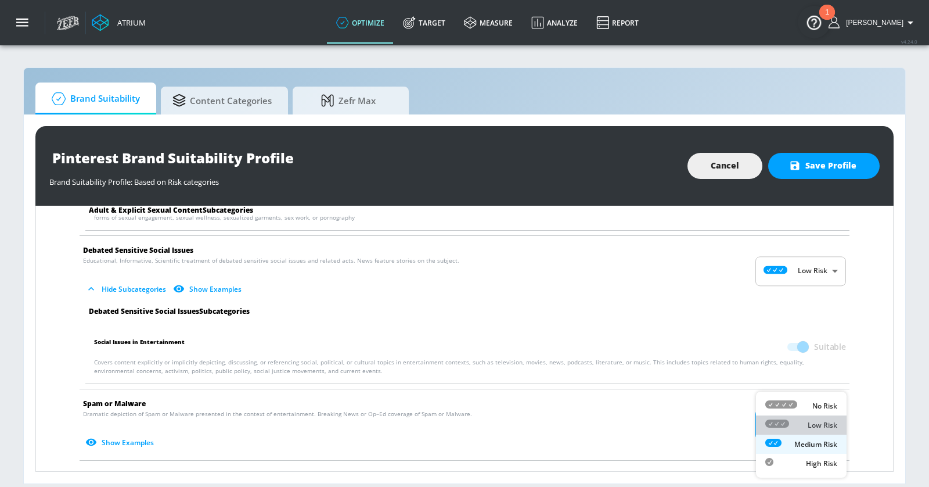
click at [746, 433] on li "Low Risk" at bounding box center [801, 424] width 91 height 19
type input "LOW"
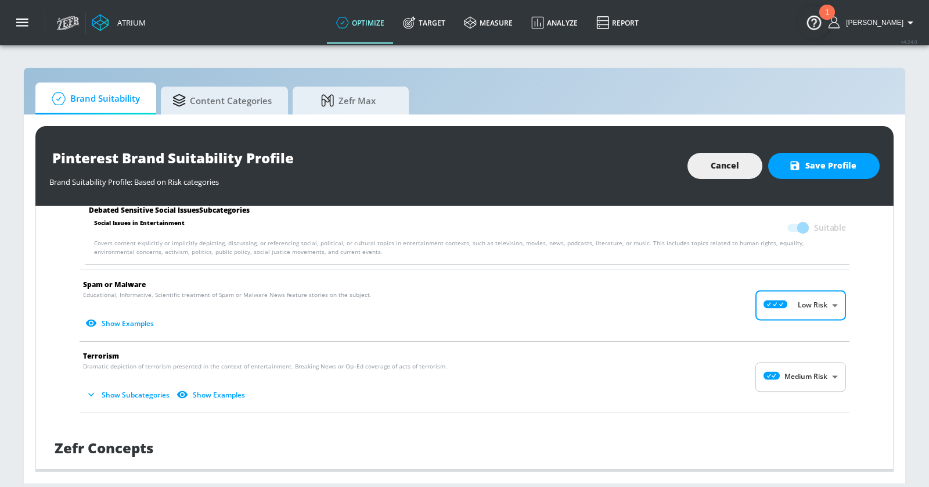
scroll to position [1900, 0]
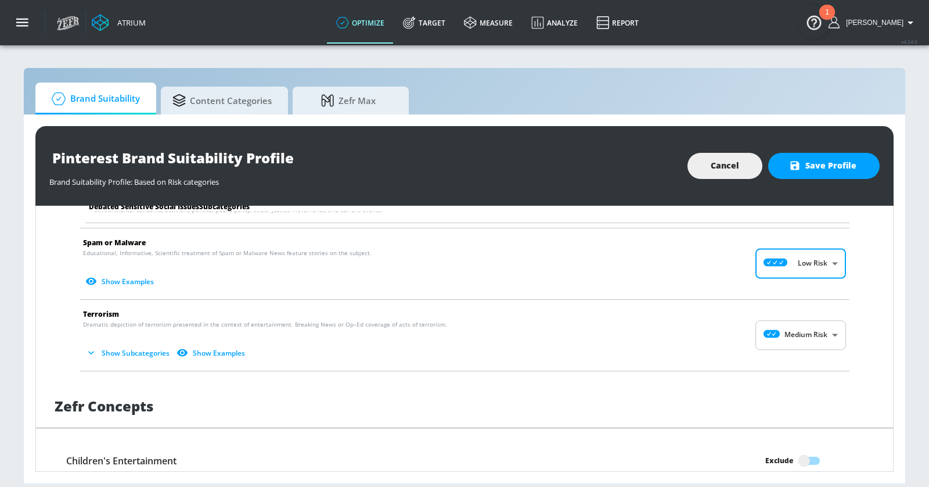
click at [746, 310] on body "Atrium optimize Target measure Analyze Report optimize Target measure Analyze R…" at bounding box center [464, 243] width 929 height 487
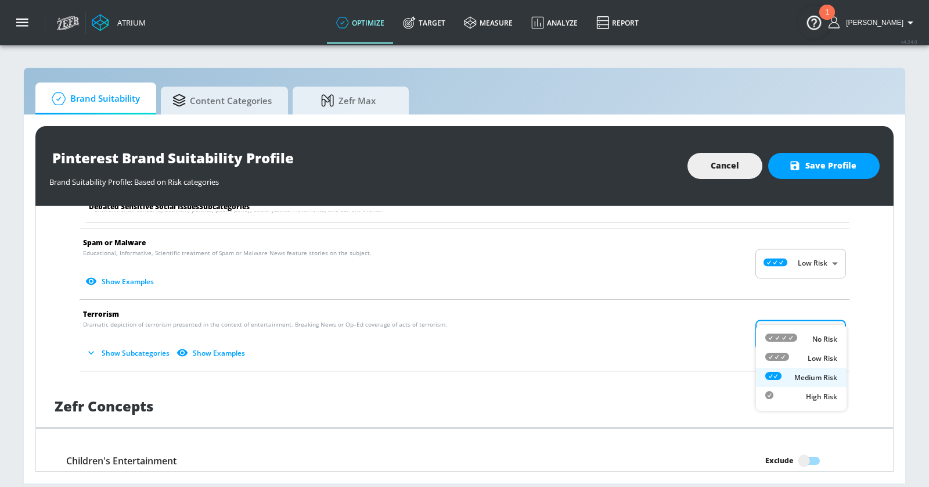
click at [746, 354] on div "Low Risk" at bounding box center [801, 358] width 72 height 12
type input "LOW"
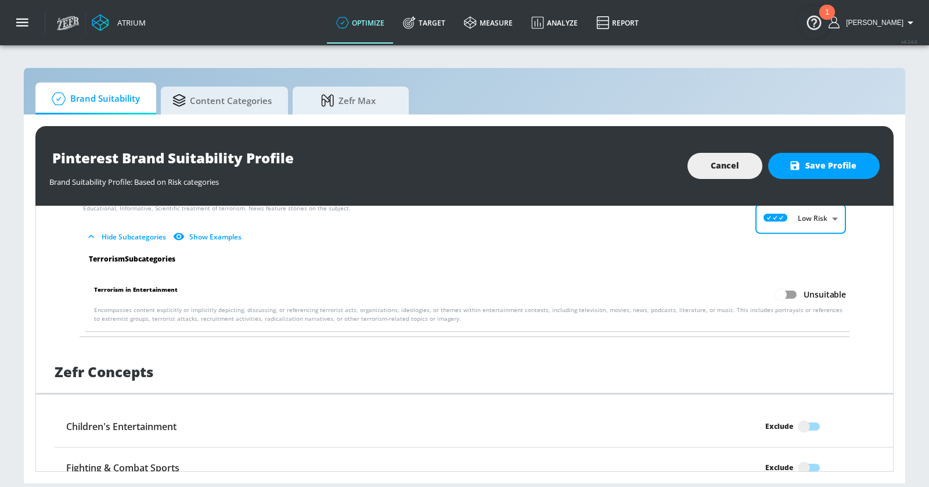
scroll to position [2041, 0]
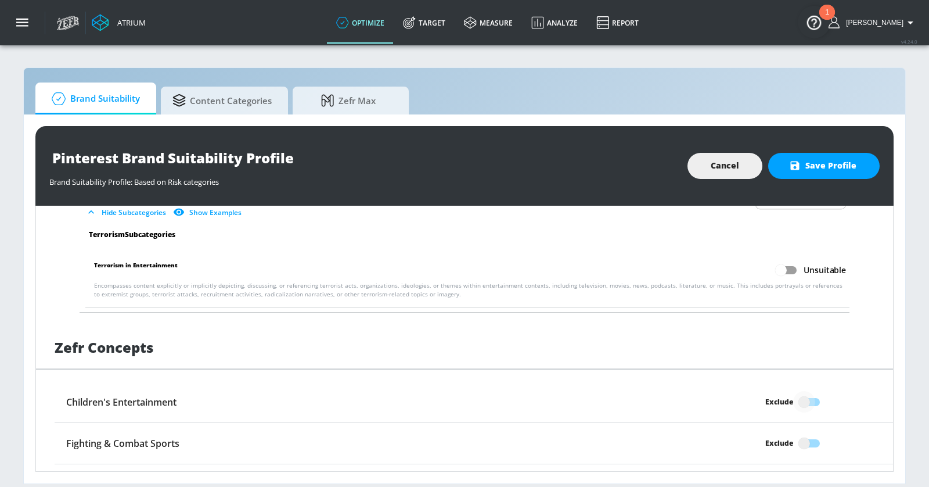
click at [746, 391] on input "Exclude" at bounding box center [804, 402] width 66 height 22
checkbox input "true"
click at [746, 432] on input "Exclude" at bounding box center [804, 443] width 66 height 22
checkbox input "true"
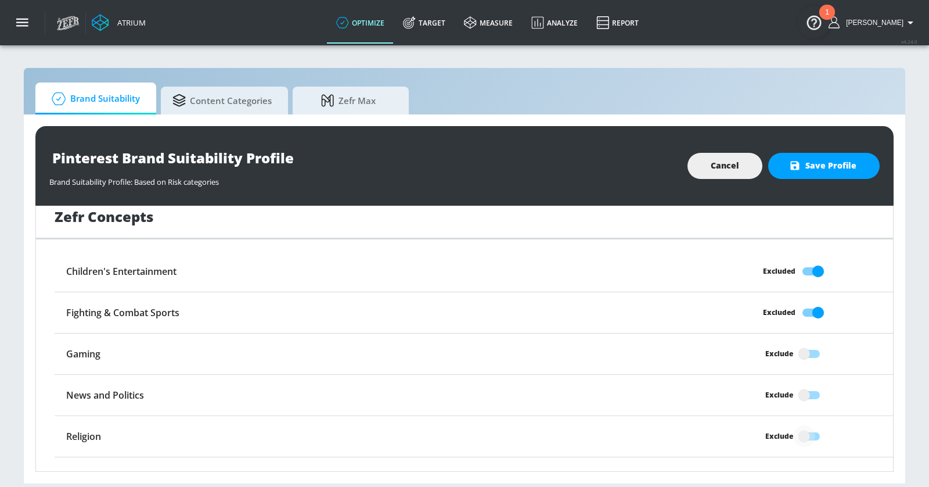
click at [746, 425] on input "Exclude" at bounding box center [804, 436] width 66 height 22
checkbox input "true"
click at [746, 466] on input "Exclude" at bounding box center [804, 477] width 66 height 22
checkbox input "true"
click at [746, 162] on span "Save Profile" at bounding box center [823, 166] width 65 height 15
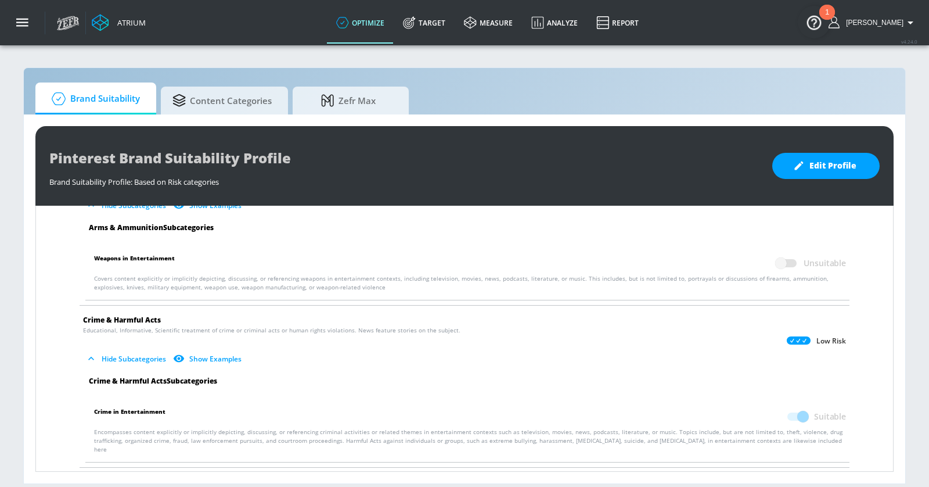
scroll to position [0, 0]
